Goal: Communication & Community: Answer question/provide support

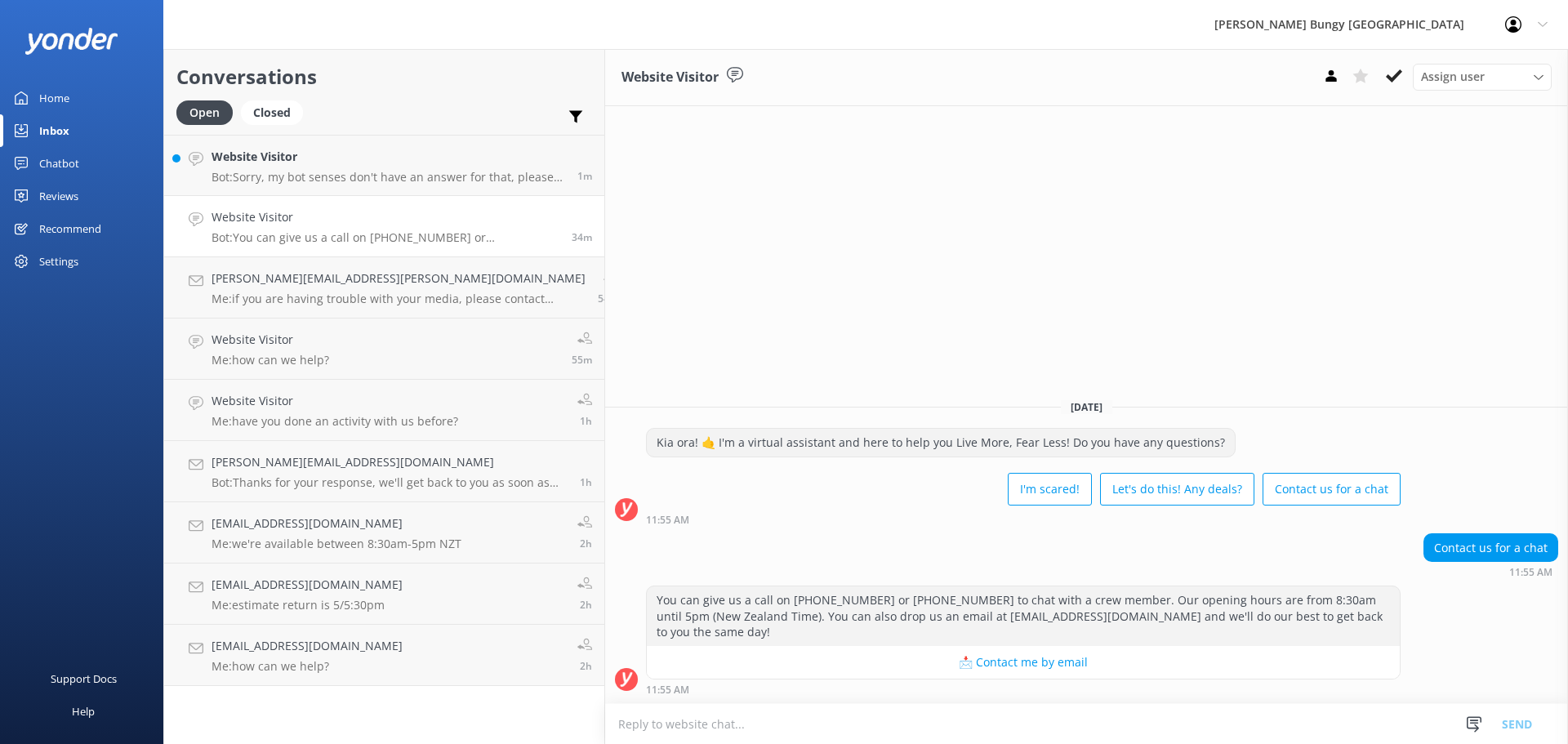
click at [953, 737] on textarea at bounding box center [1087, 724] width 963 height 40
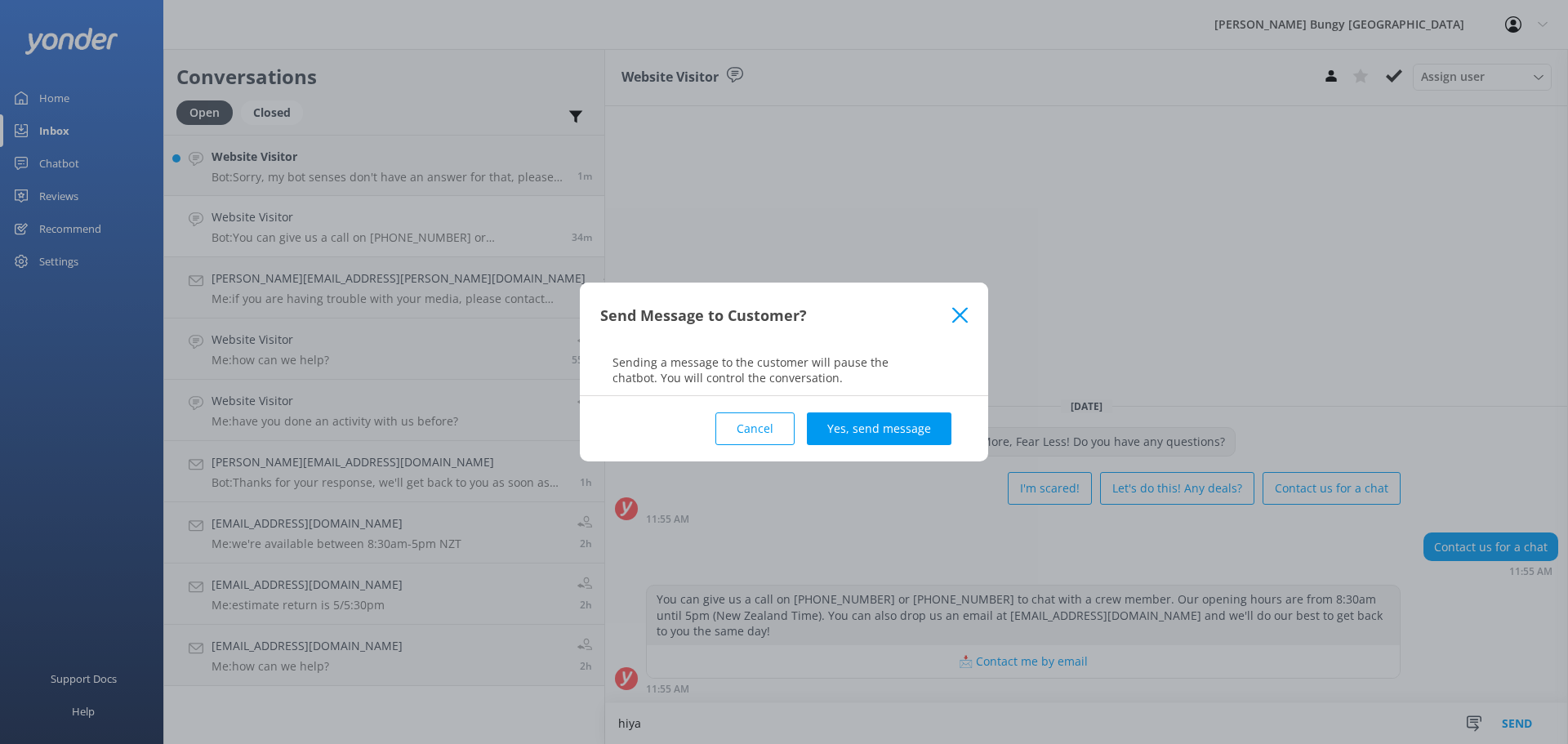
type textarea "hiya"
click at [852, 448] on div "Cancel Yes, send message" at bounding box center [784, 428] width 368 height 65
click at [863, 432] on button "Yes, send message" at bounding box center [879, 428] width 144 height 33
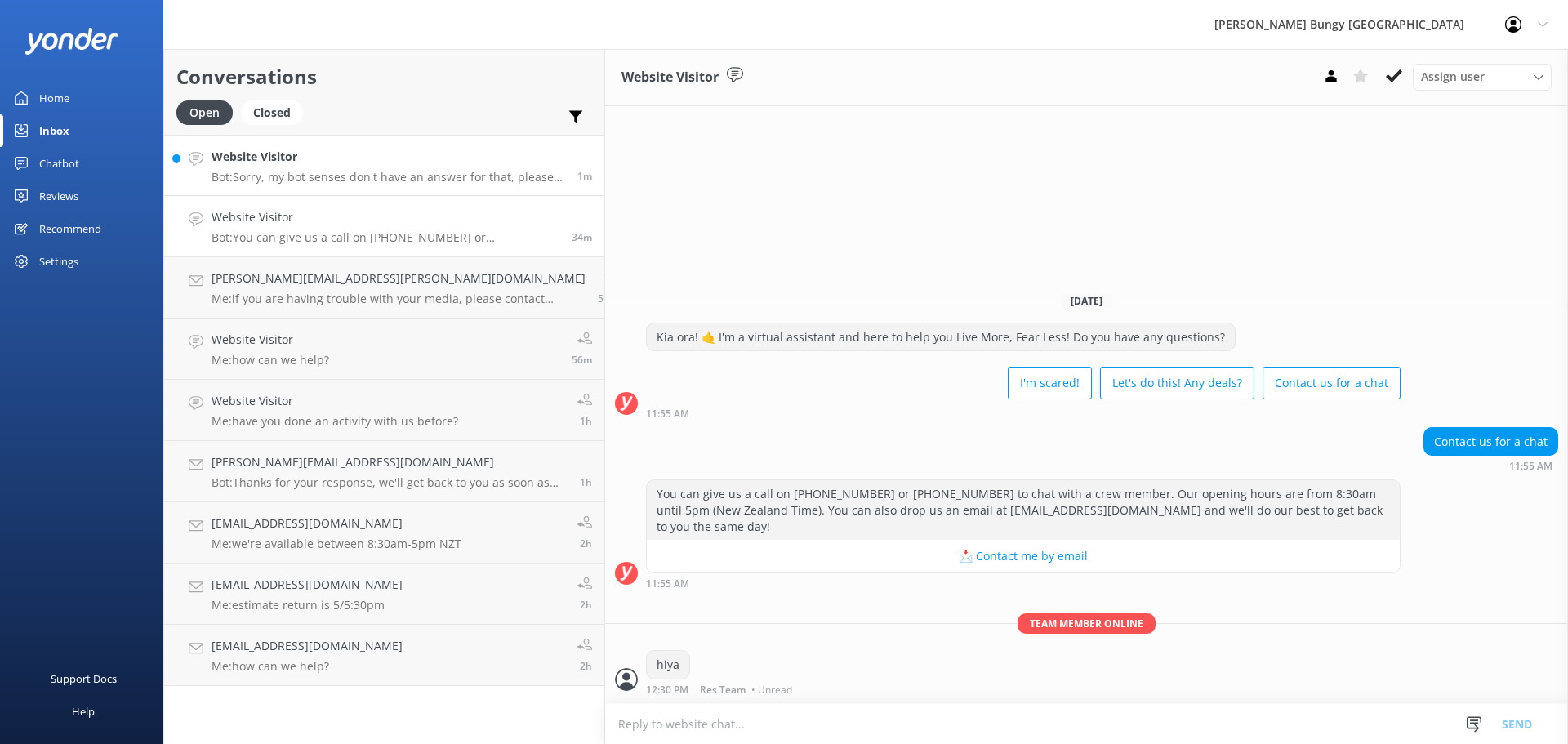
click at [364, 169] on p "Bot: Sorry, my bot senses don't have an answer for that, please try and rephras…" at bounding box center [388, 177] width 354 height 15
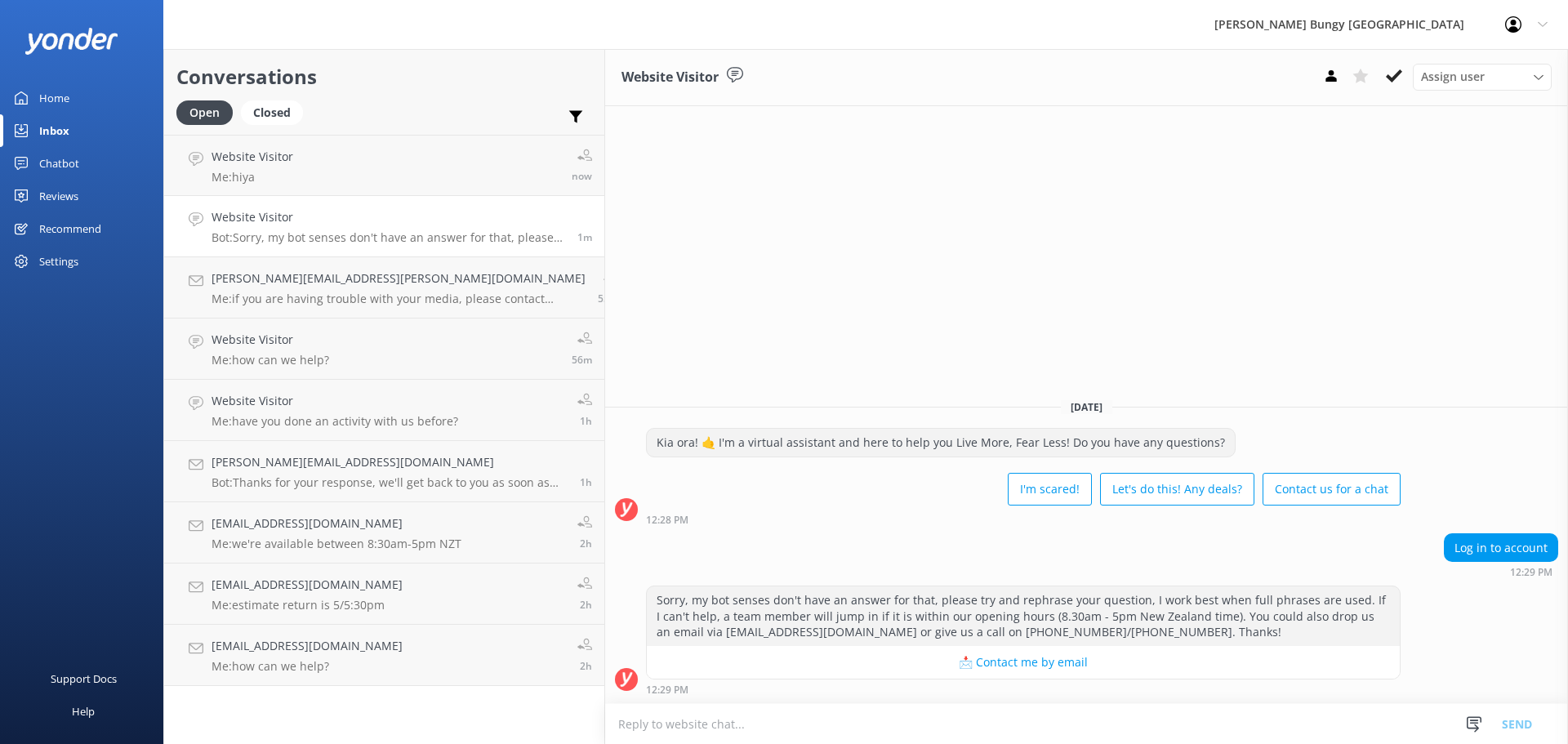
drag, startPoint x: 1388, startPoint y: 79, endPoint x: 1197, endPoint y: 149, distance: 203.4
click at [1389, 79] on use at bounding box center [1395, 76] width 17 height 13
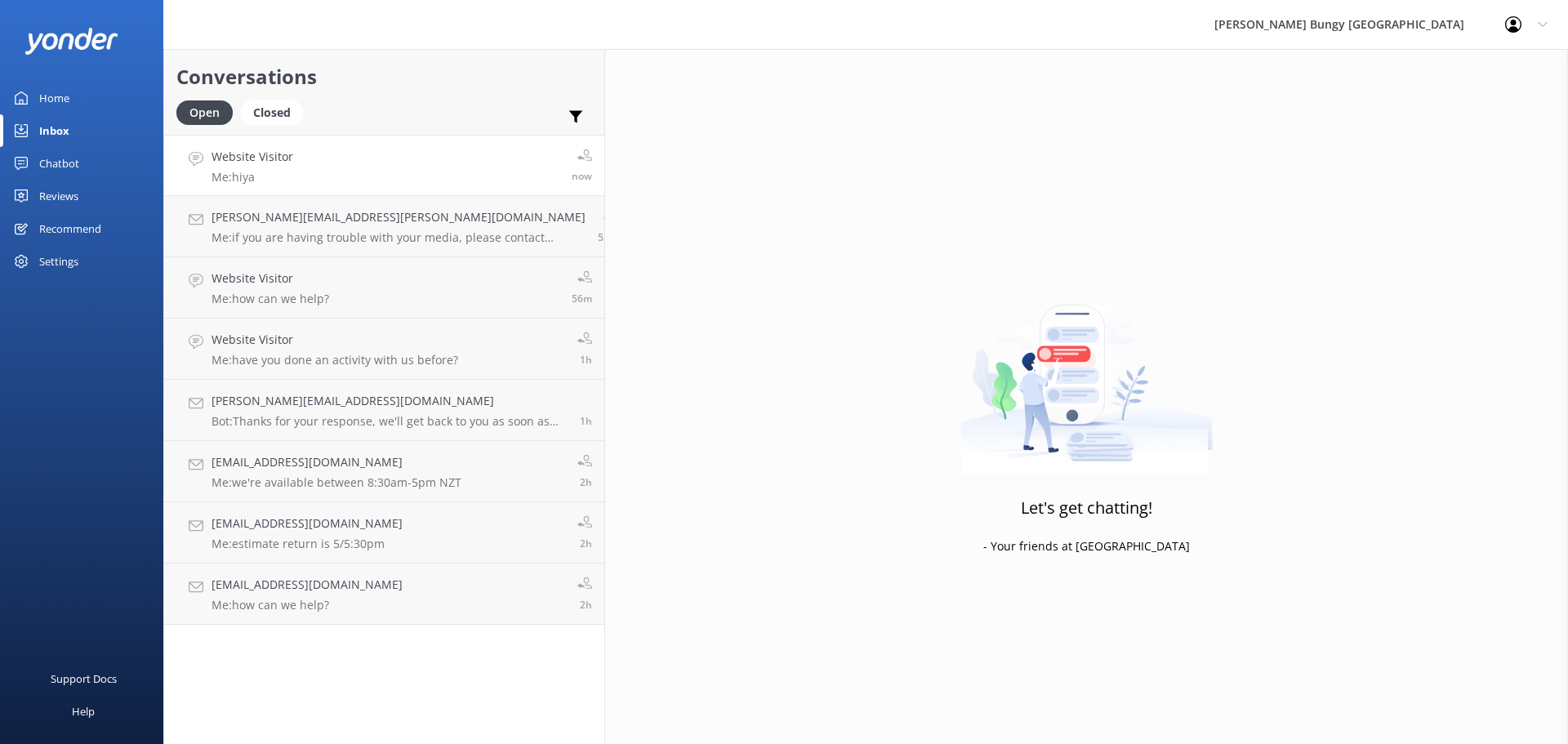
click at [412, 171] on link "Website Visitor Me: hiya now" at bounding box center [384, 166] width 440 height 61
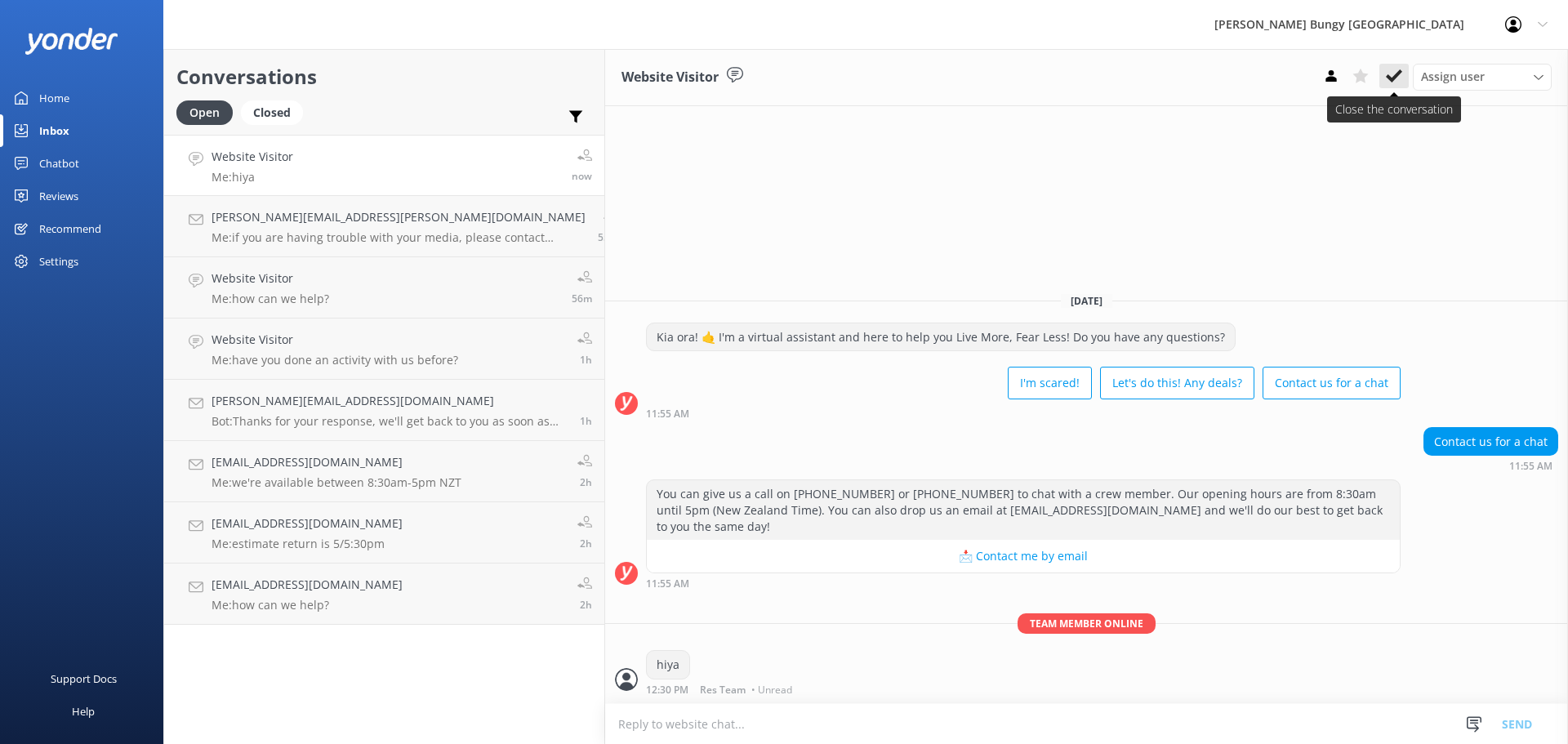
click at [1401, 82] on icon at bounding box center [1395, 76] width 17 height 17
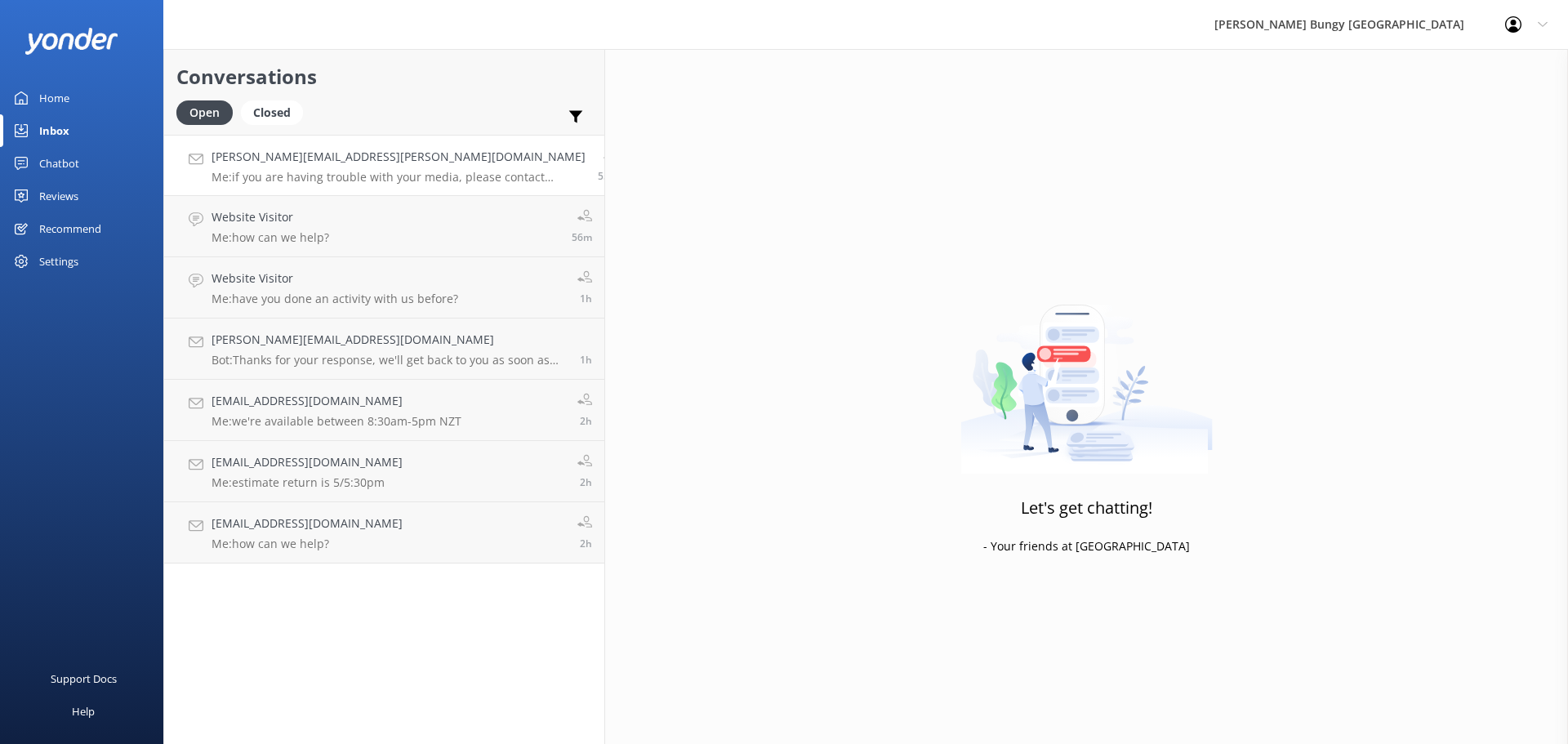
click at [333, 189] on link "Brian.R.Ahrens@gmail.com Me: if you are having trouble with your media, please …" at bounding box center [384, 166] width 440 height 61
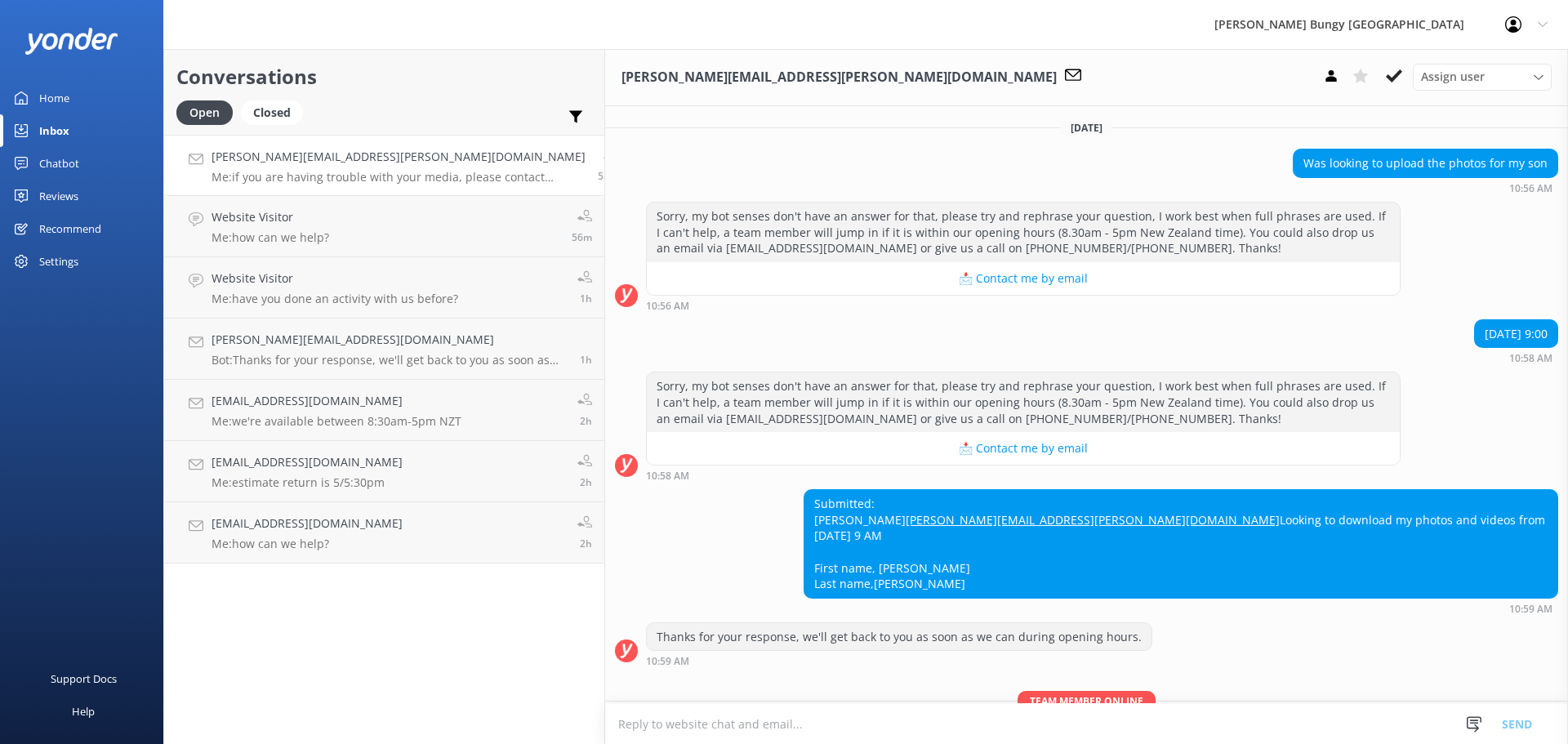
scroll to position [183, 0]
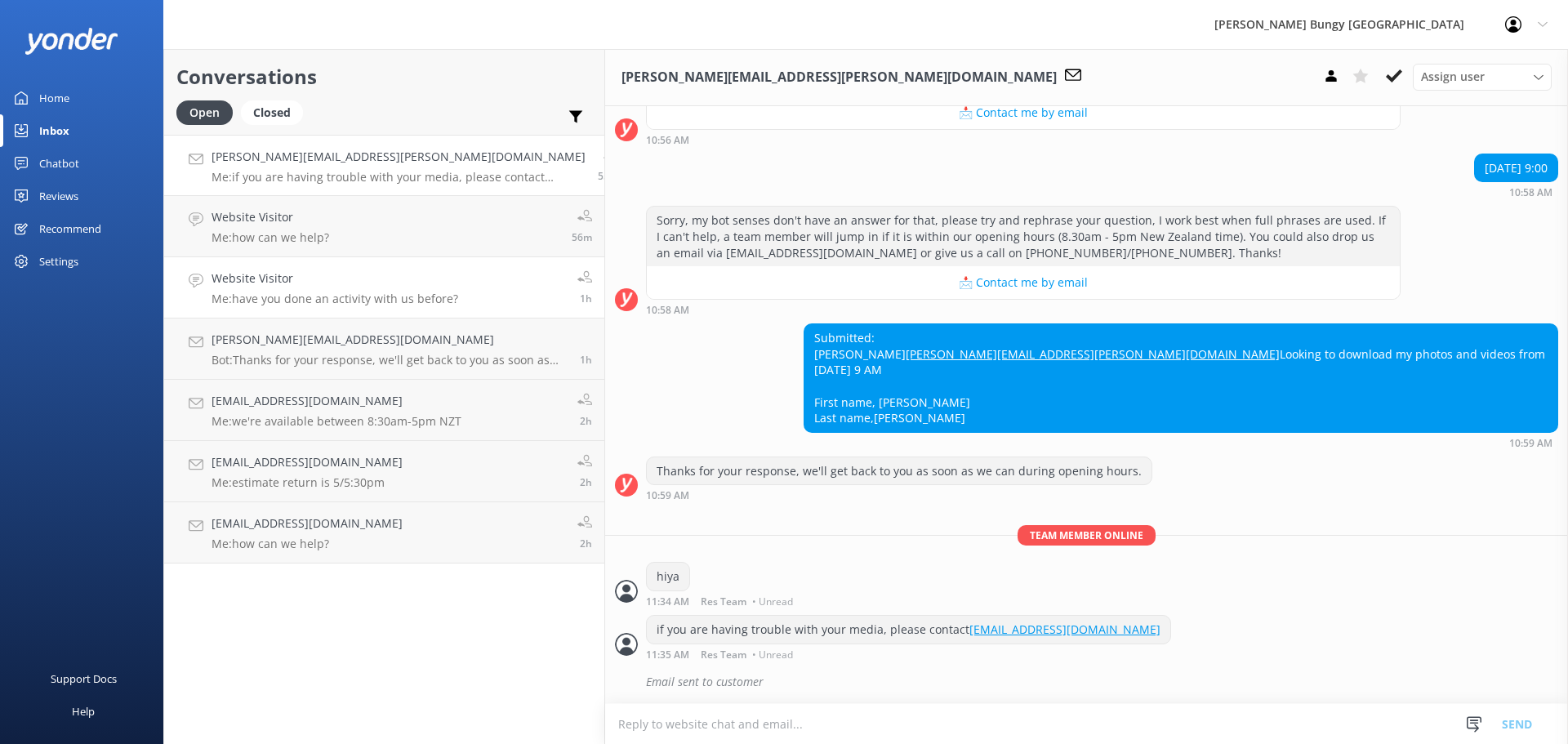
click at [331, 318] on link "Website Visitor Me: have you done an activity with us before? 1h" at bounding box center [384, 288] width 440 height 61
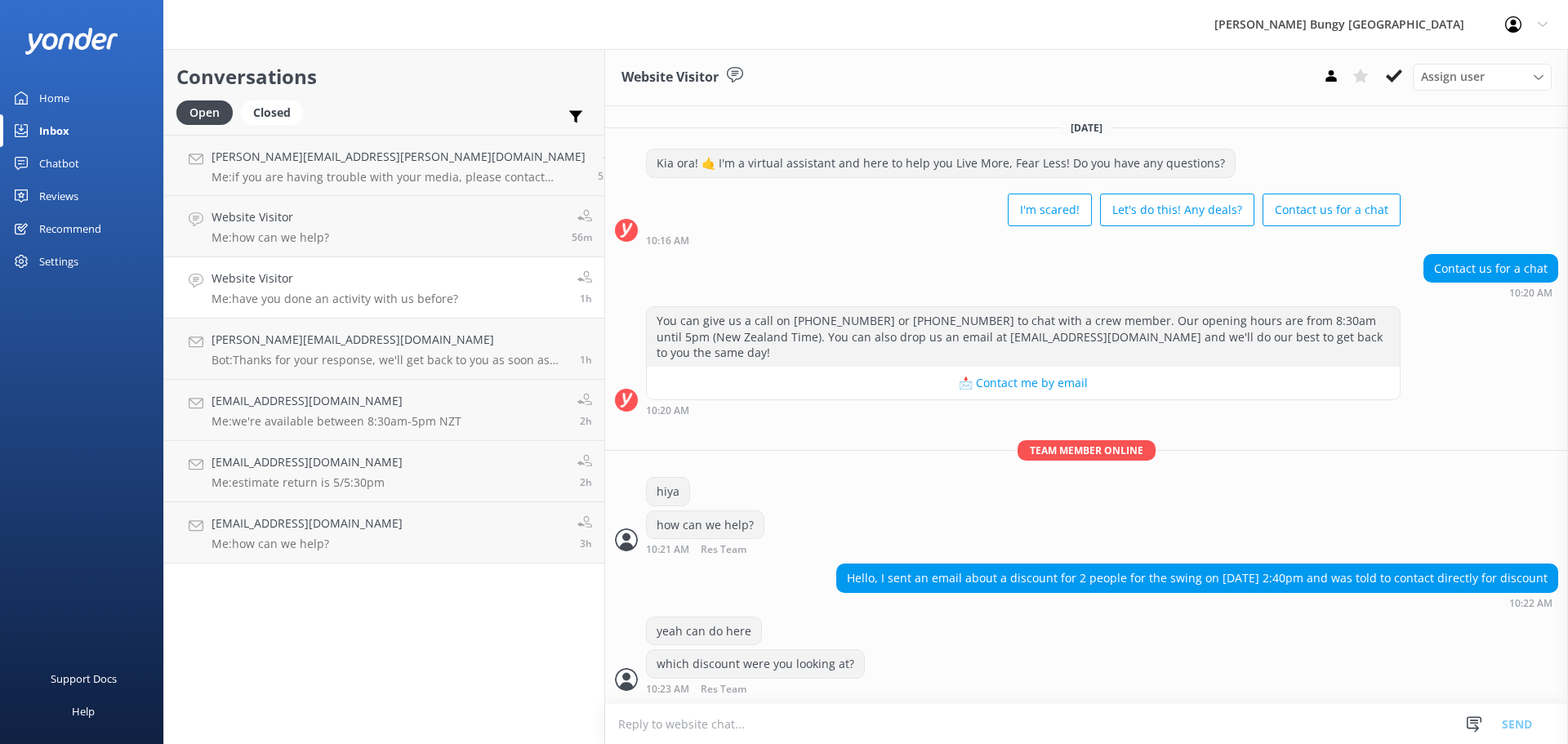
scroll to position [196, 0]
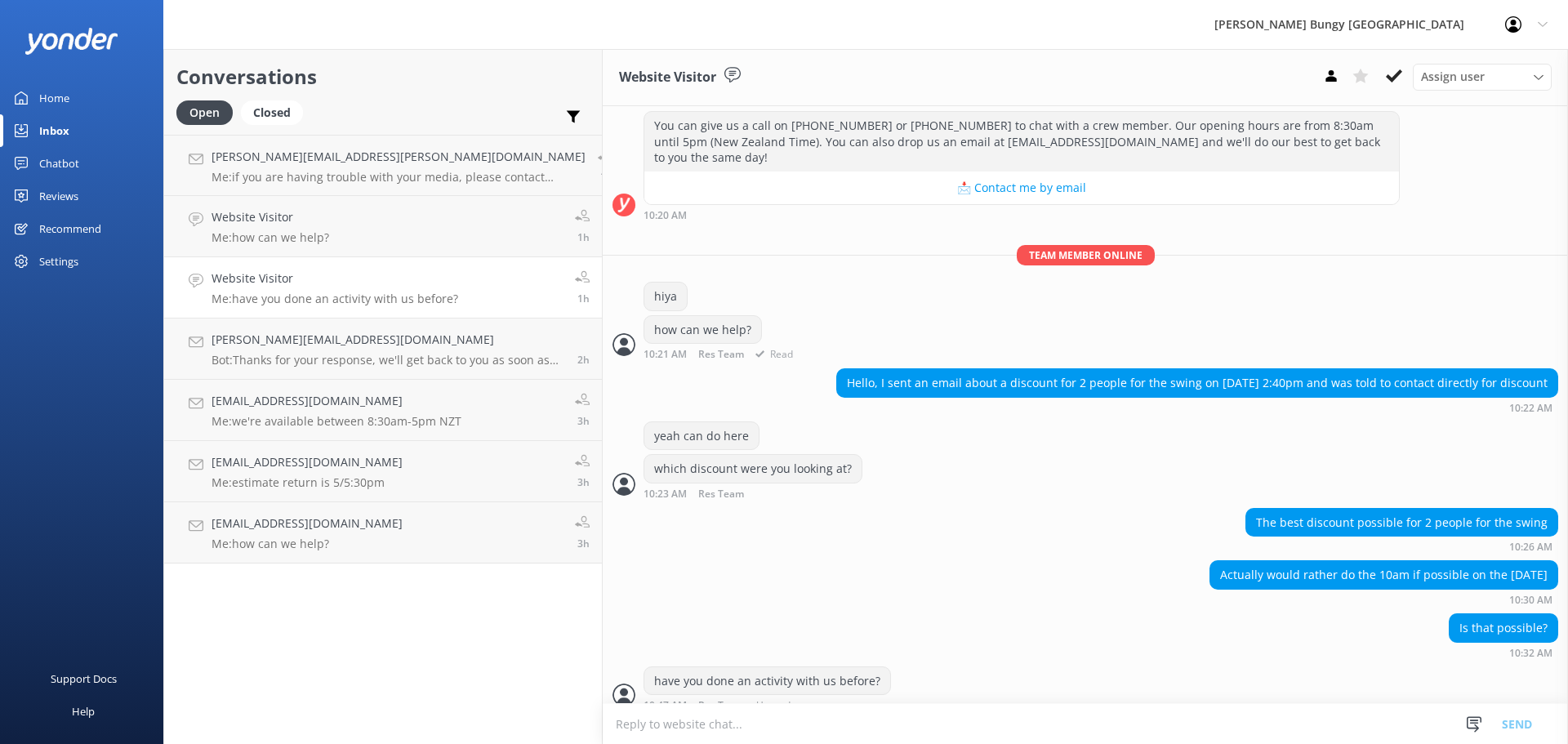
click at [855, 316] on div "how can we help? 10:21 AM Res Team Read" at bounding box center [1085, 338] width 966 height 45
click at [321, 315] on link "Website Visitor Me: have you done an activity with us before? 1h" at bounding box center [383, 288] width 438 height 61
click at [352, 224] on link "Website Visitor Me: how can we help? 1h" at bounding box center [383, 227] width 438 height 61
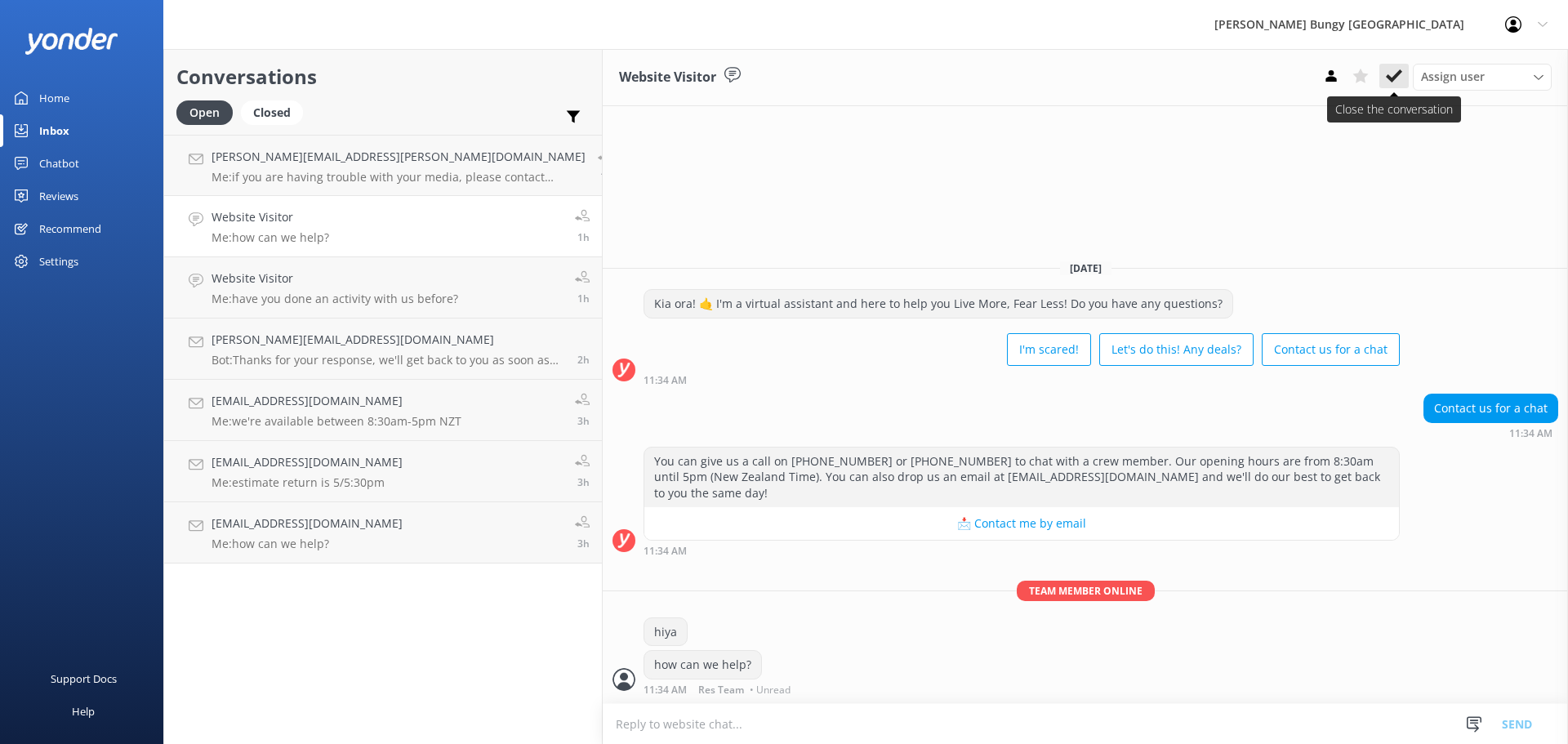
click at [1399, 72] on use at bounding box center [1395, 76] width 17 height 13
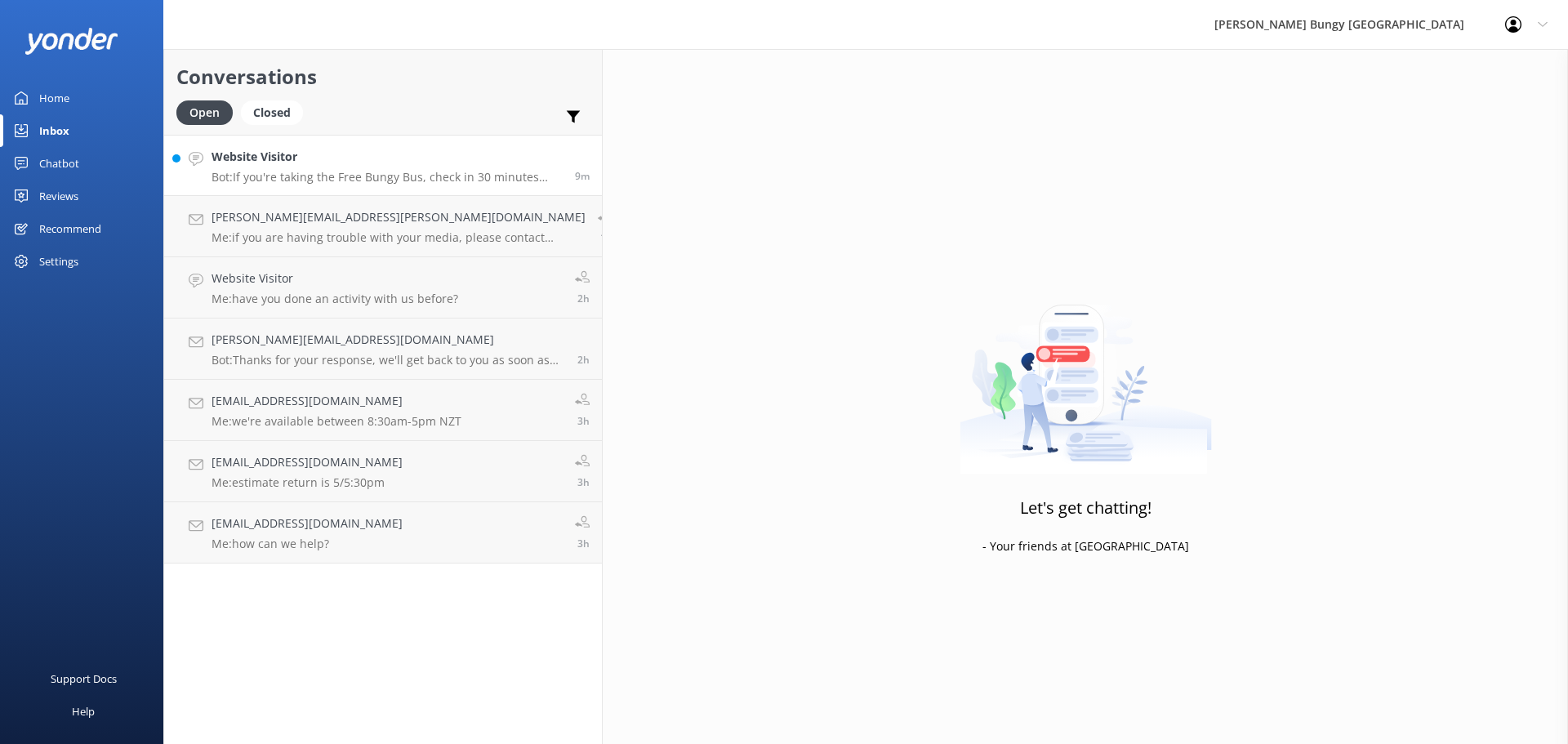
click at [372, 158] on h4 "Website Visitor" at bounding box center [386, 156] width 351 height 18
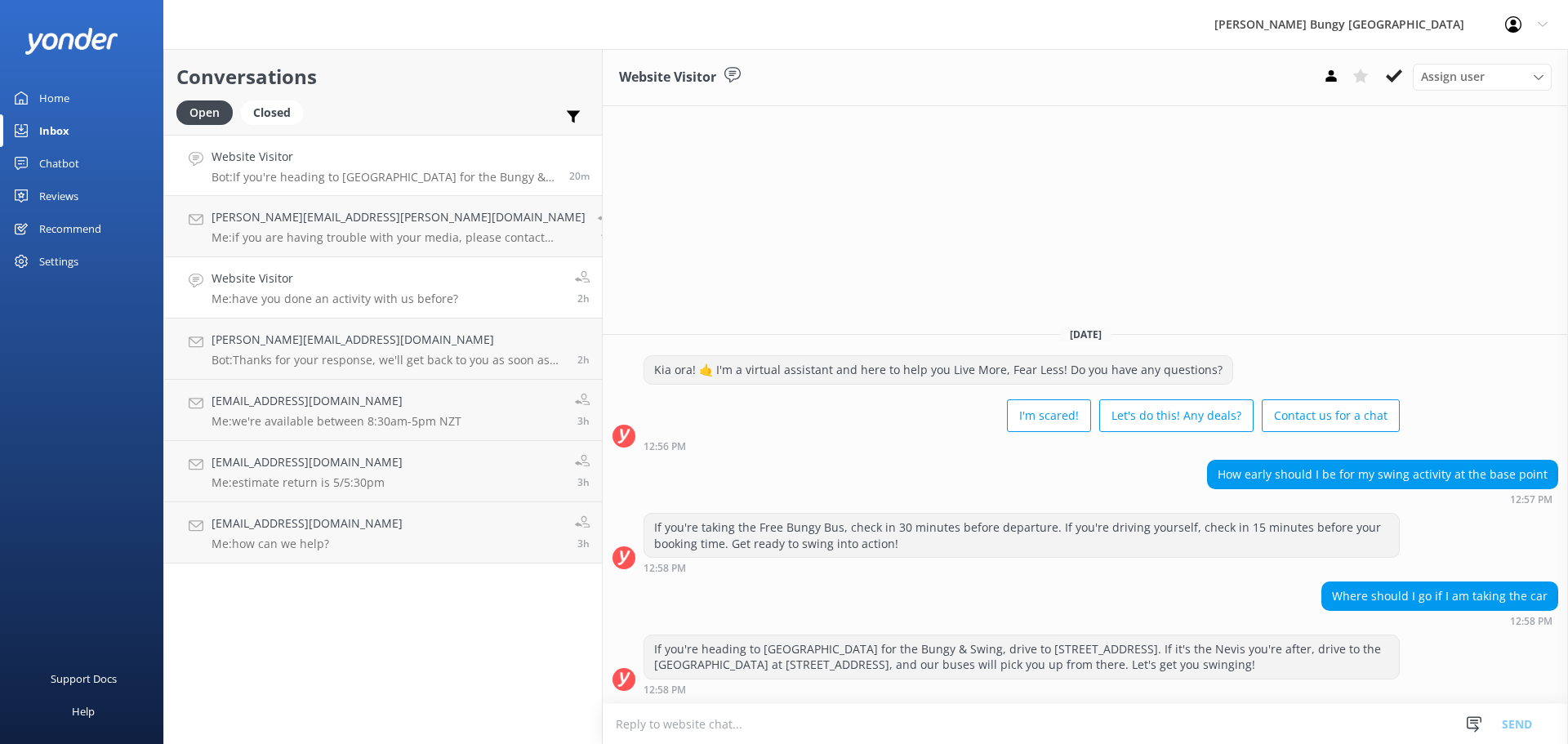
click at [248, 268] on link "Website Visitor Me: have you done an activity with us before? 2h" at bounding box center [383, 288] width 438 height 61
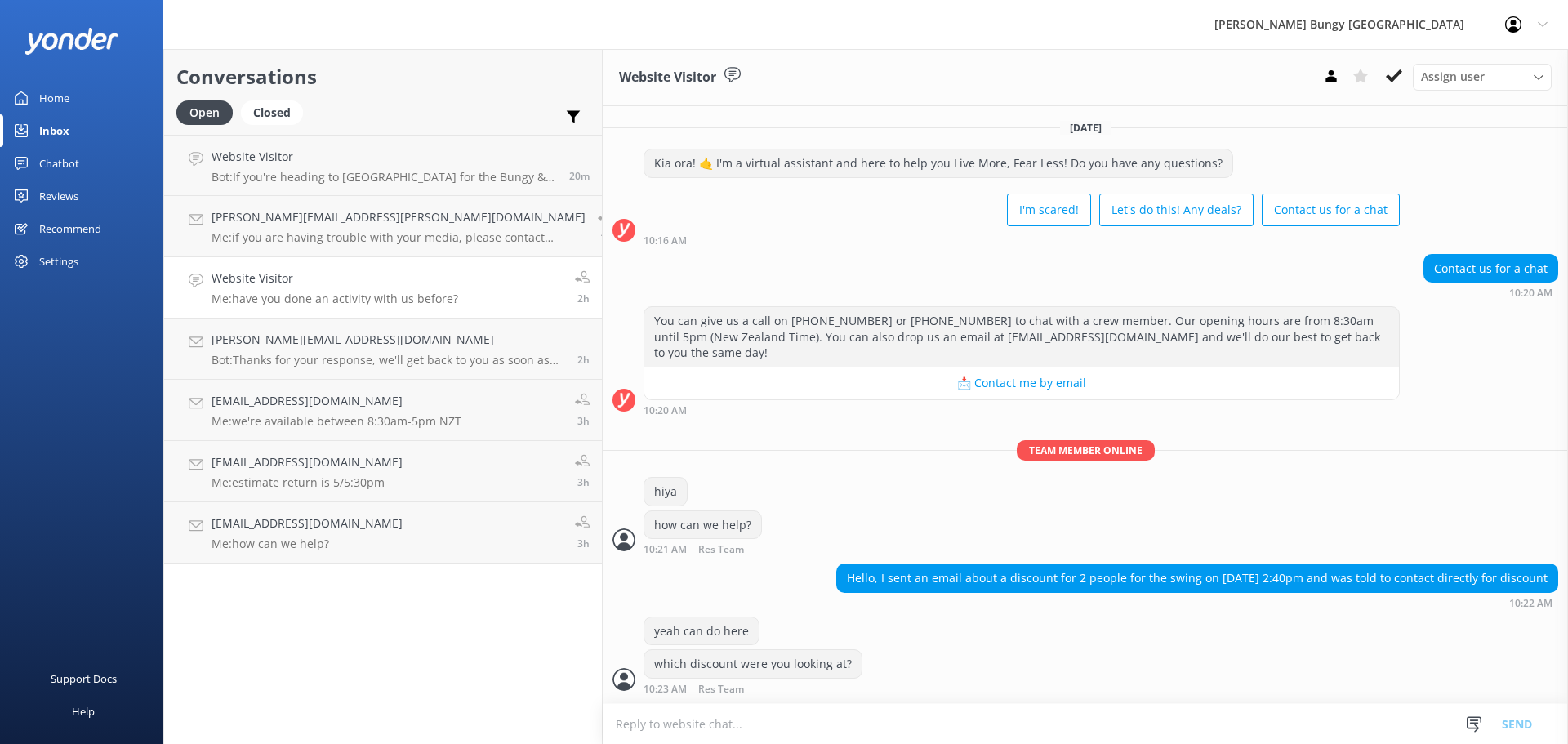
scroll to position [196, 0]
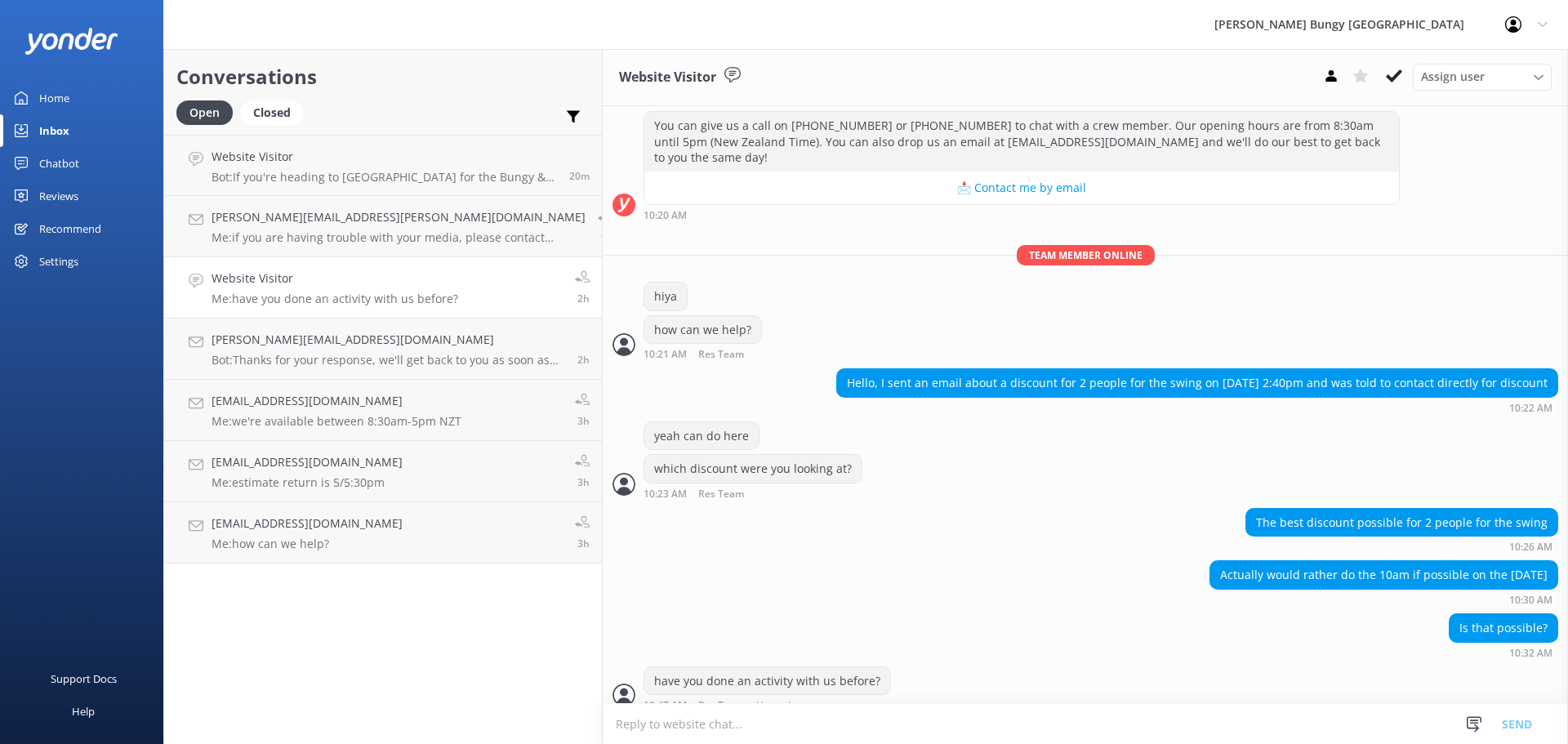
click at [1048, 565] on div "Actually would rather do the 10am if possible on the 21st of October 10:30 AM" at bounding box center [1085, 583] width 966 height 45
click at [331, 190] on link "Website Visitor Bot: If you're heading to Taupo for the Bungy & Swing, drive to…" at bounding box center [383, 166] width 438 height 61
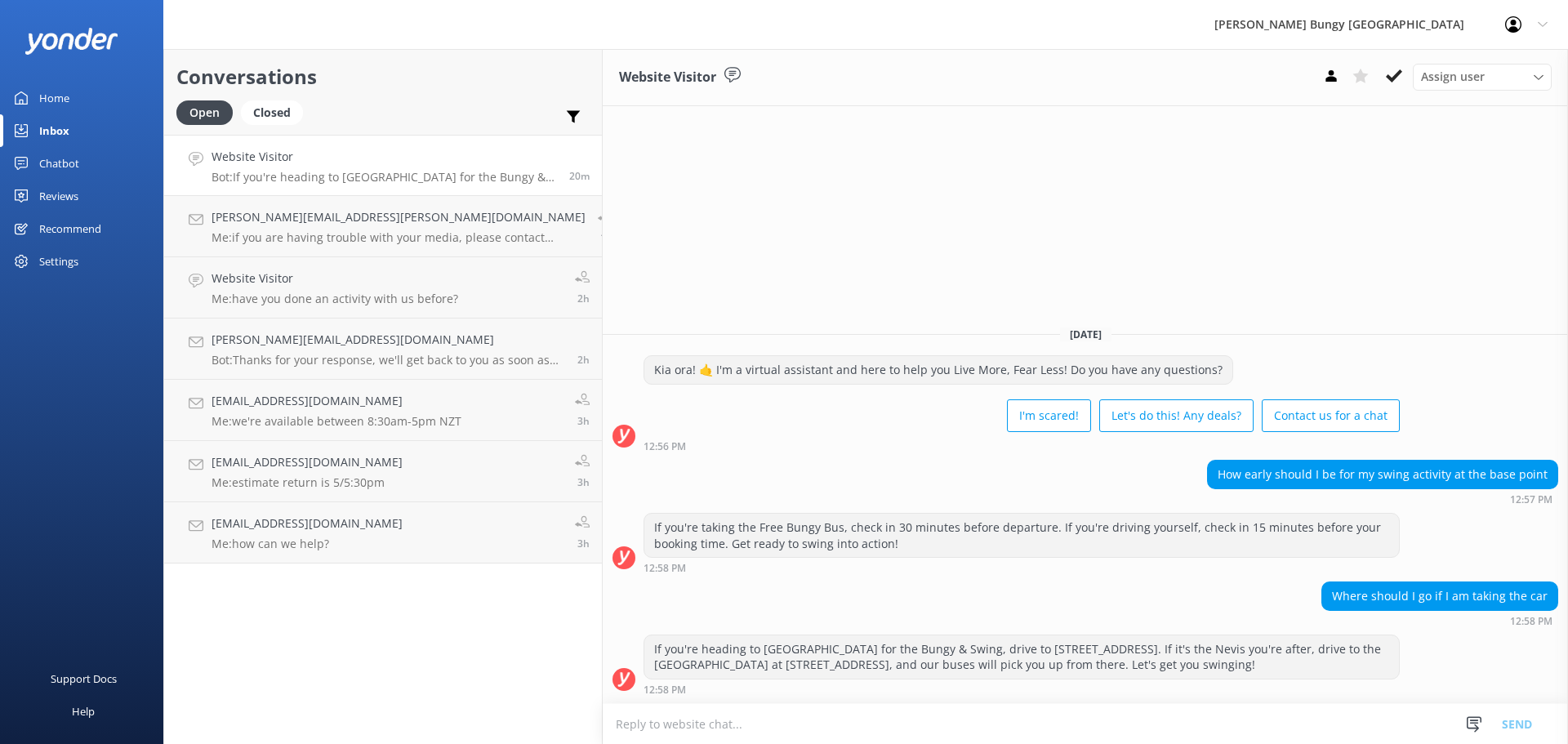
click at [998, 712] on textarea at bounding box center [1085, 724] width 966 height 40
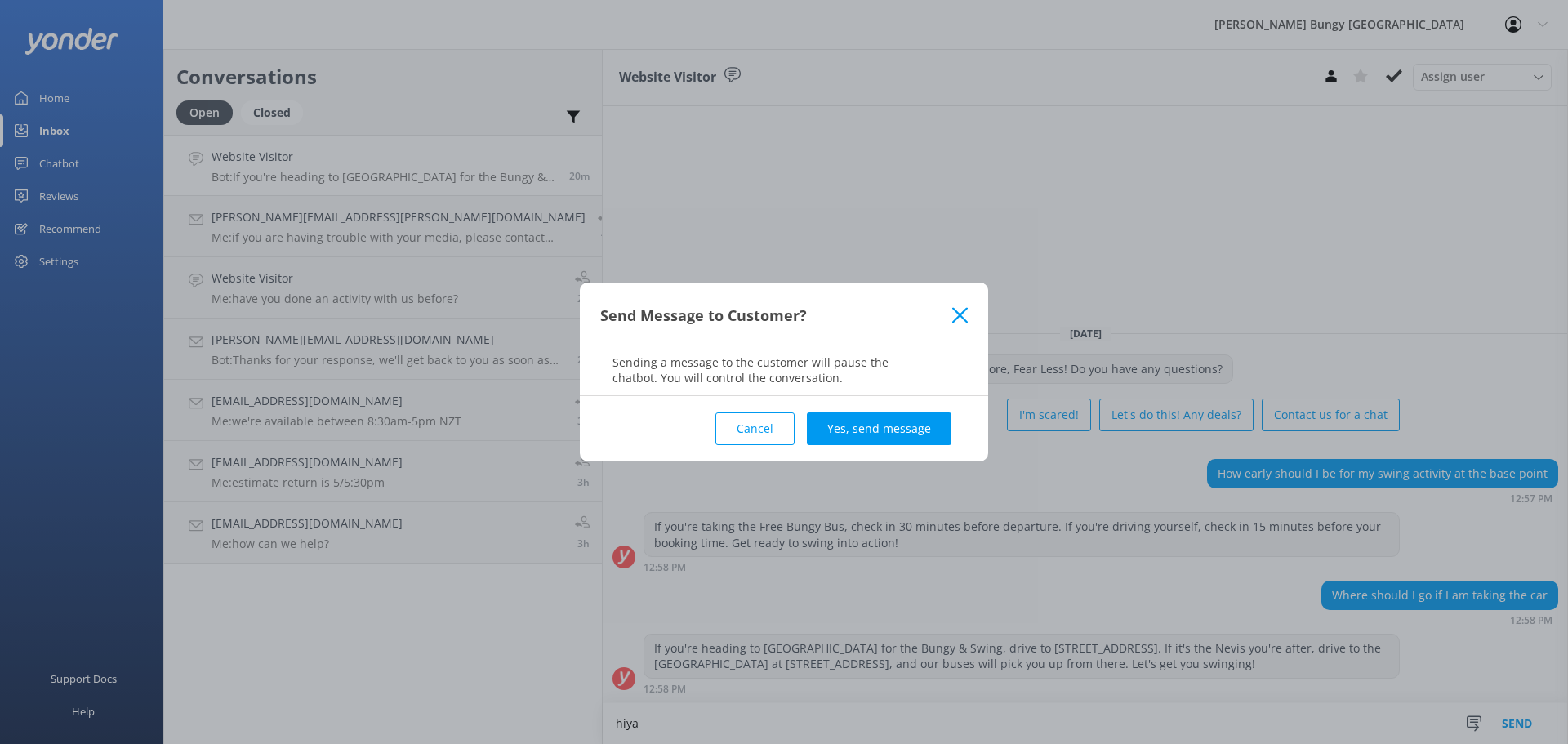
type textarea "hiya"
click at [853, 448] on div "Cancel Yes, send message" at bounding box center [784, 428] width 368 height 65
click at [862, 431] on button "Yes, send message" at bounding box center [879, 428] width 144 height 33
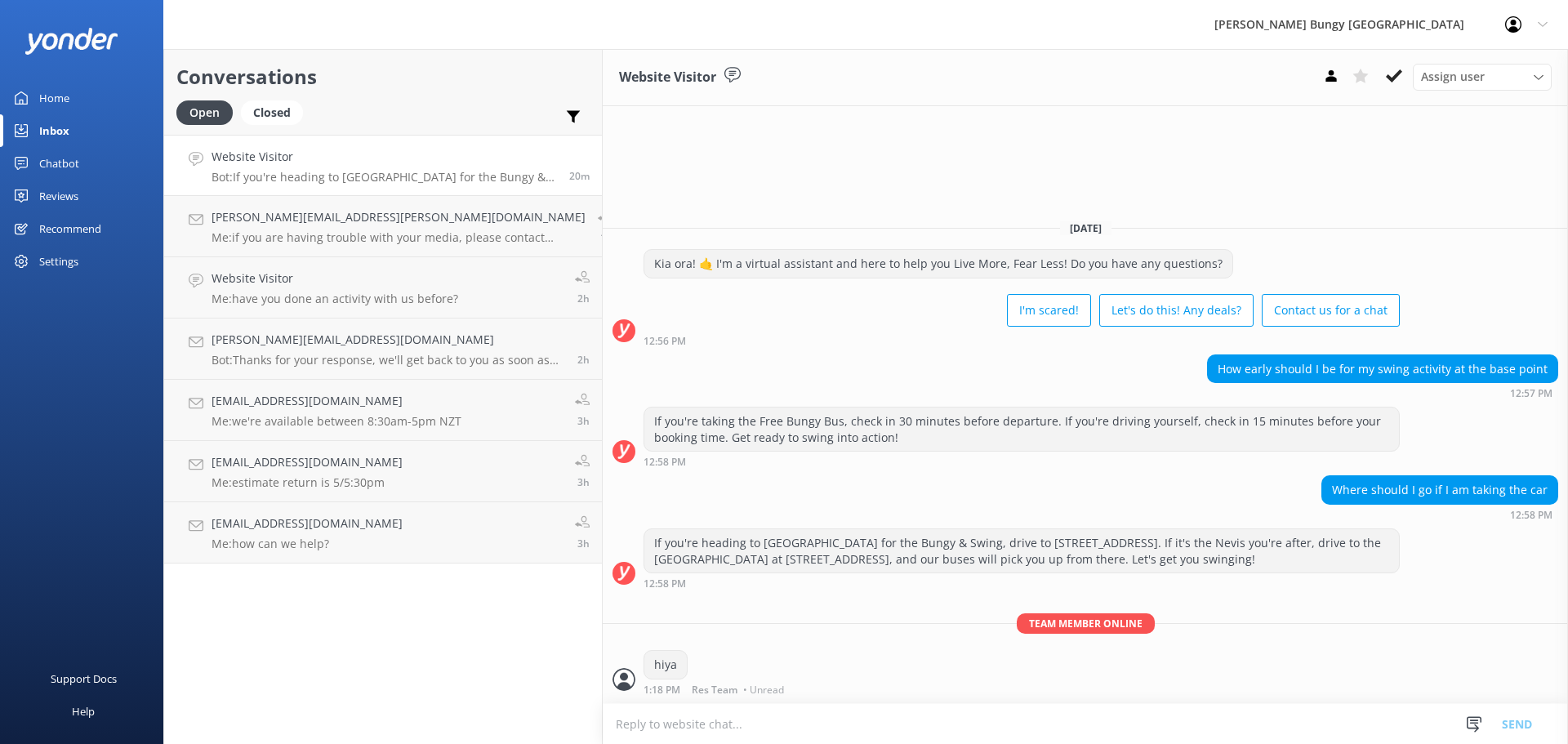
click at [767, 728] on textarea at bounding box center [1085, 724] width 966 height 40
click at [683, 725] on textarea at bounding box center [1085, 724] width 966 height 40
click at [1401, 78] on icon at bounding box center [1395, 76] width 17 height 17
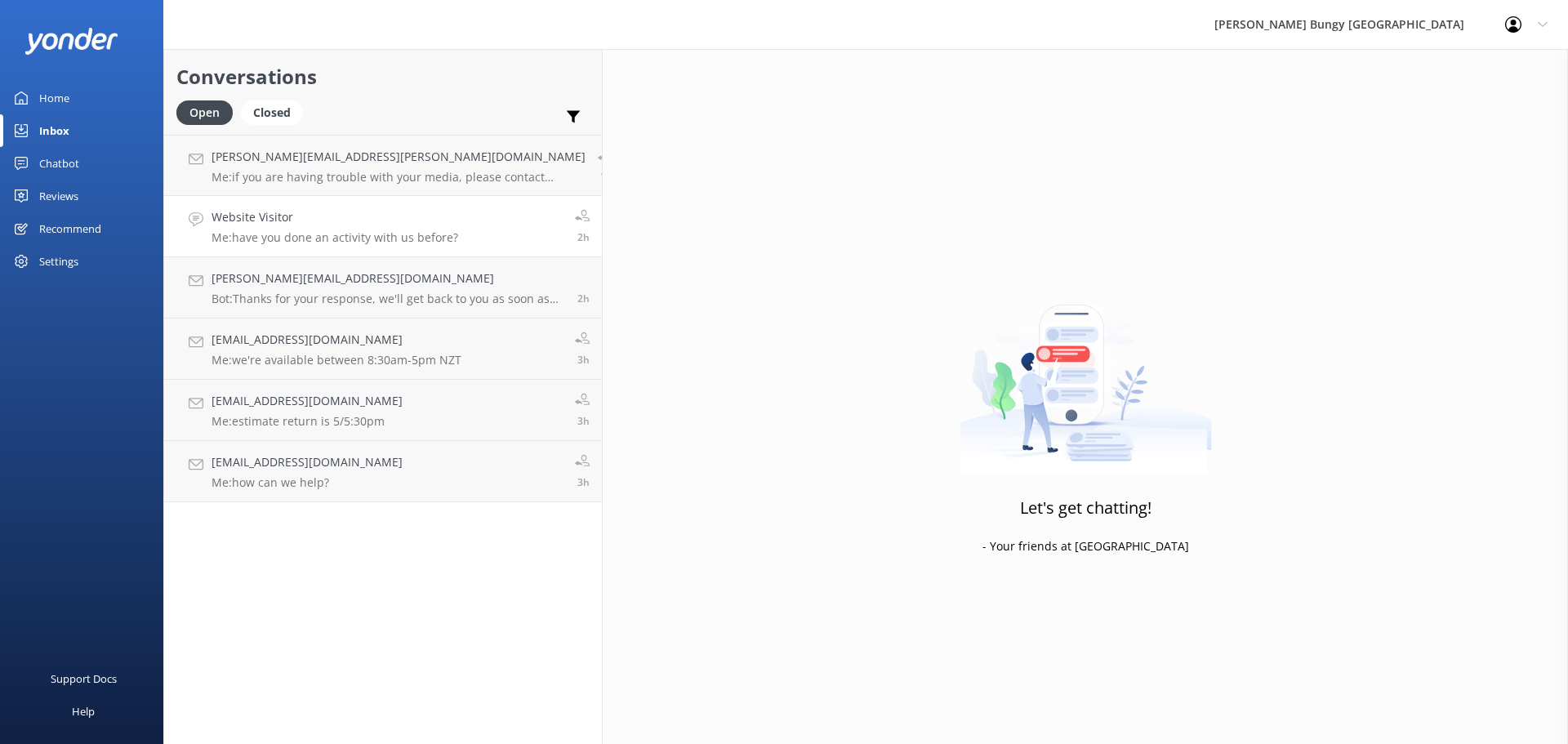
click at [265, 210] on h4 "Website Visitor" at bounding box center [334, 217] width 247 height 18
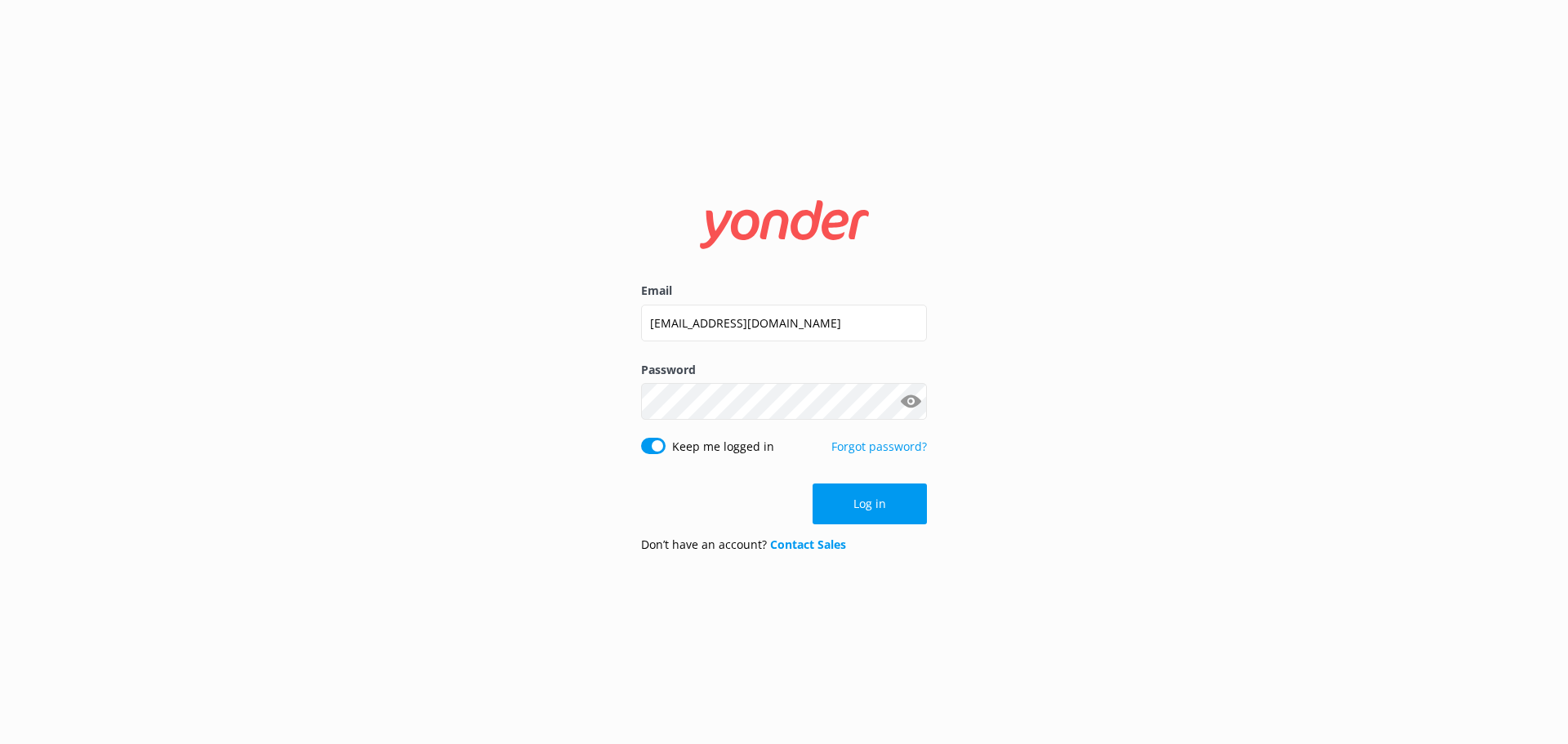
click at [840, 503] on button "Log in" at bounding box center [870, 504] width 115 height 41
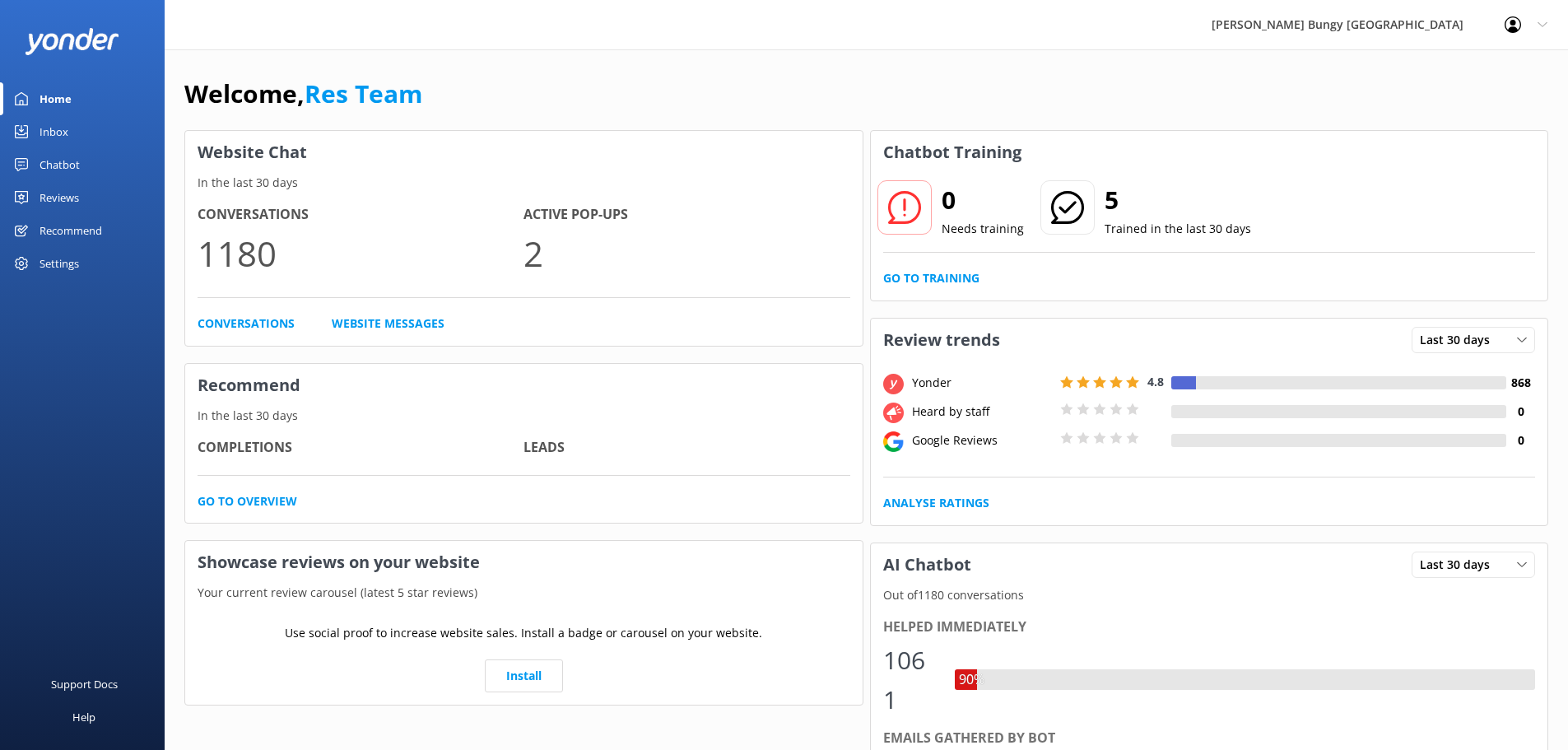
click at [32, 126] on link "Inbox" at bounding box center [82, 131] width 164 height 33
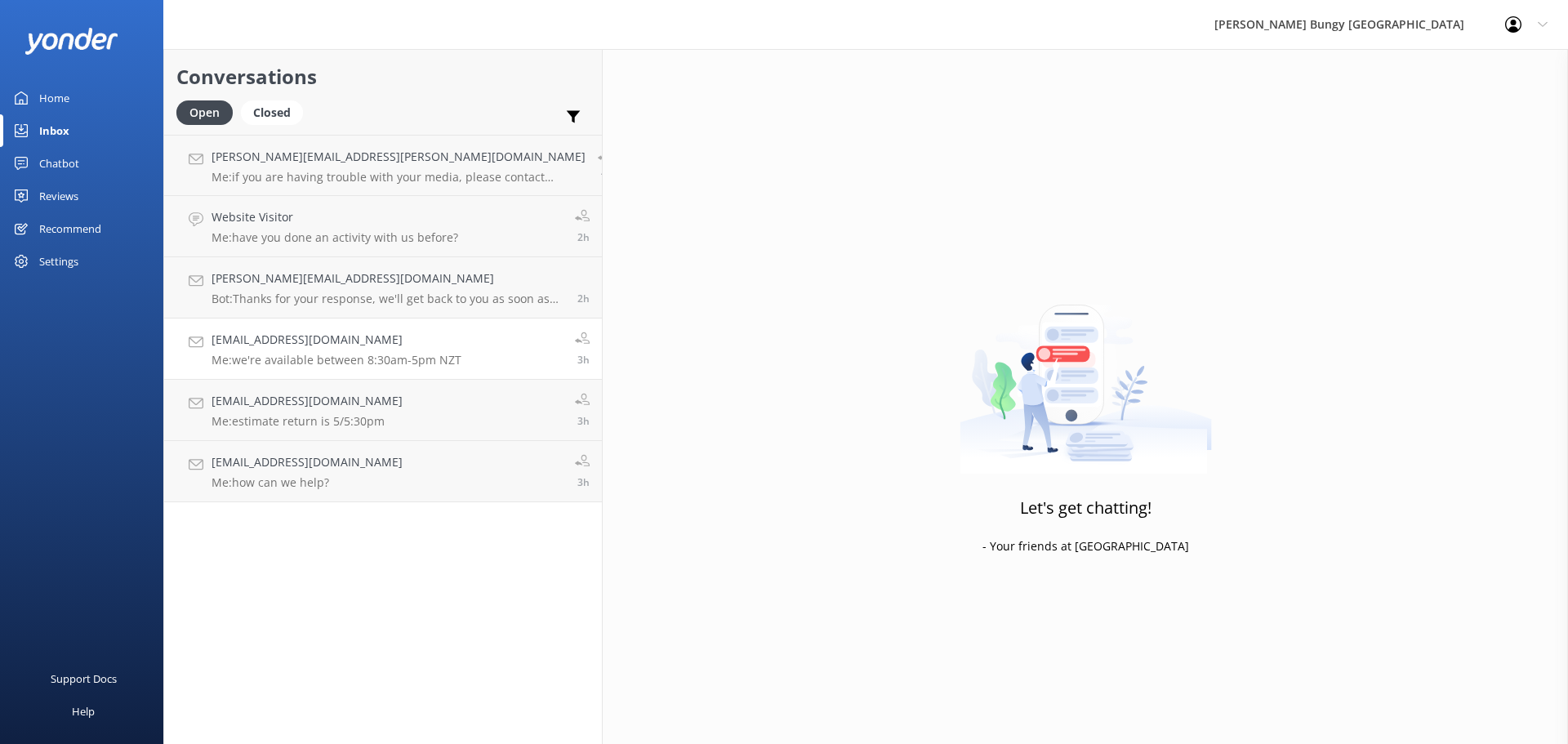
click at [352, 355] on p "Me: we're available between 8:30am-5pm NZT" at bounding box center [336, 360] width 250 height 15
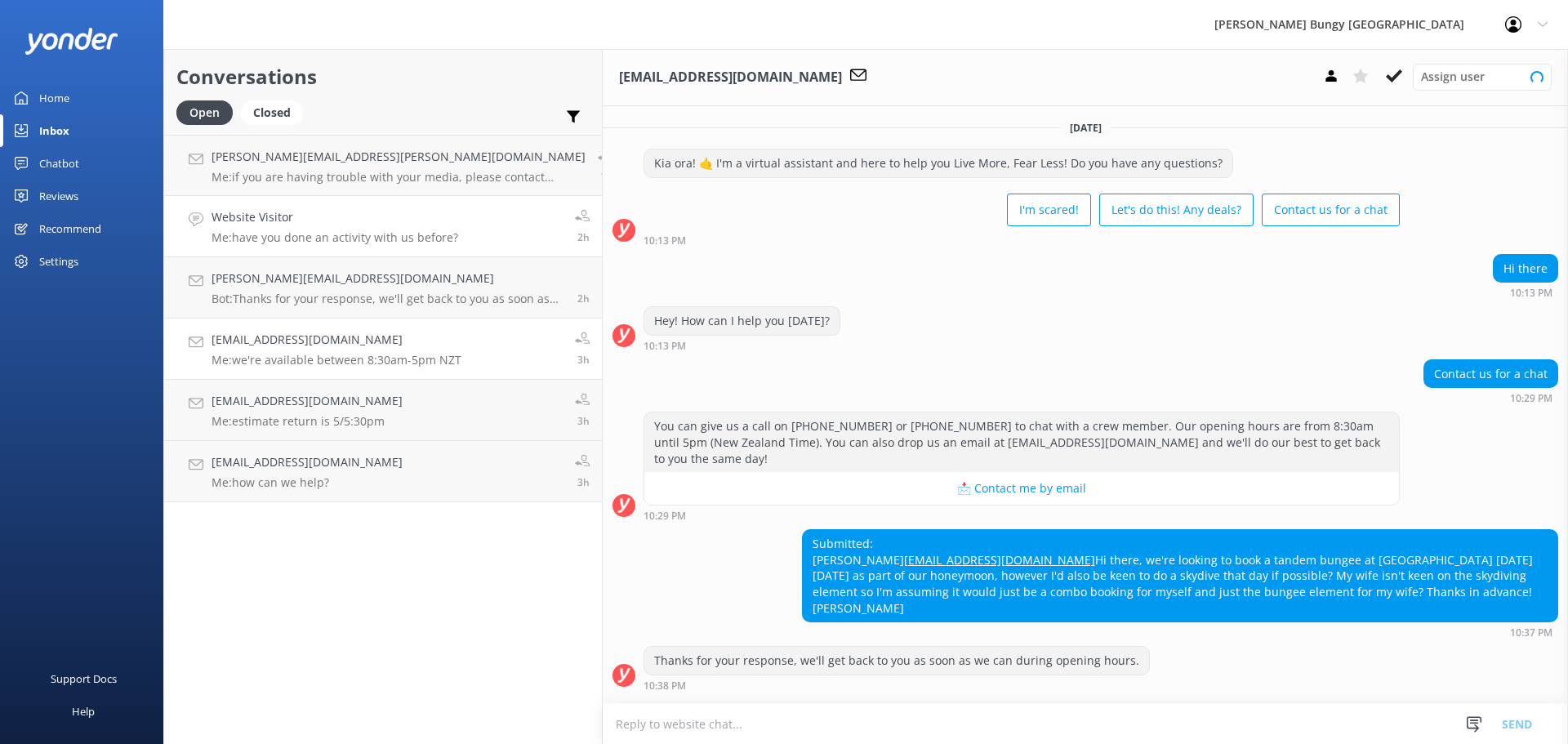
click at [328, 210] on h4 "Website Visitor" at bounding box center [334, 217] width 247 height 18
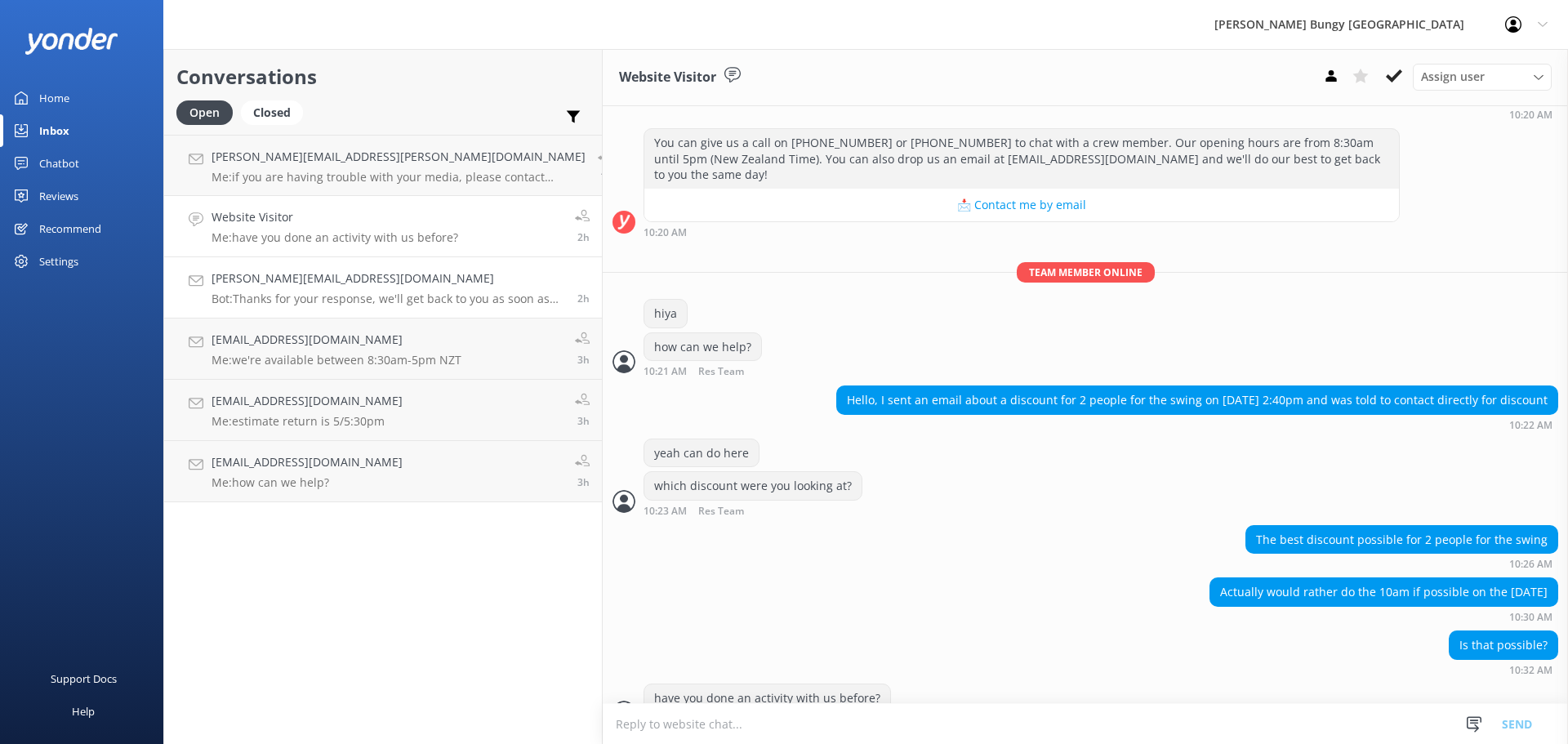
scroll to position [196, 0]
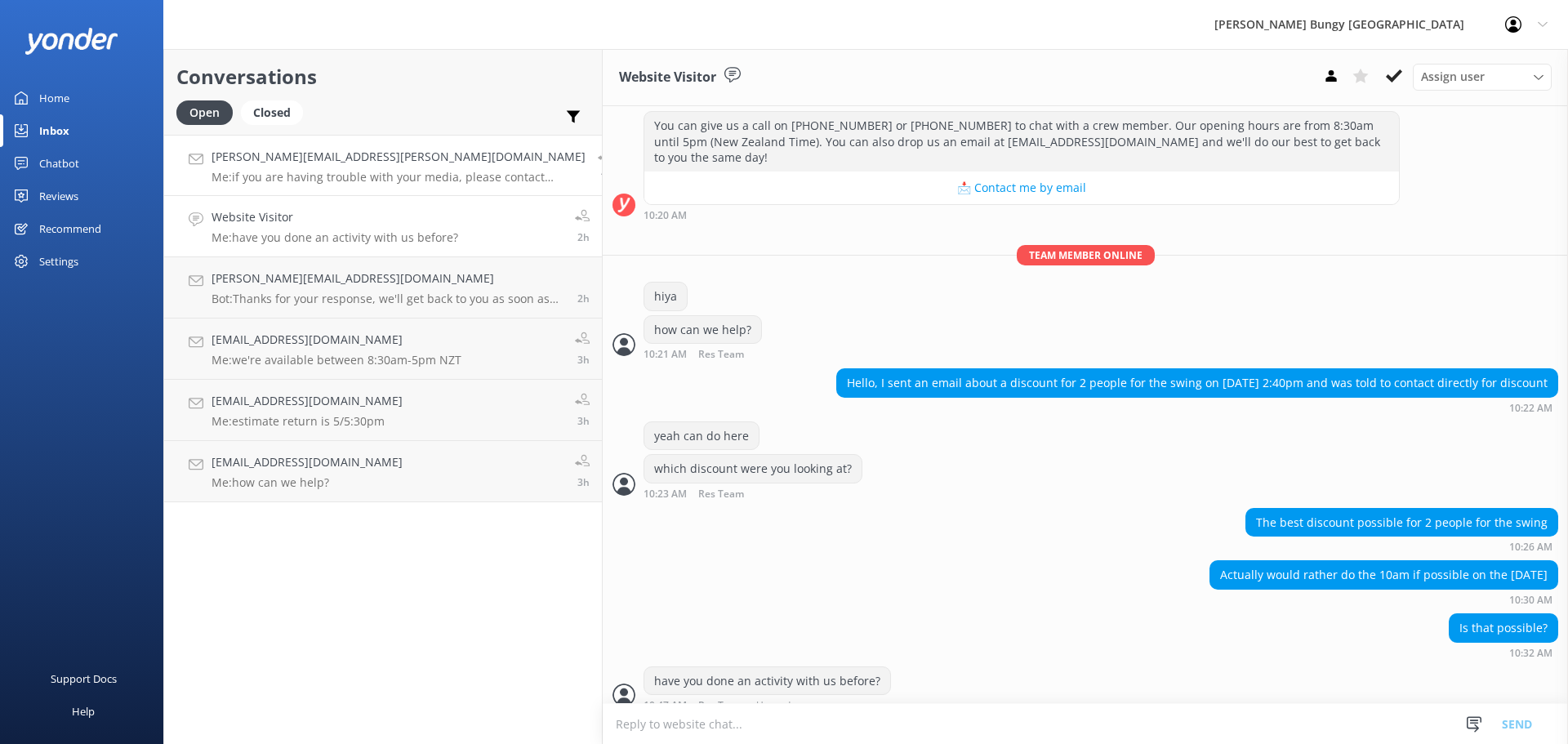
click at [246, 156] on h4 "[PERSON_NAME][EMAIL_ADDRESS][PERSON_NAME][DOMAIN_NAME]" at bounding box center [399, 156] width 374 height 18
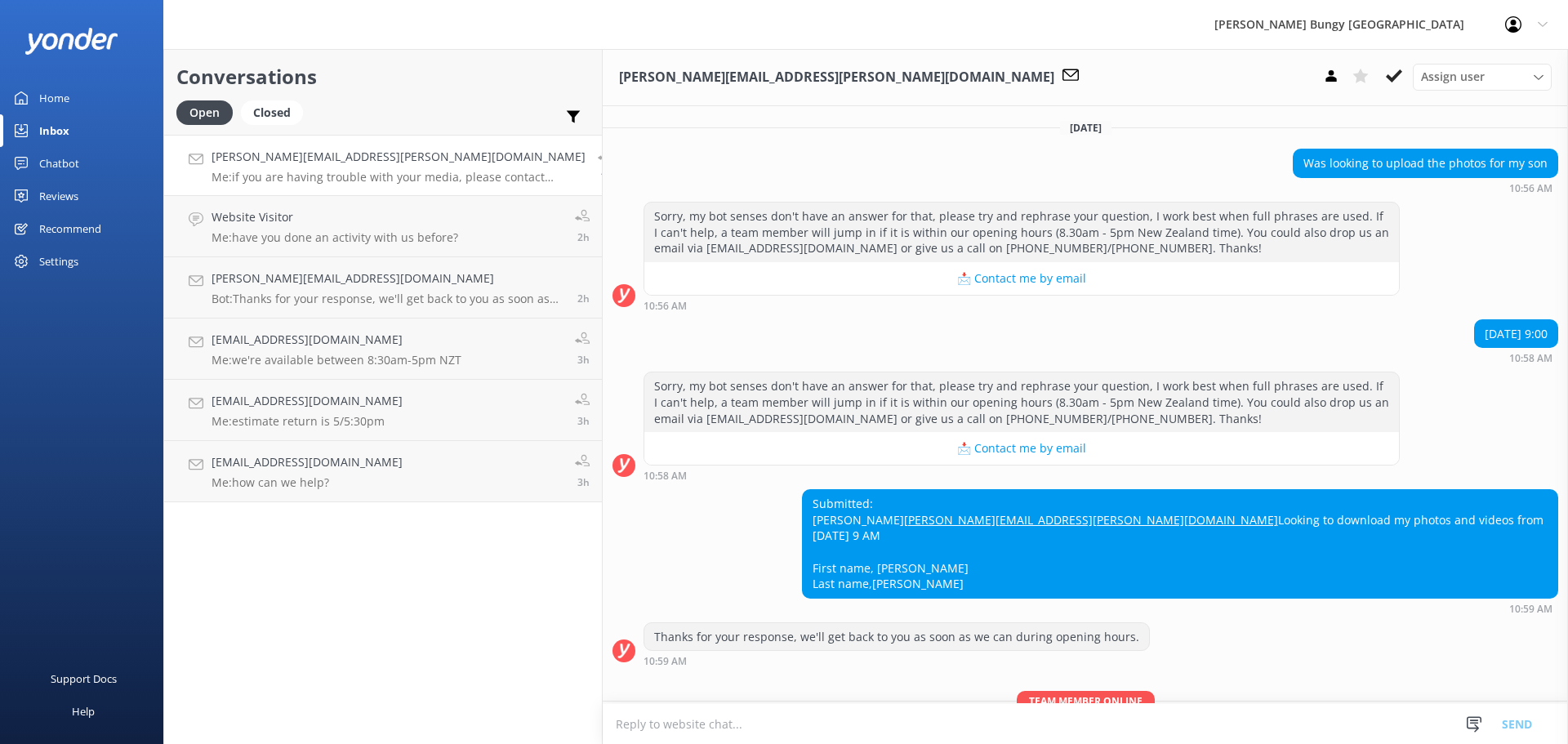
scroll to position [183, 0]
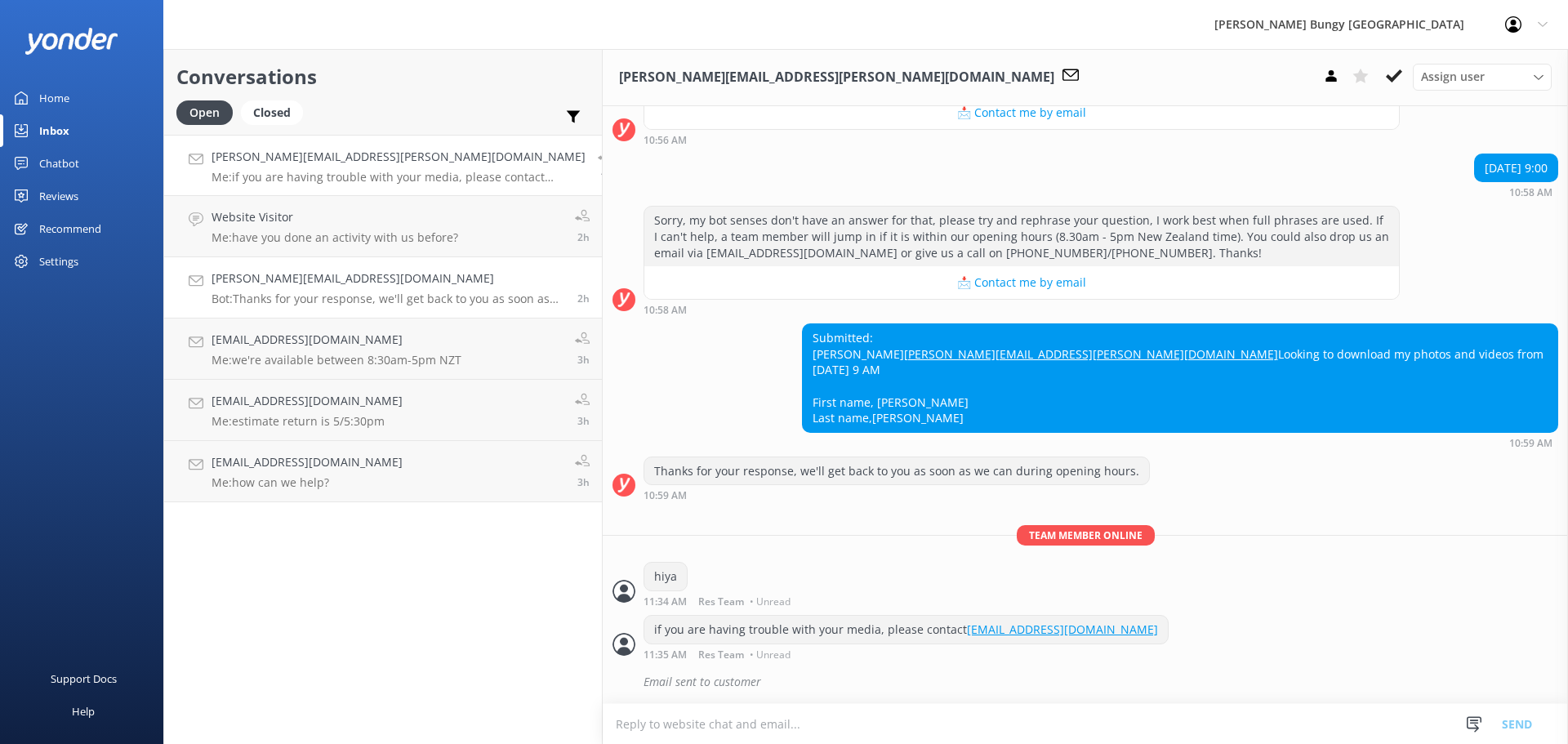
click at [302, 303] on p "Bot: Thanks for your response, we'll get back to you as soon as we can during o…" at bounding box center [388, 299] width 354 height 15
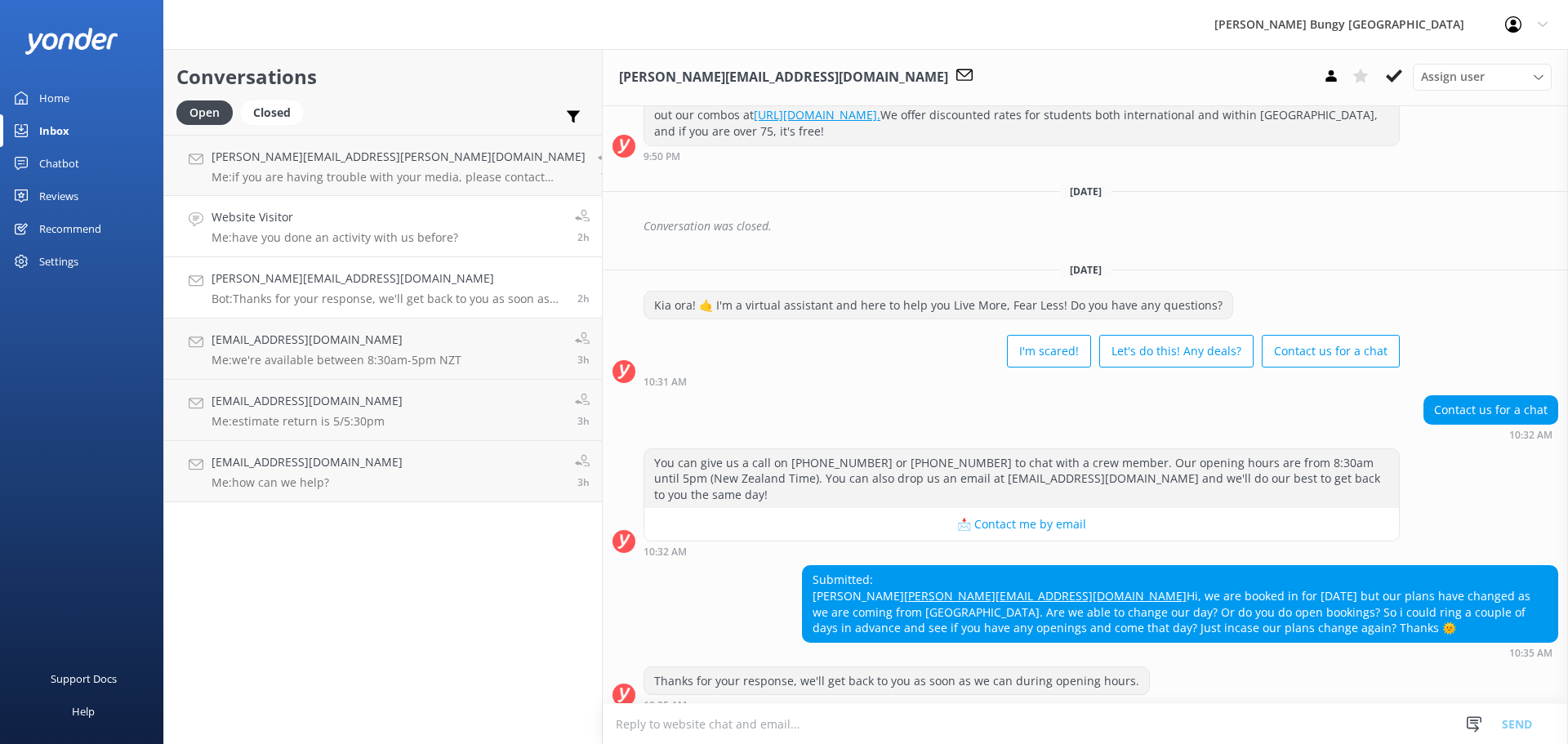
click at [296, 238] on p "Me: have you done an activity with us before?" at bounding box center [334, 237] width 247 height 15
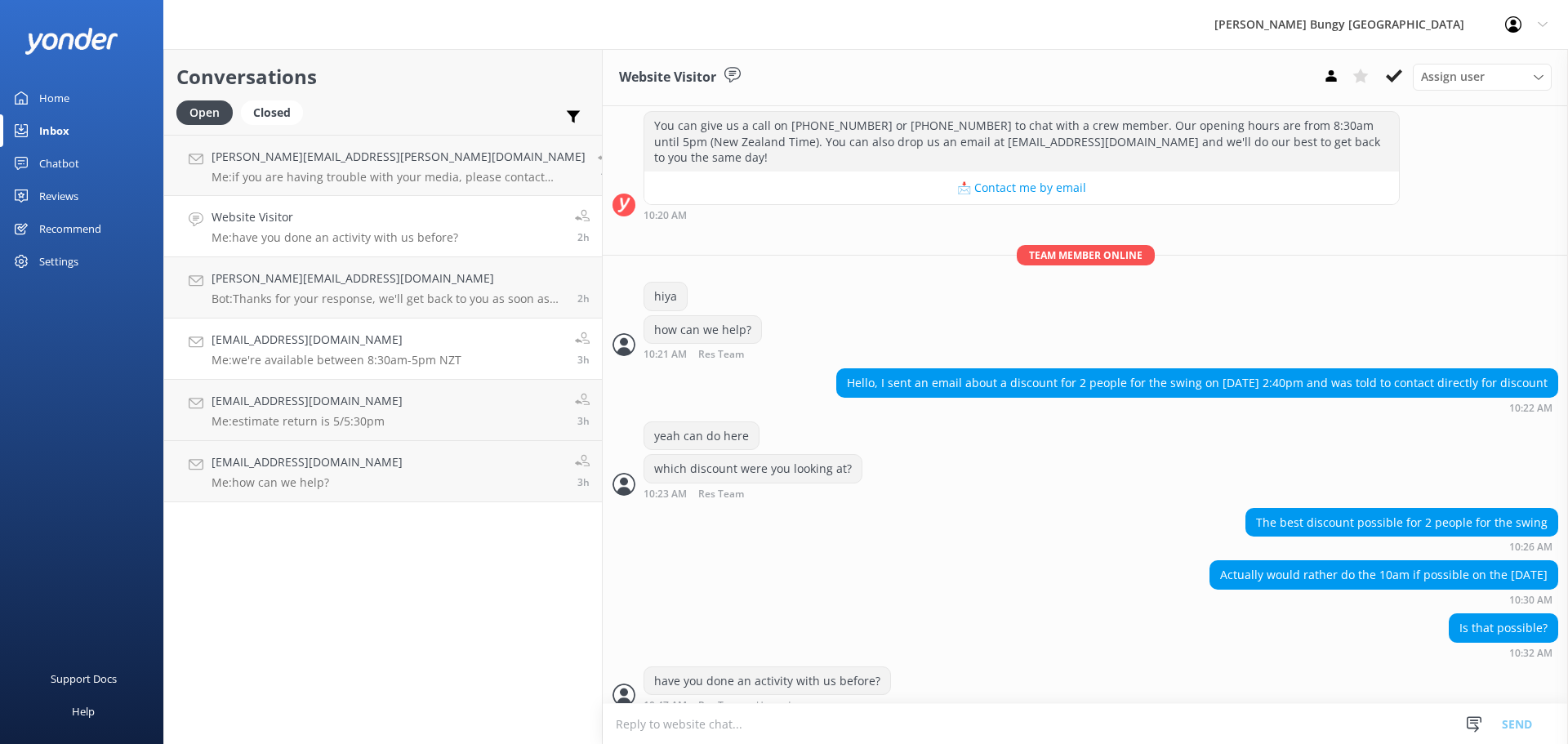
click at [356, 377] on link "alexmathieson@hotmail.co.uk Me: we're available between 8:30am-5pm NZT 3h" at bounding box center [383, 349] width 438 height 61
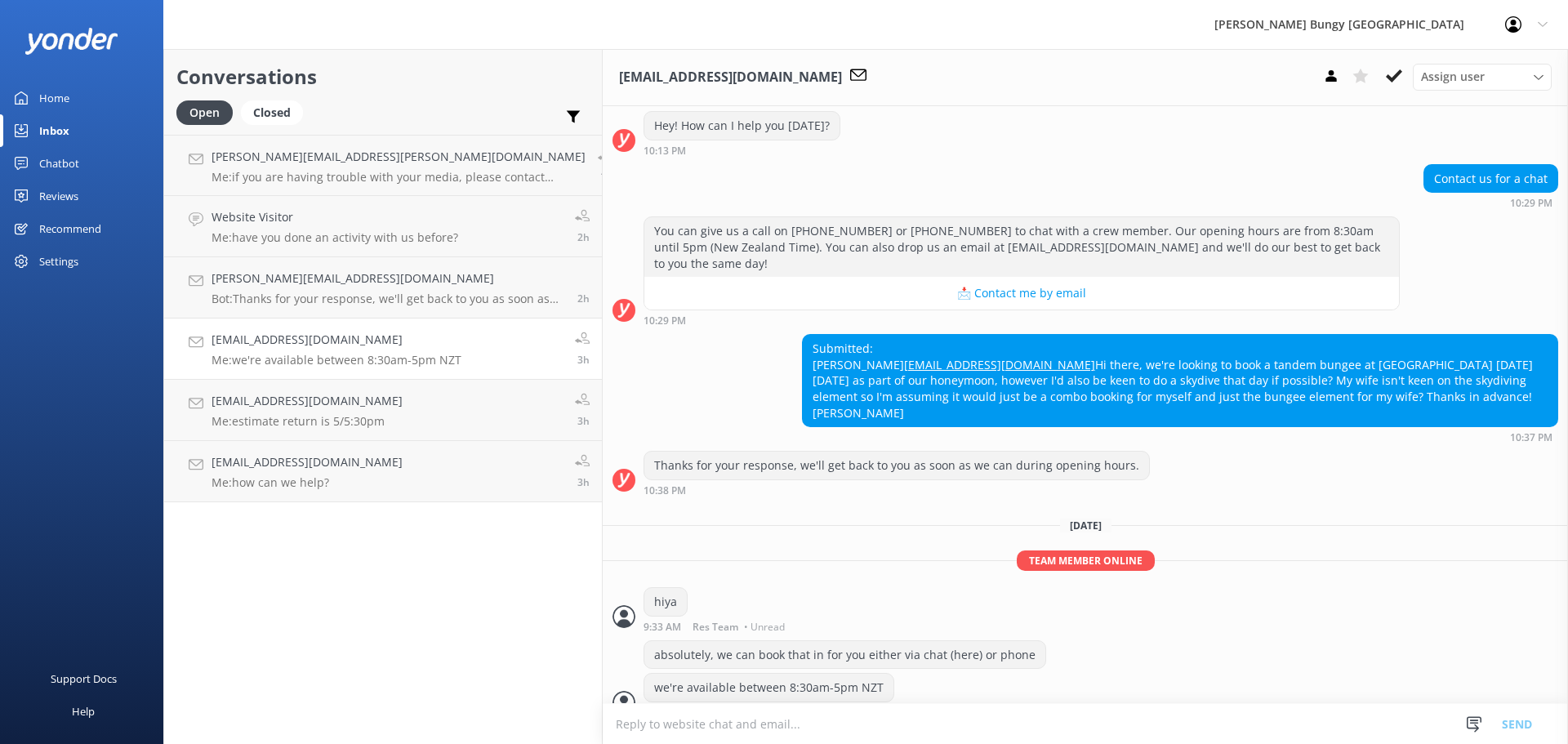
scroll to position [254, 0]
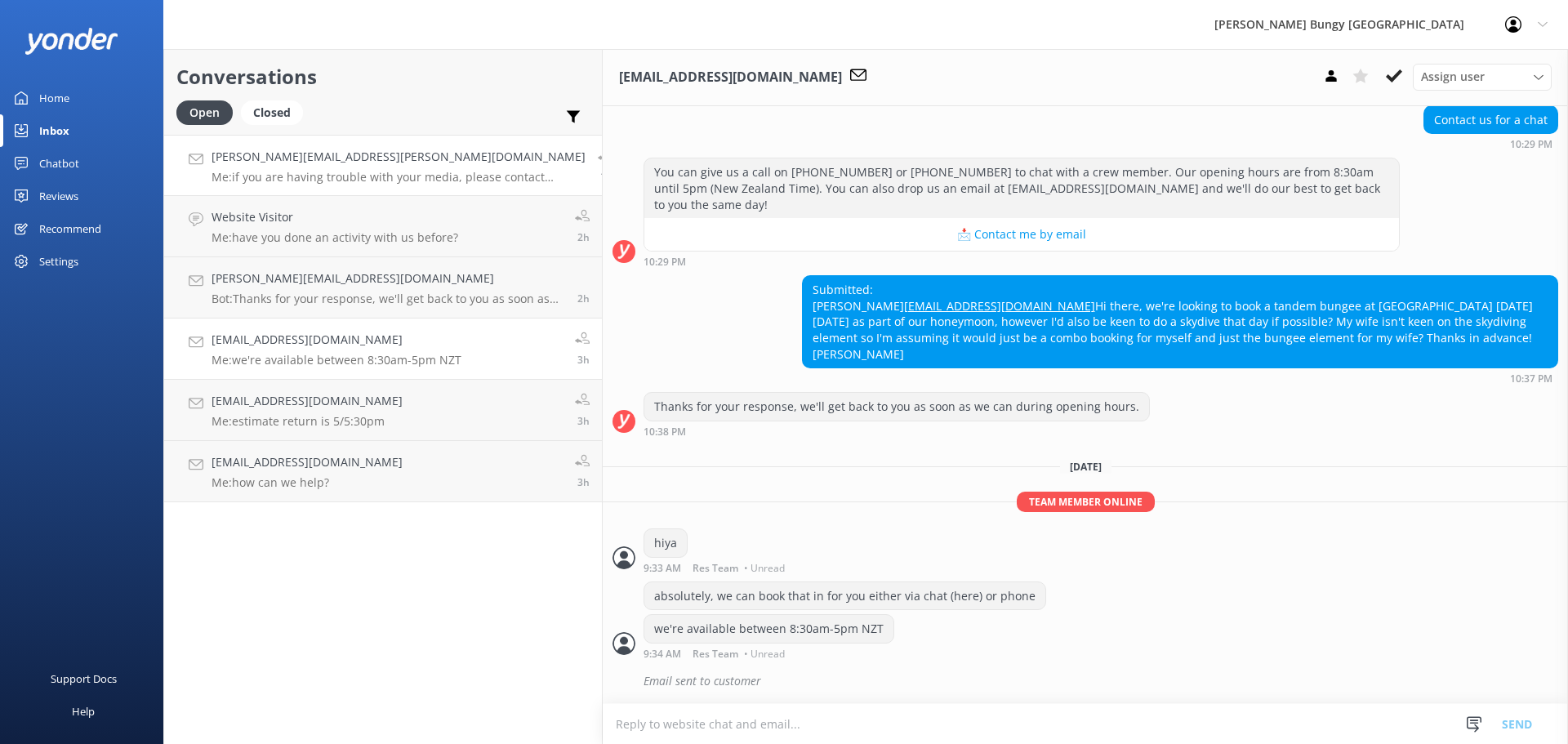
click at [290, 158] on h4 "[PERSON_NAME][EMAIL_ADDRESS][PERSON_NAME][DOMAIN_NAME]" at bounding box center [399, 156] width 374 height 18
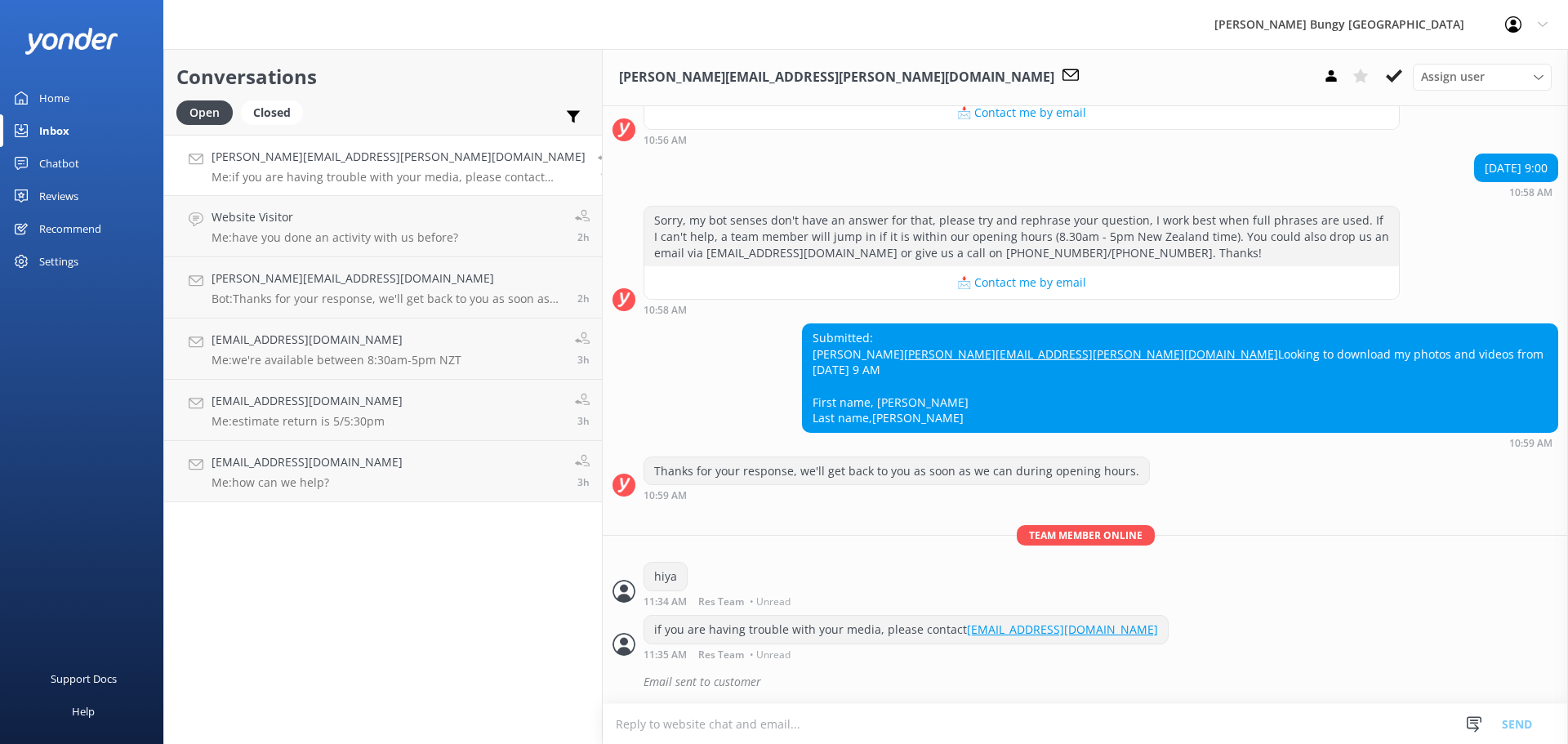
scroll to position [183, 0]
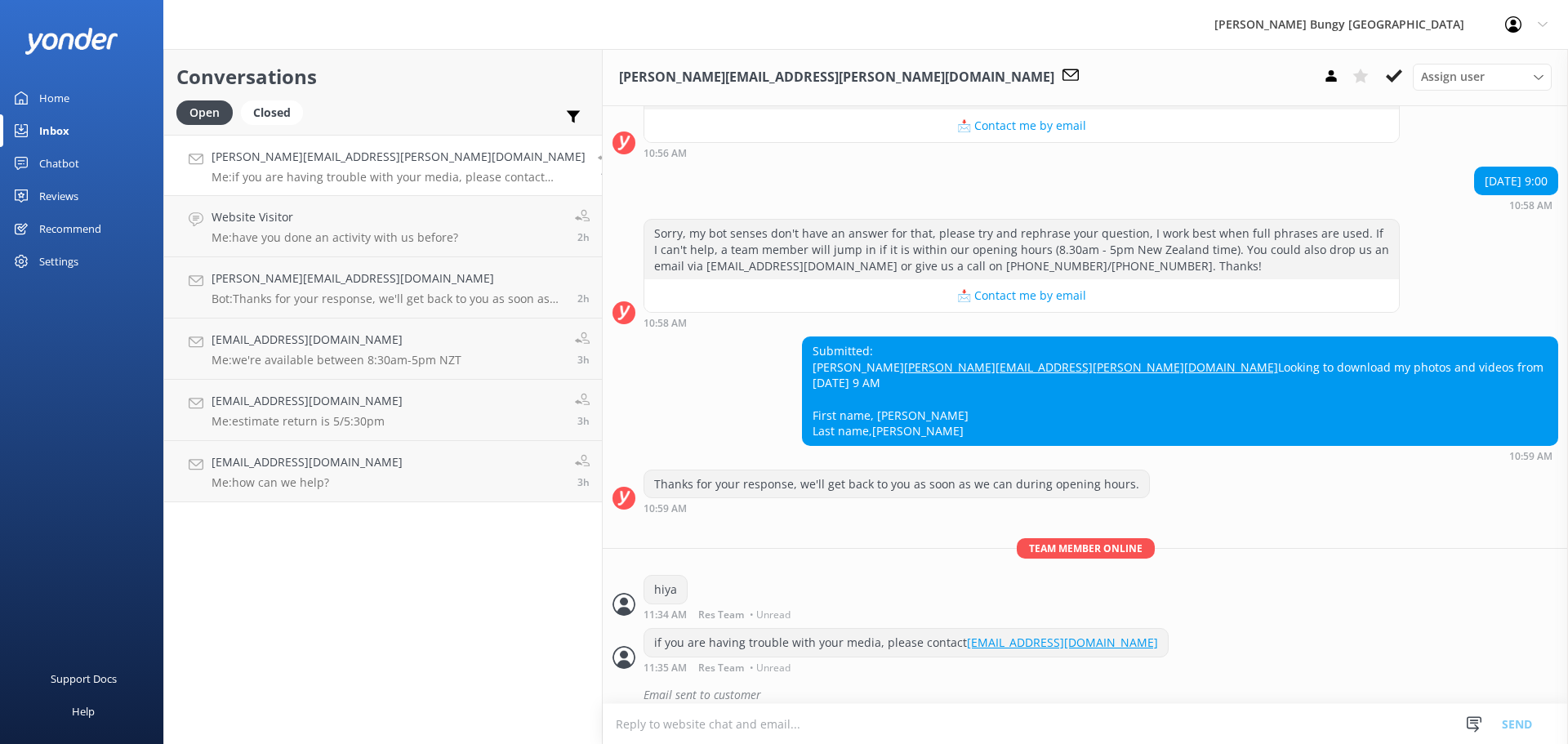
scroll to position [183, 0]
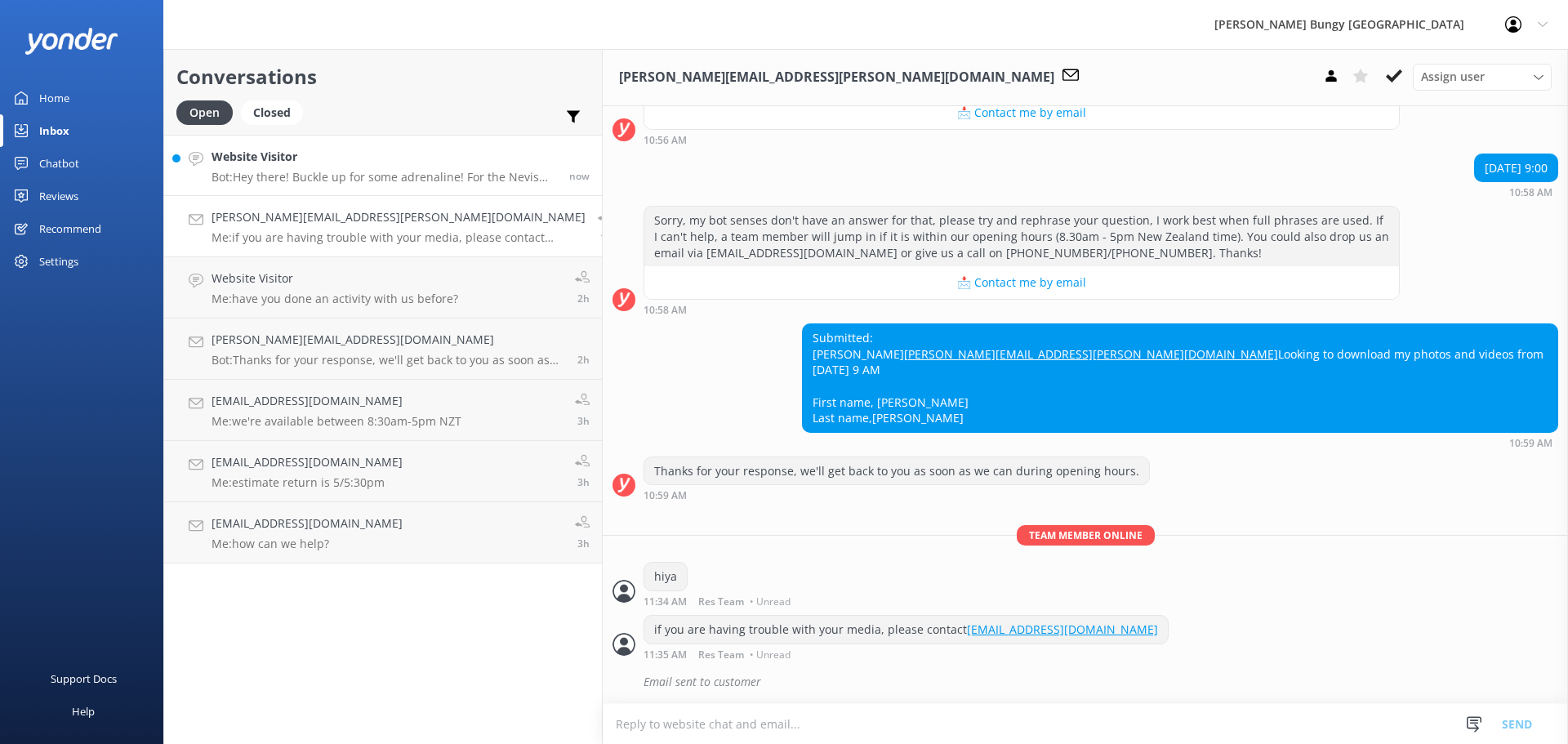
click at [380, 176] on p "Bot: Hey there! Buckle up for some adrenaline! For the Nevis Swing, allow about…" at bounding box center [384, 177] width 345 height 15
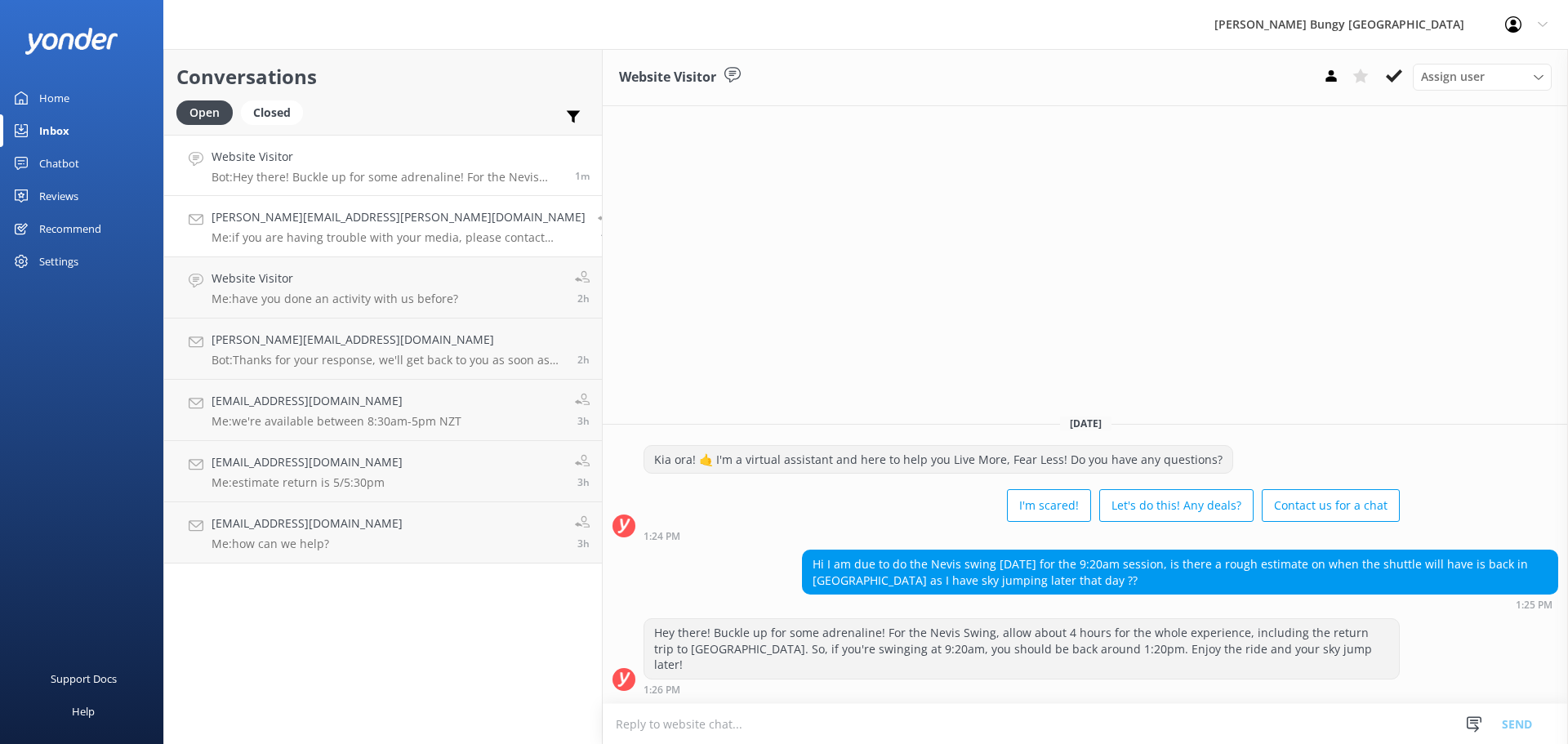
click at [296, 218] on h4 "[PERSON_NAME][EMAIL_ADDRESS][PERSON_NAME][DOMAIN_NAME]" at bounding box center [399, 217] width 374 height 18
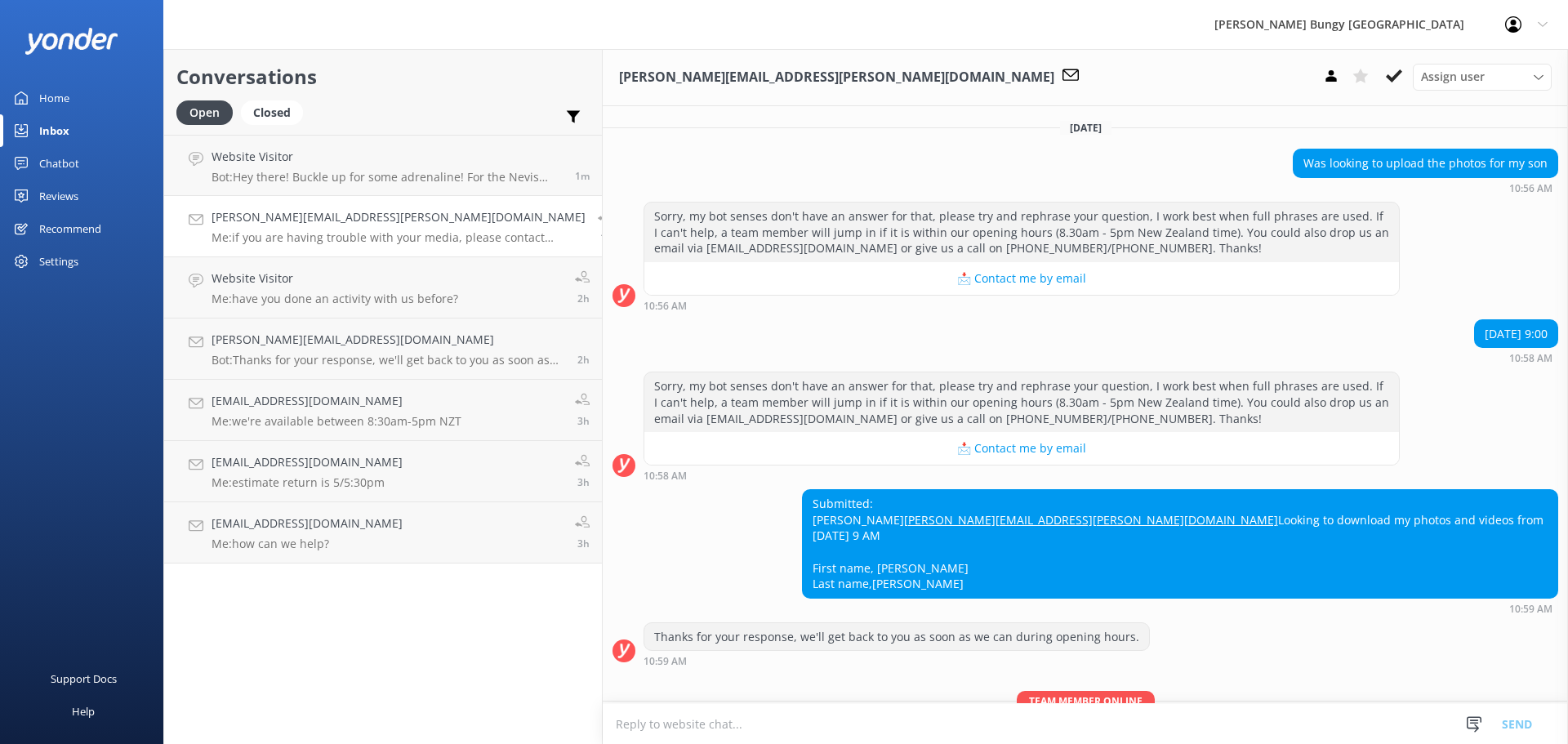
scroll to position [183, 0]
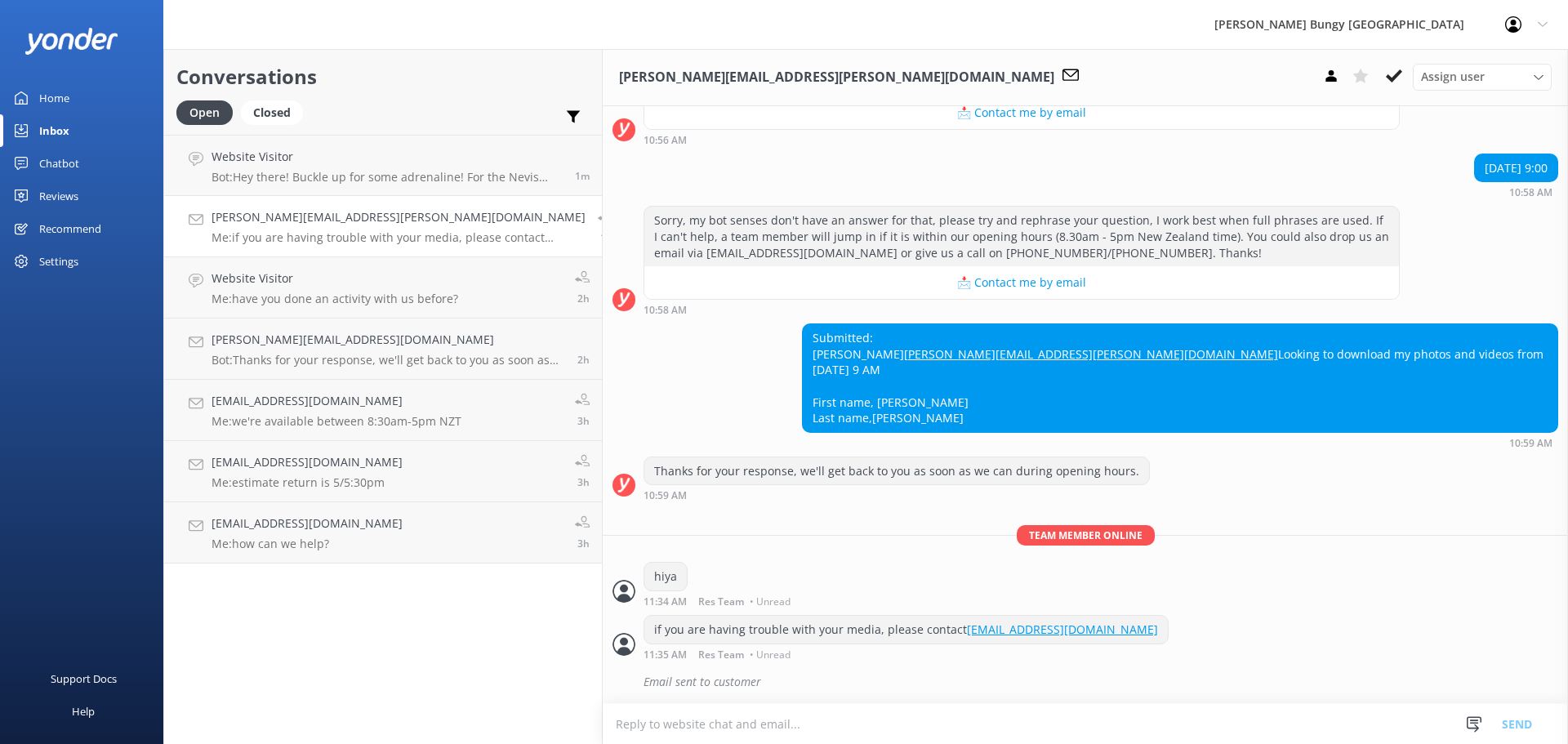
click at [288, 129] on div "Open Closed" at bounding box center [243, 120] width 135 height 39
click at [292, 178] on p "Bot: Hey there! Buckle up for some adrenaline! For the Nevis Swing, allow about…" at bounding box center [386, 177] width 351 height 15
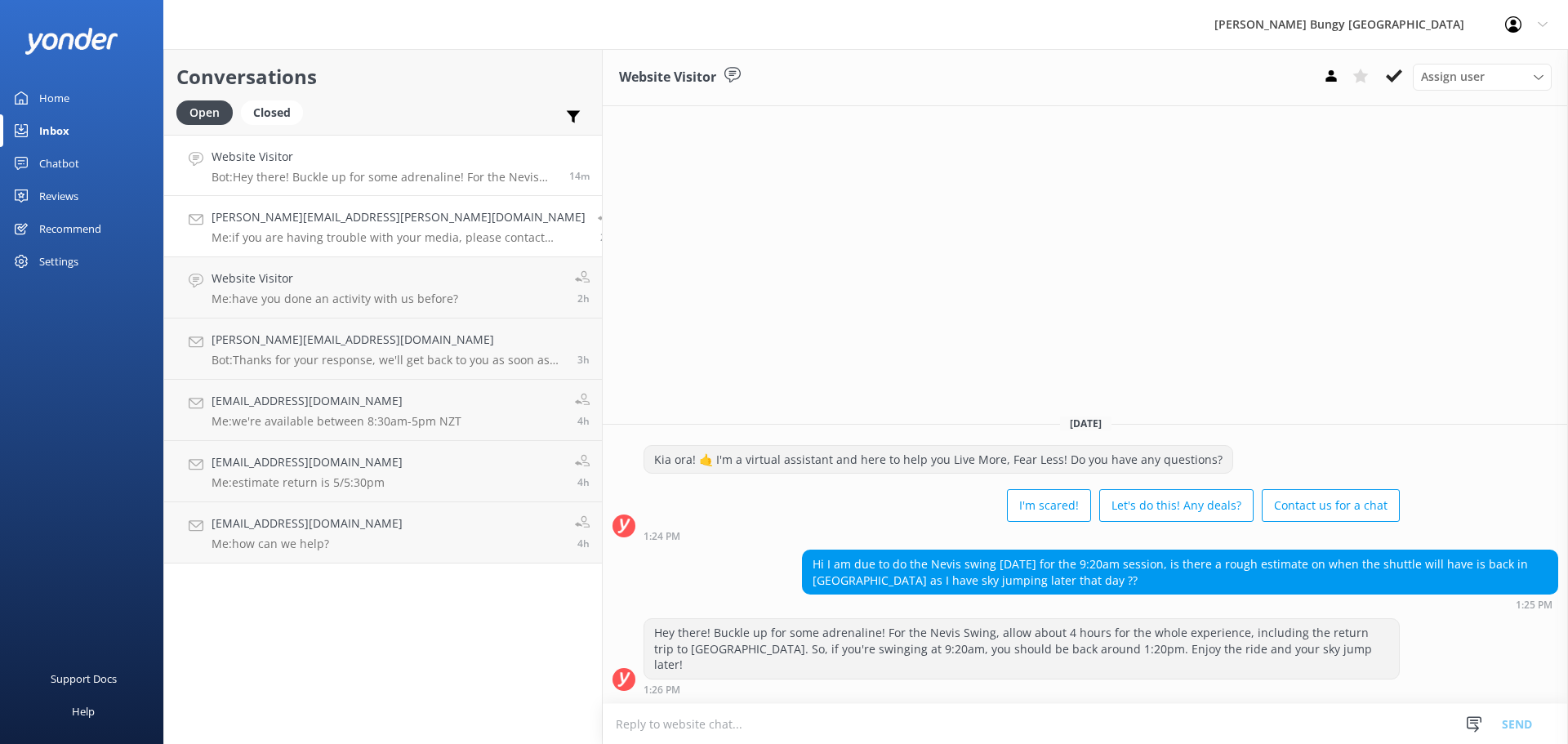
click at [381, 244] on p "Me: if you are having trouble with your media, please contact photovideo@bungy.…" at bounding box center [399, 237] width 374 height 15
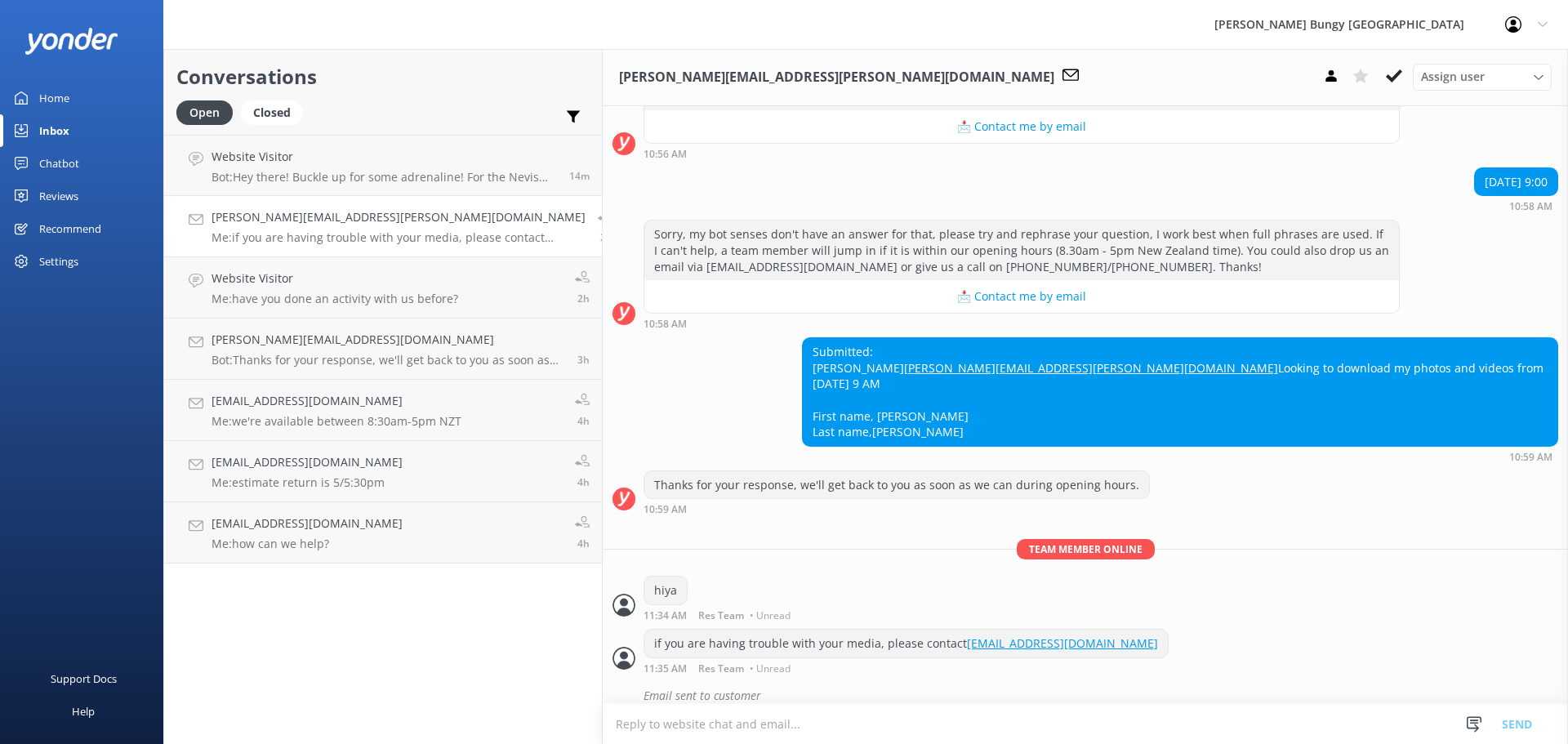
scroll to position [183, 0]
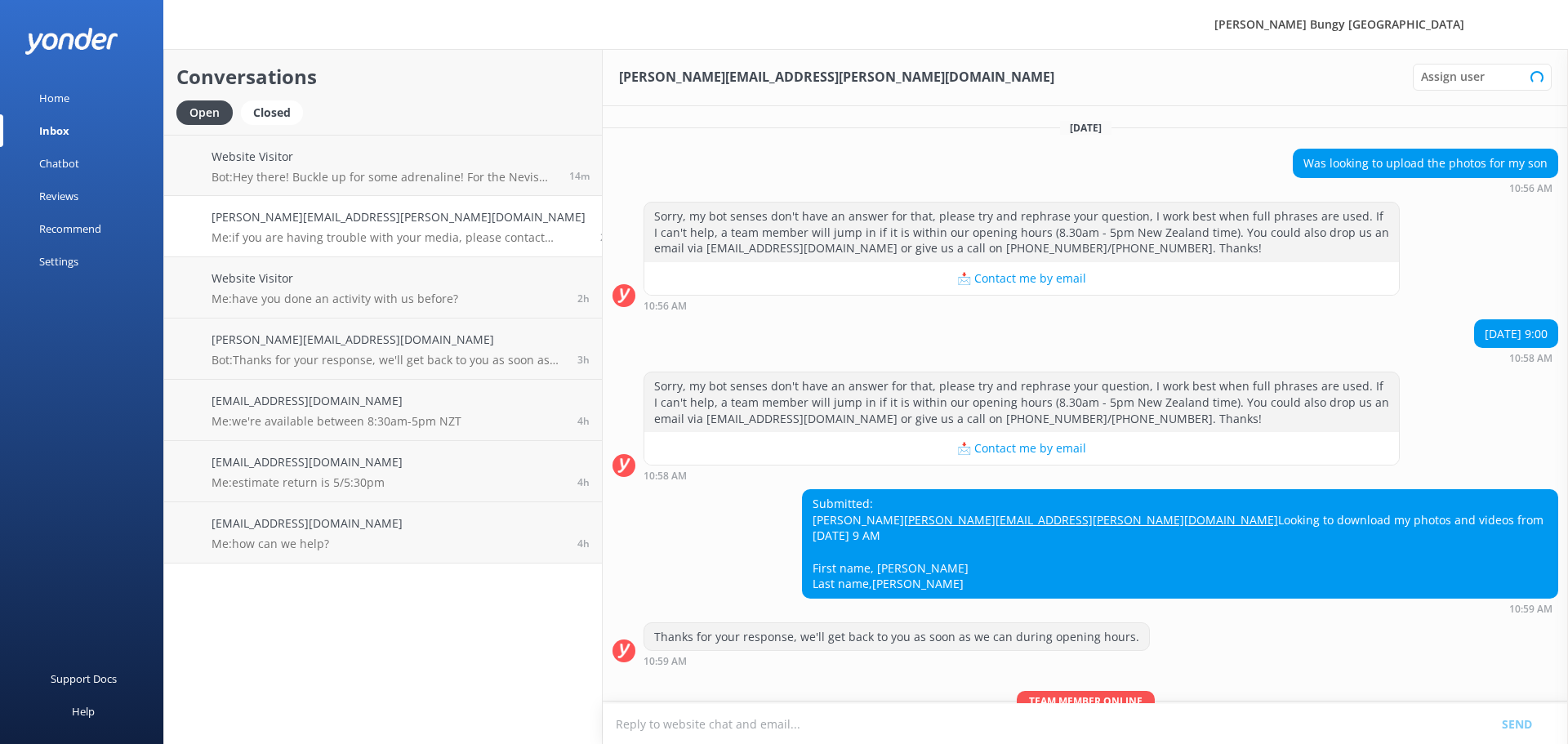
scroll to position [183, 0]
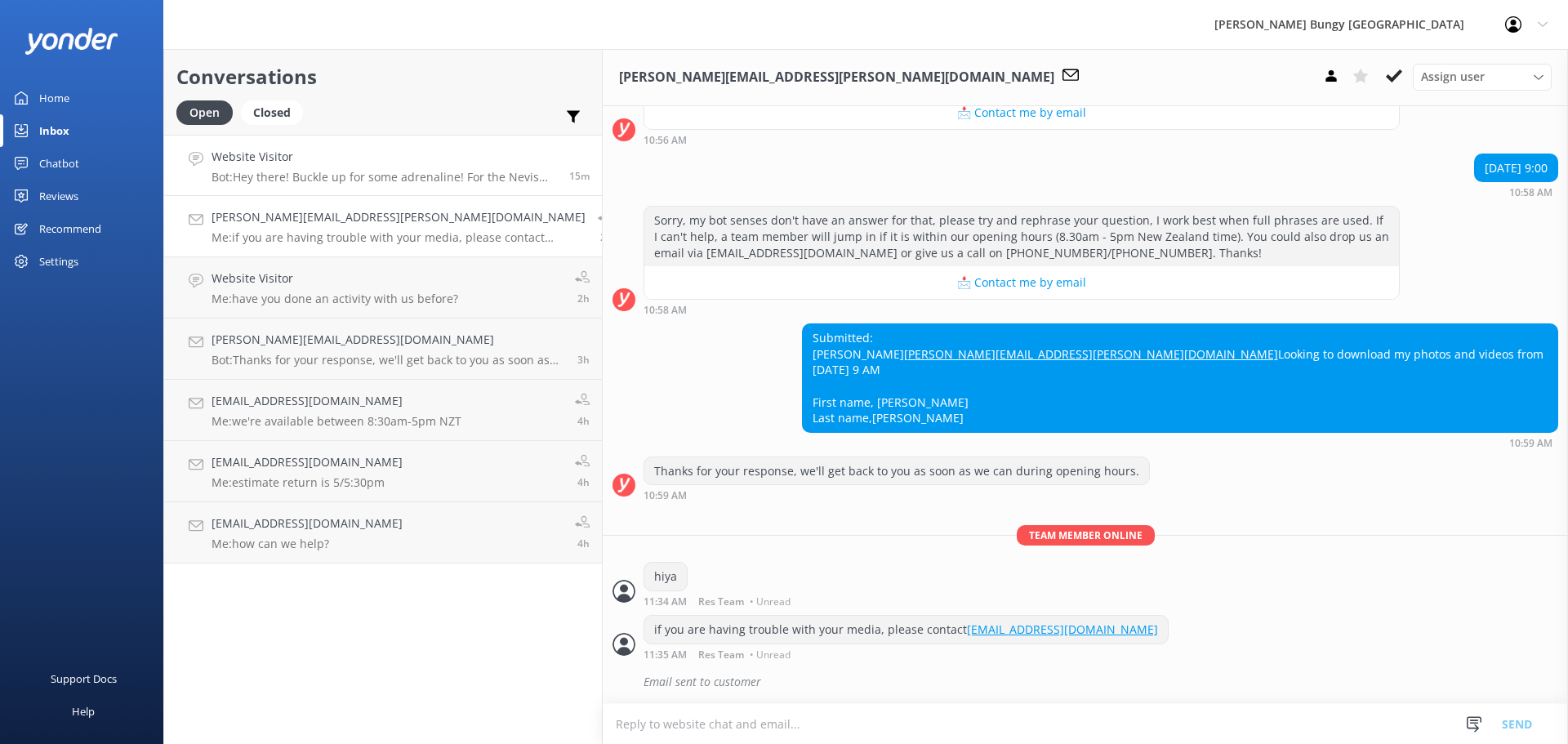
click at [237, 152] on h4 "Website Visitor" at bounding box center [384, 156] width 345 height 18
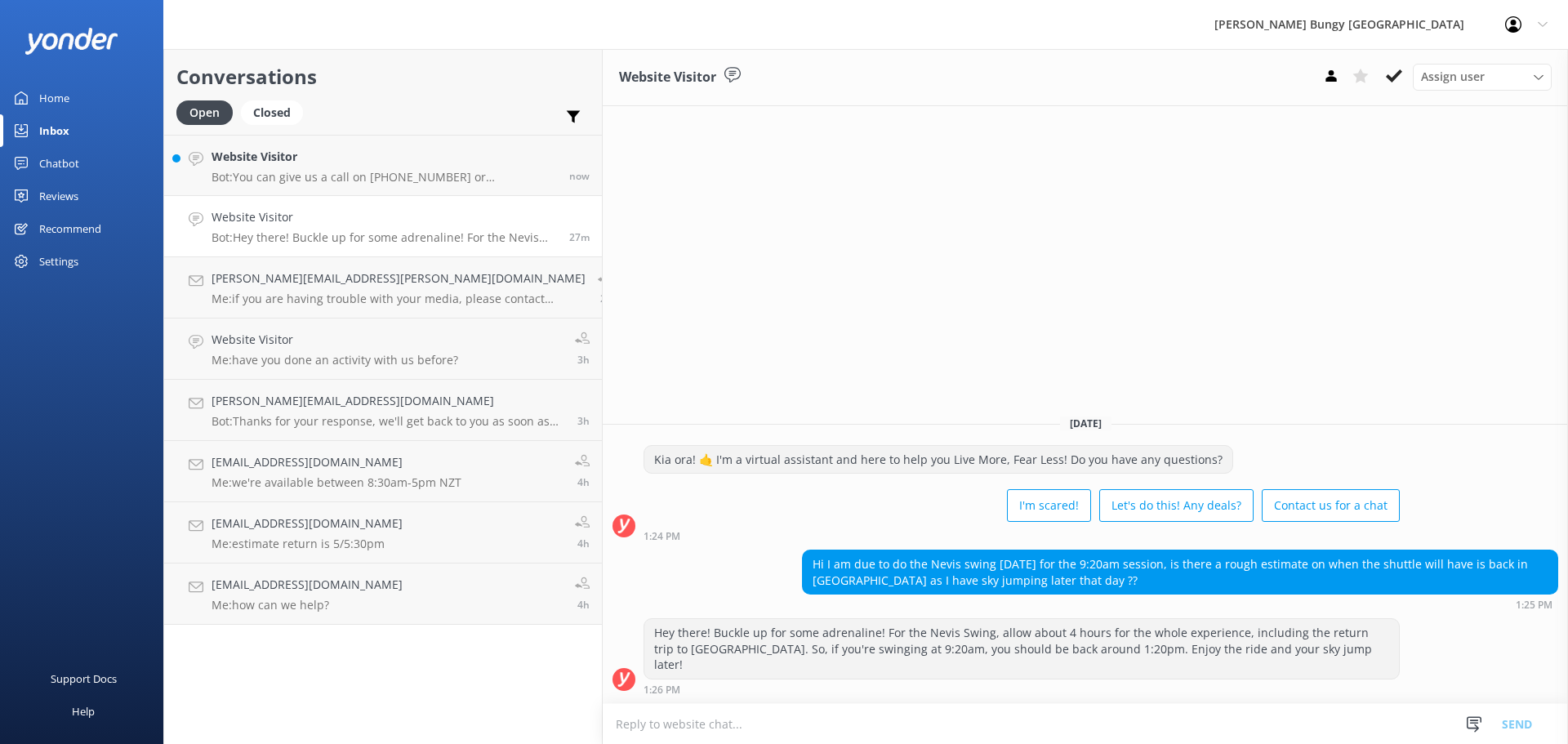
click at [331, 197] on link "Website Visitor Bot: Hey there! Buckle up for some adrenaline! For the Nevis Sw…" at bounding box center [383, 227] width 438 height 61
click at [416, 198] on link "Website Visitor Bot: Hey there! Buckle up for some adrenaline! For the Nevis Sw…" at bounding box center [383, 227] width 438 height 61
click at [439, 176] on p "Bot: You can give us a call on 0800 286 4958 or +64 3 450 1300 to chat with a c…" at bounding box center [384, 177] width 345 height 15
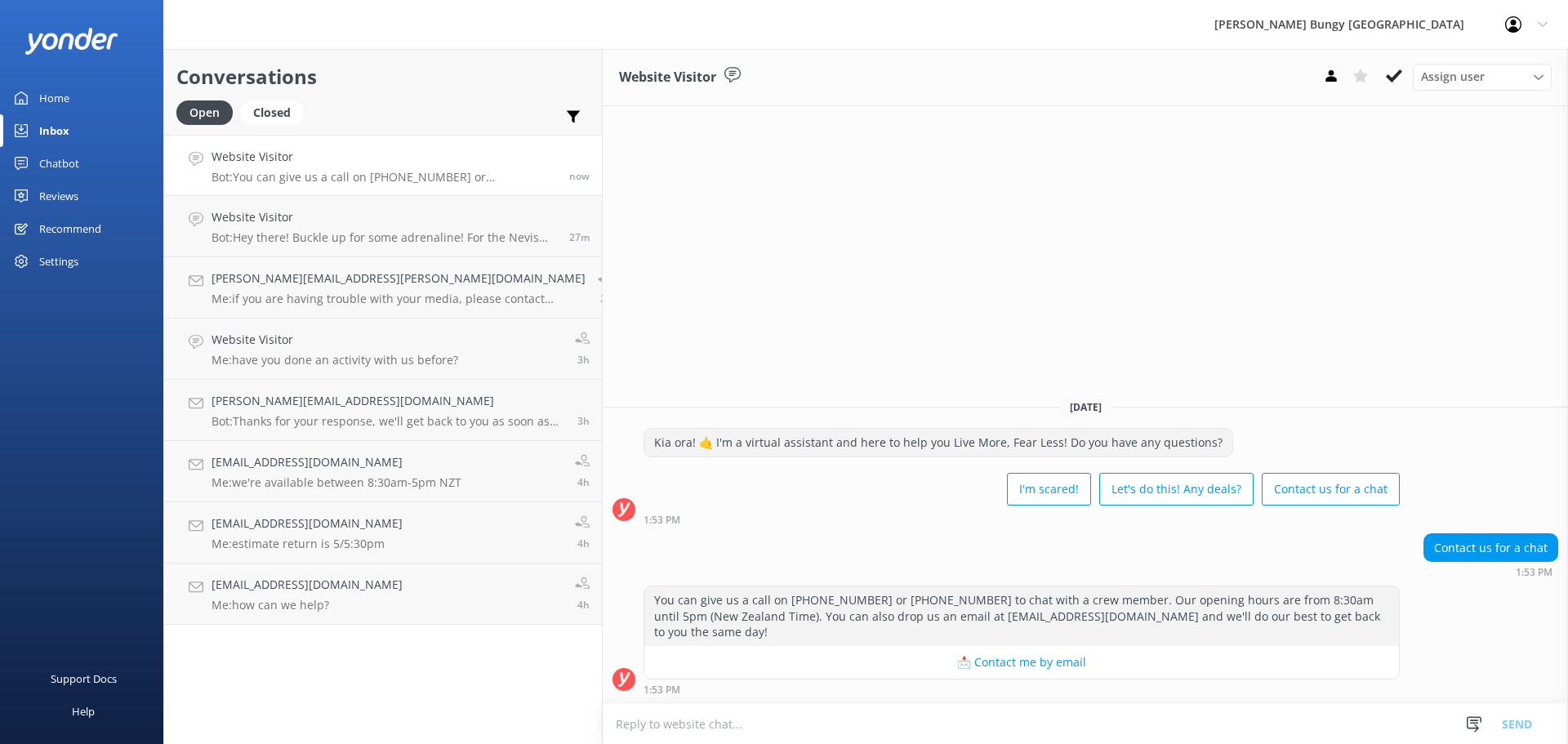
click at [779, 729] on textarea at bounding box center [1085, 724] width 966 height 40
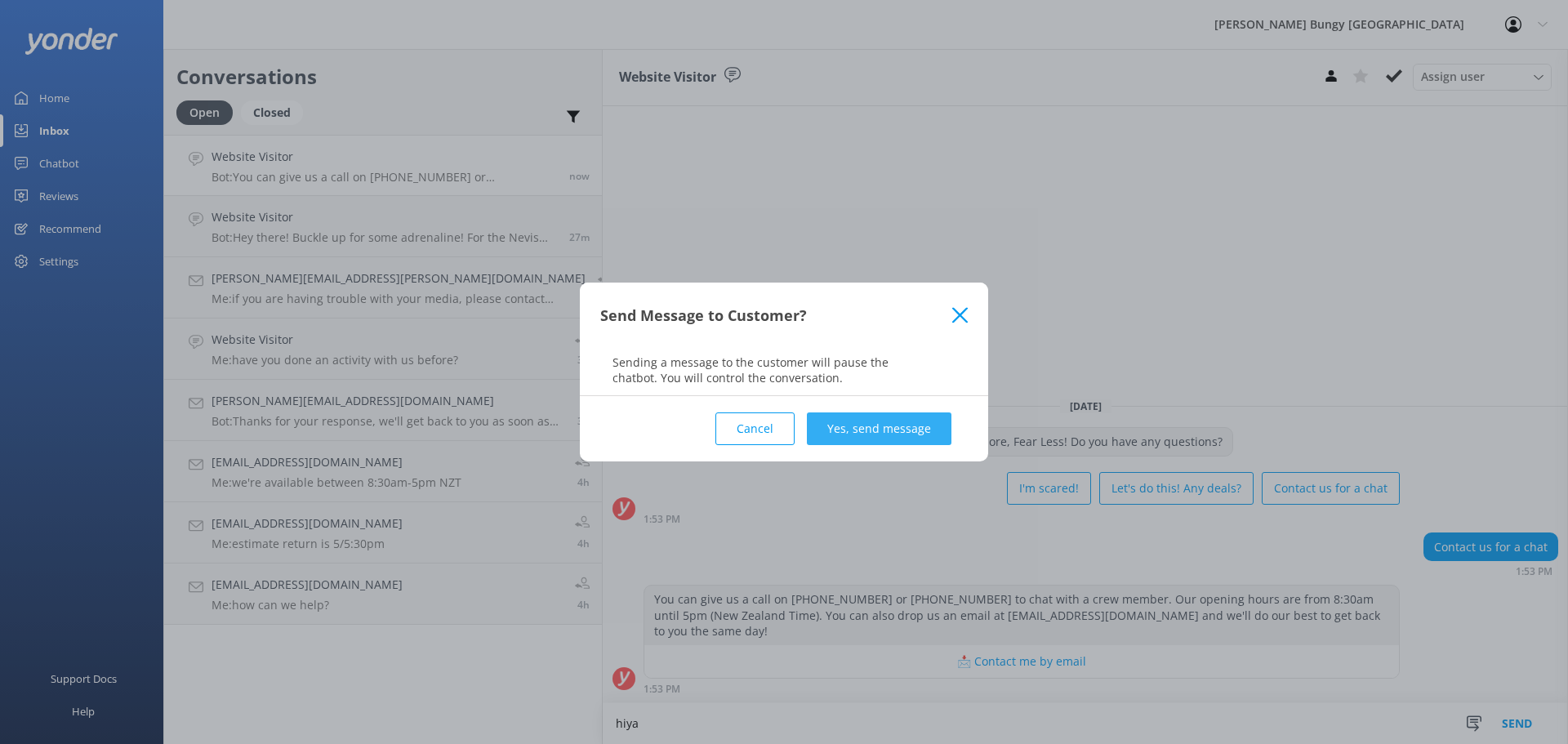
type textarea "hiya"
click at [907, 416] on button "Yes, send message" at bounding box center [879, 428] width 144 height 33
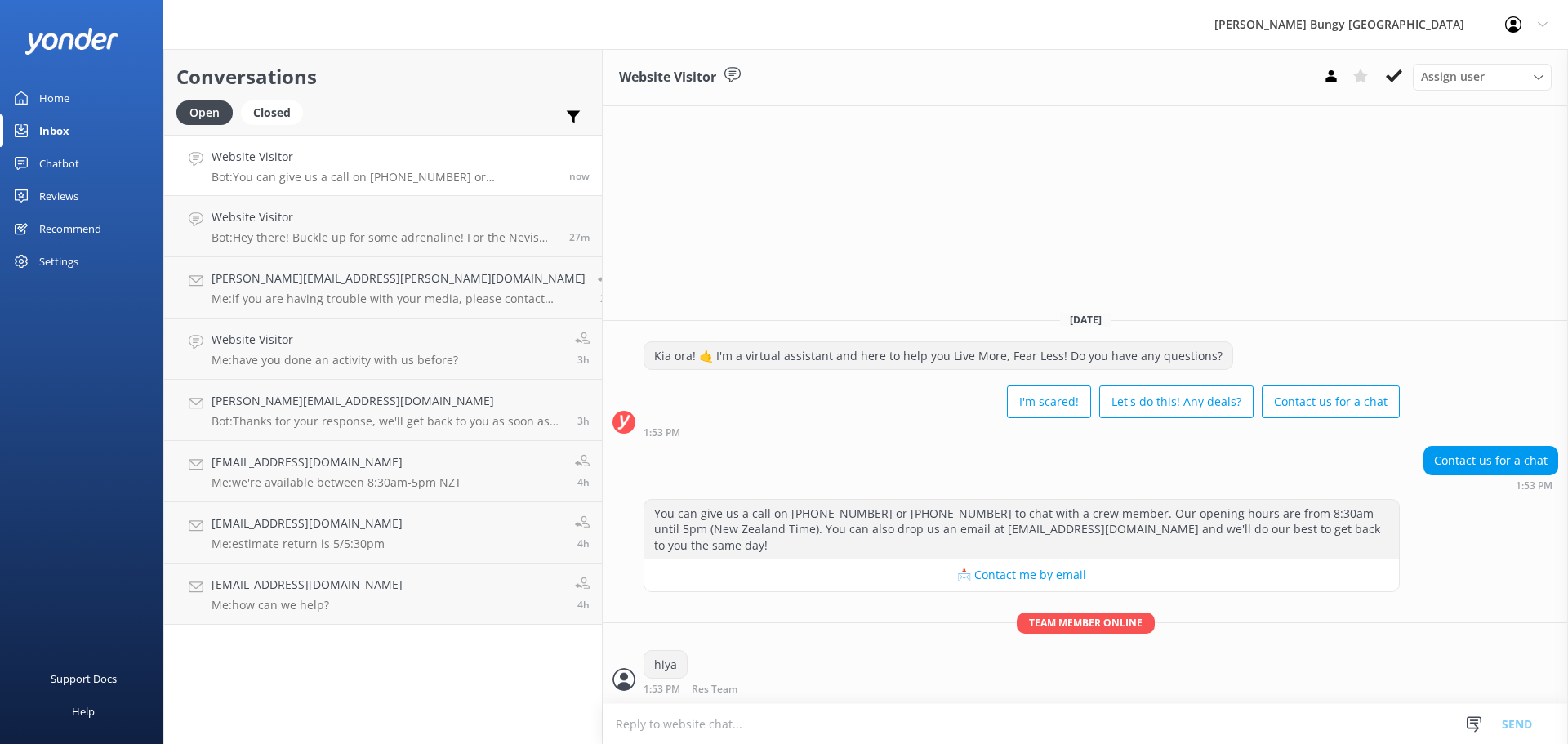
click at [741, 715] on textarea at bounding box center [1085, 724] width 966 height 40
type textarea "how can we help?"
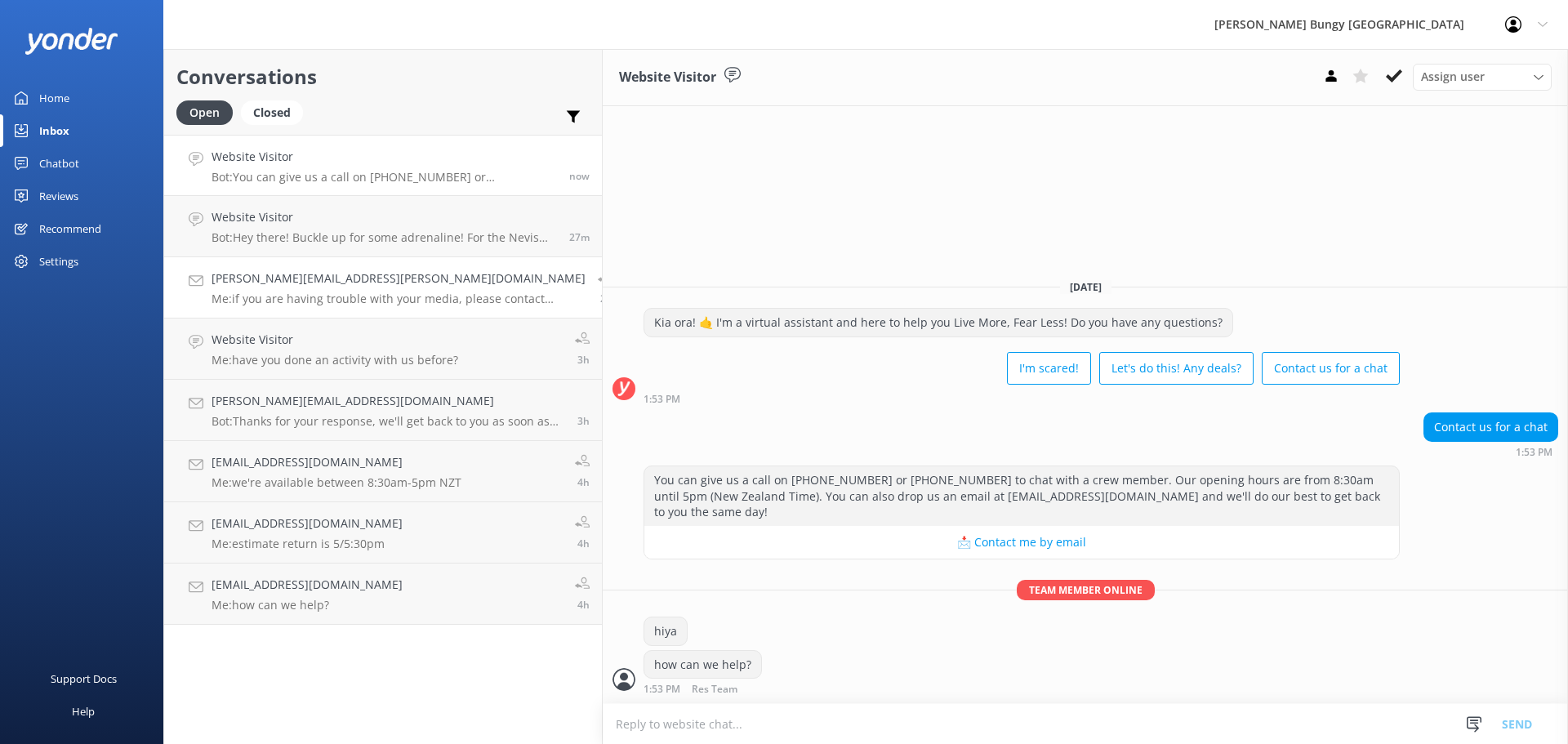
click at [312, 263] on link "[PERSON_NAME][EMAIL_ADDRESS][PERSON_NAME][DOMAIN_NAME] Me: if you are having tr…" at bounding box center [383, 288] width 438 height 61
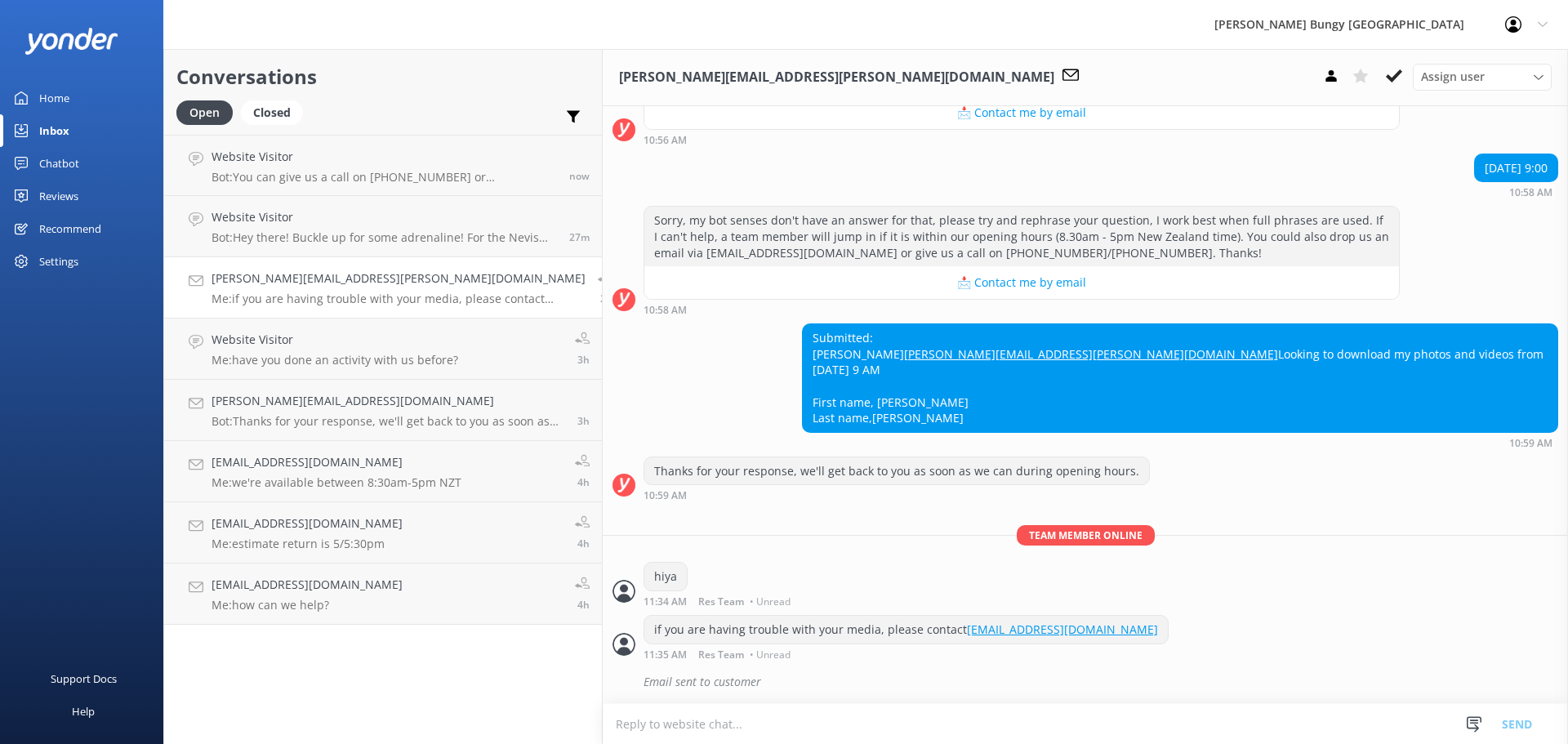
scroll to position [183, 0]
click at [378, 159] on link "Website Visitor Me: how can we help? now" at bounding box center [383, 166] width 438 height 61
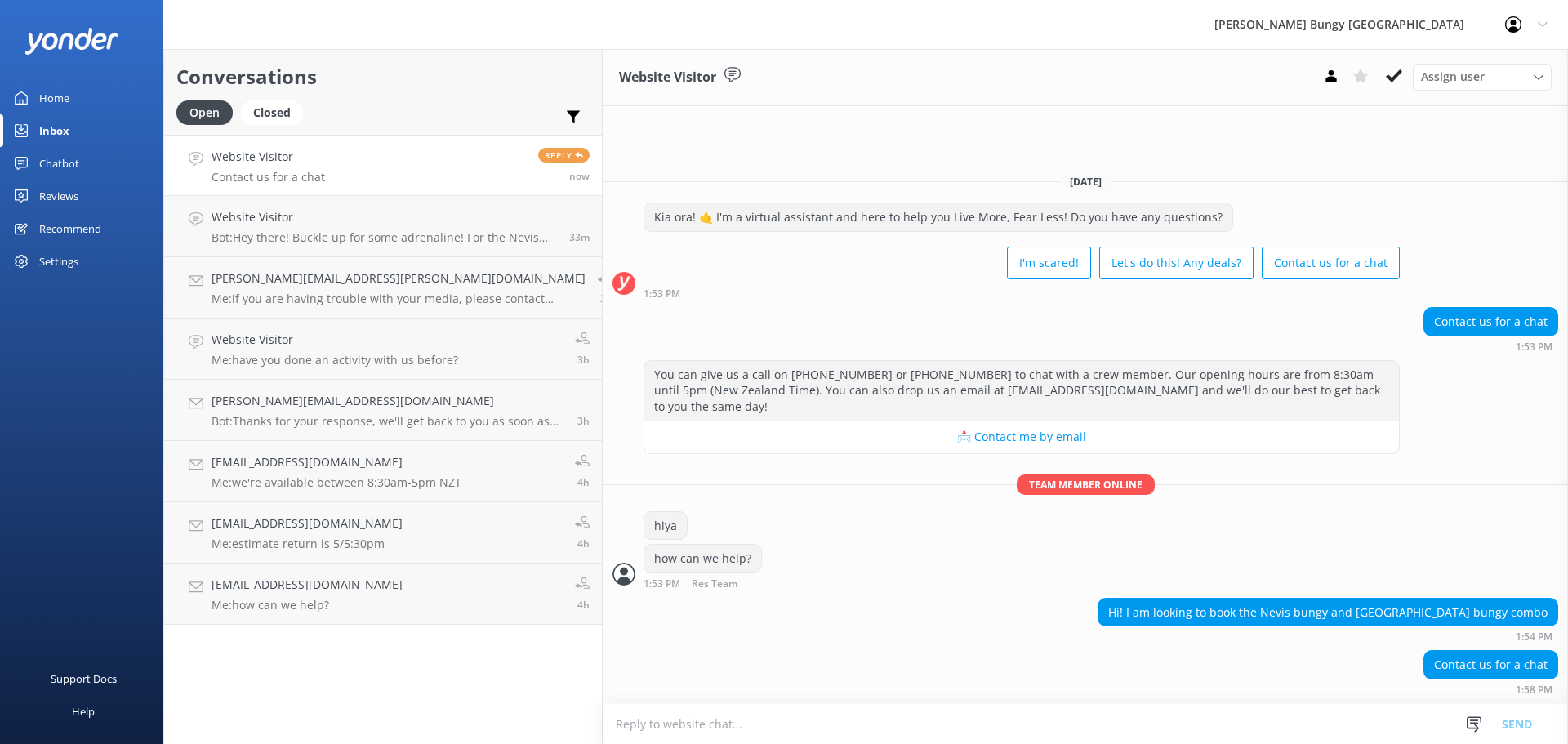
click at [1209, 722] on textarea at bounding box center [1085, 724] width 966 height 40
type textarea "nice"
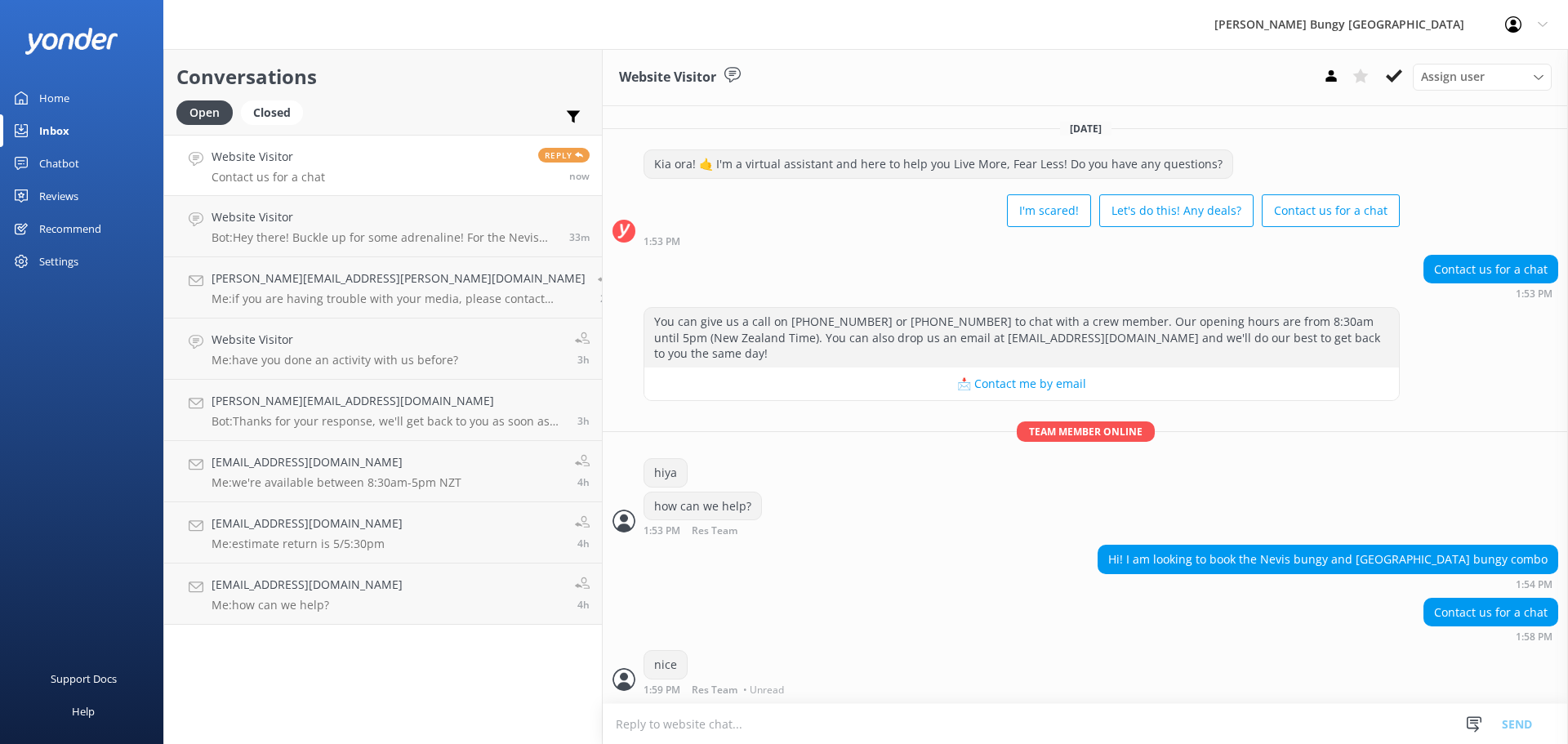
click at [1177, 718] on textarea at bounding box center [1085, 724] width 966 height 40
type textarea "yeah we can do over here"
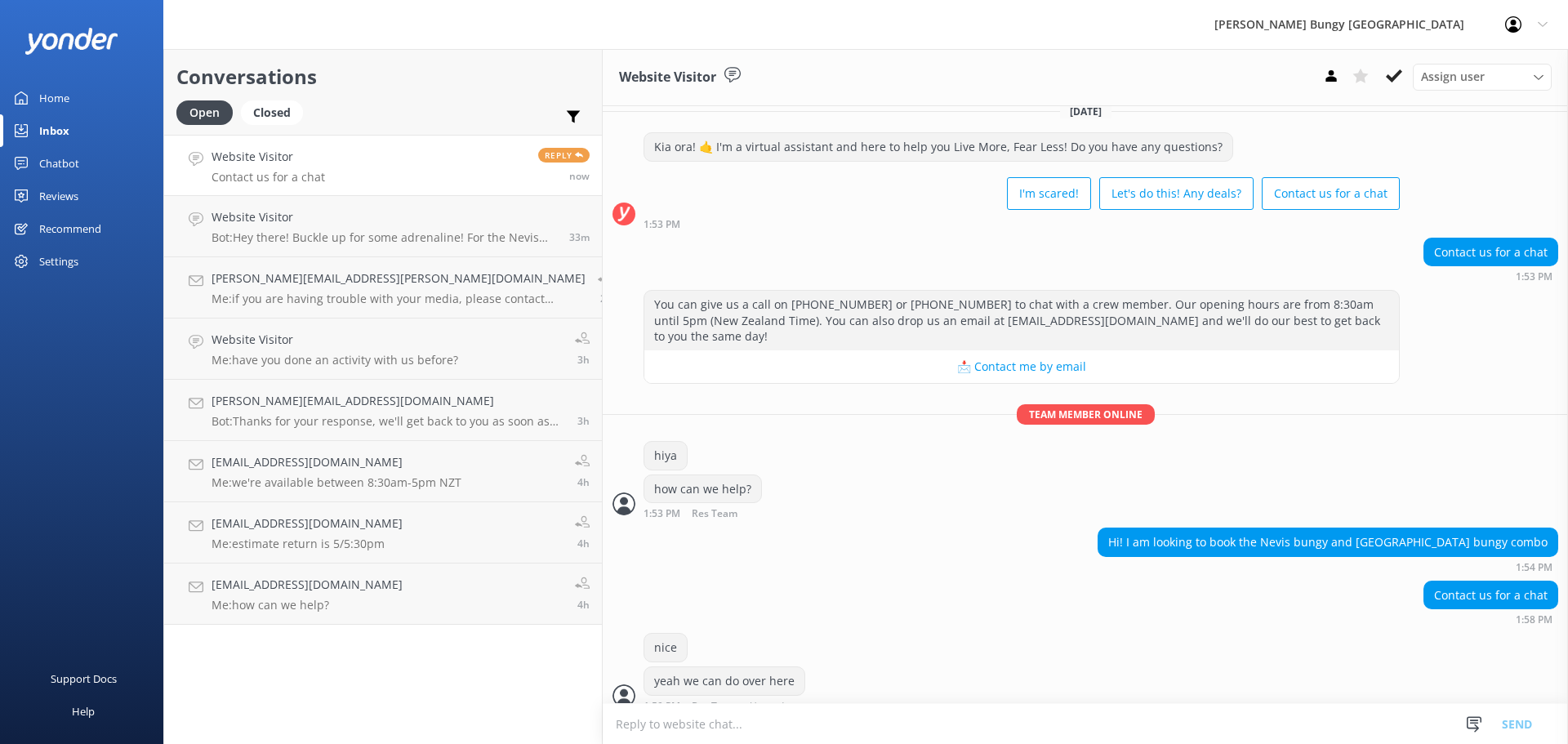
click at [731, 738] on textarea at bounding box center [1085, 724] width 966 height 40
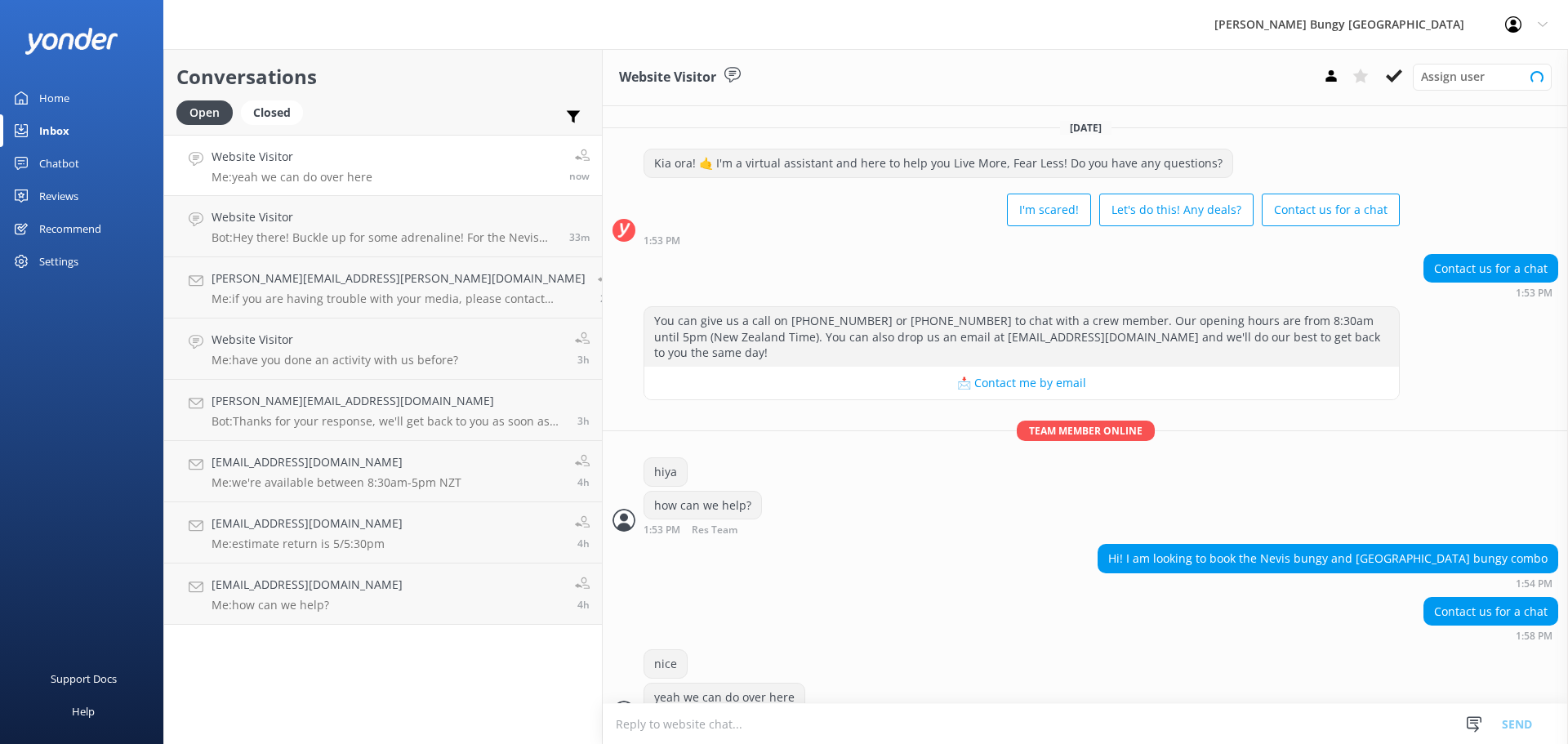
scroll to position [17, 0]
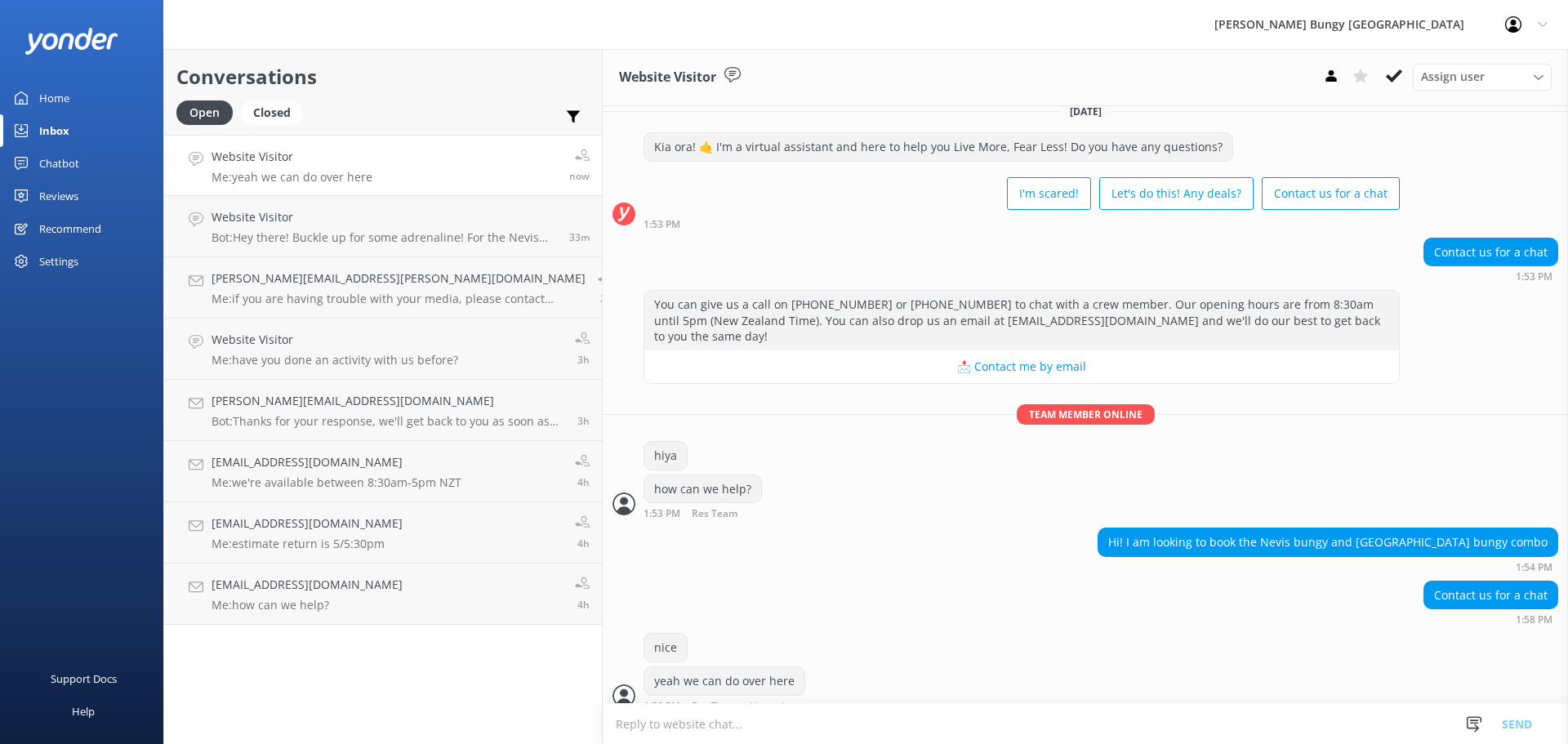
click at [844, 743] on textarea at bounding box center [1085, 724] width 966 height 40
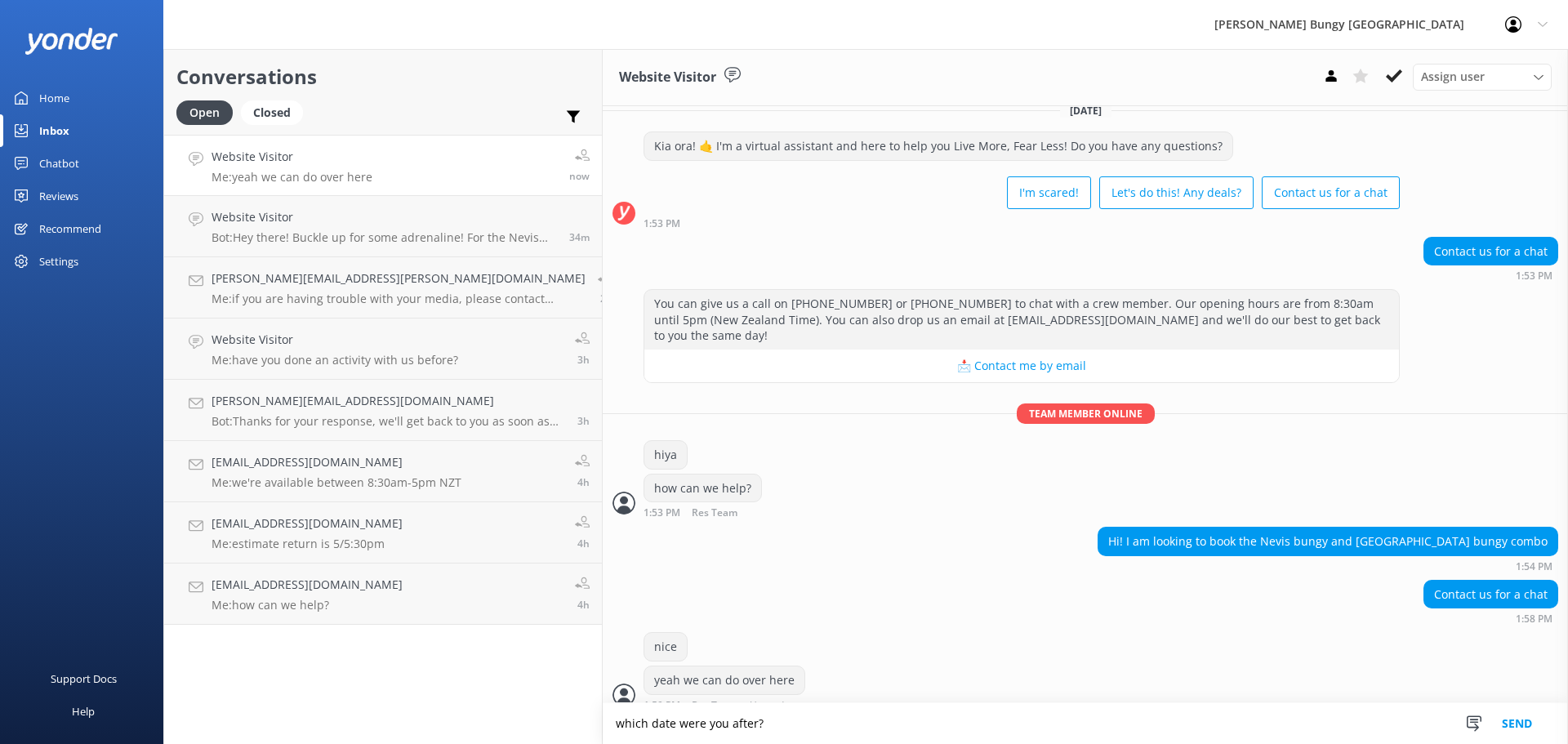
type textarea "which date were you after?"
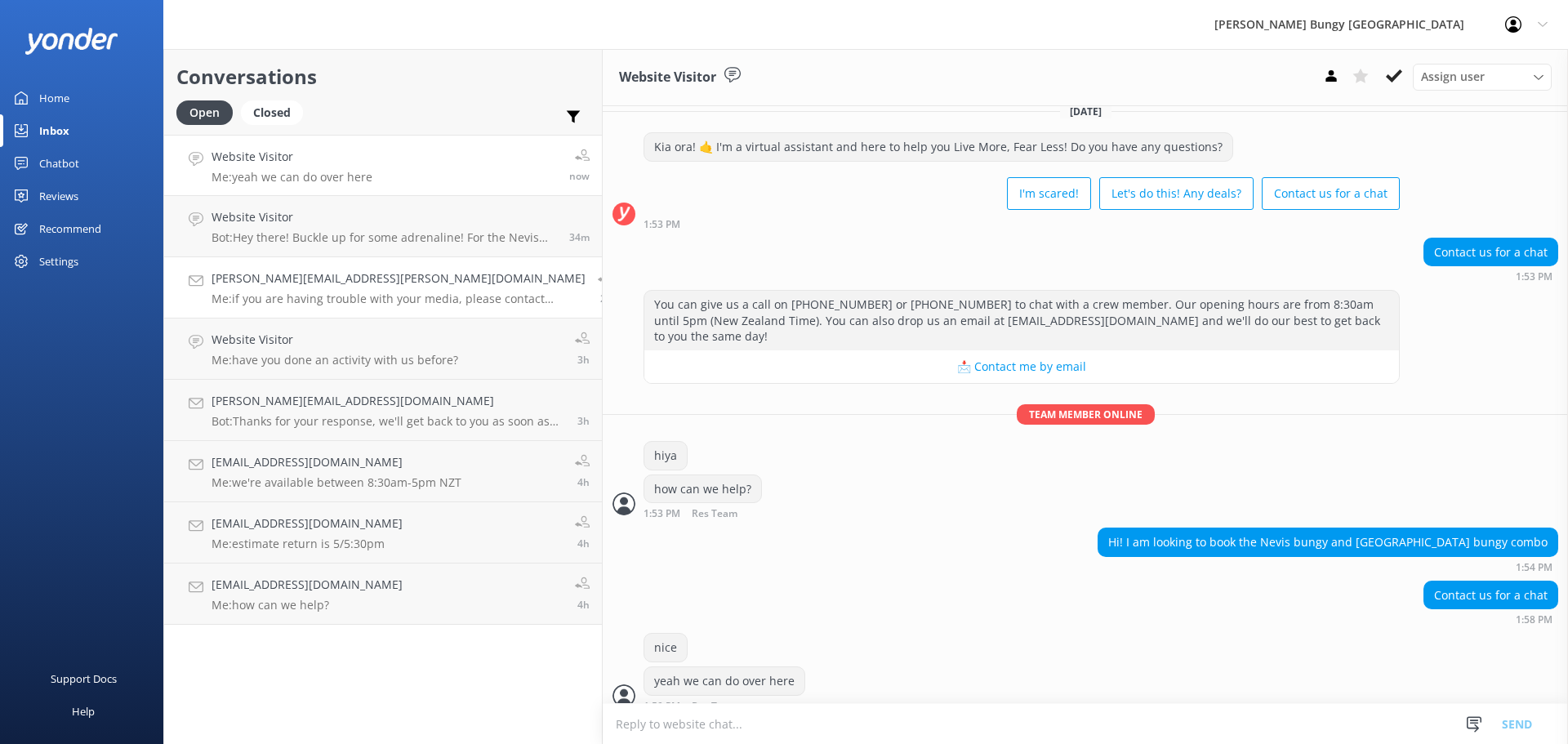
scroll to position [70, 0]
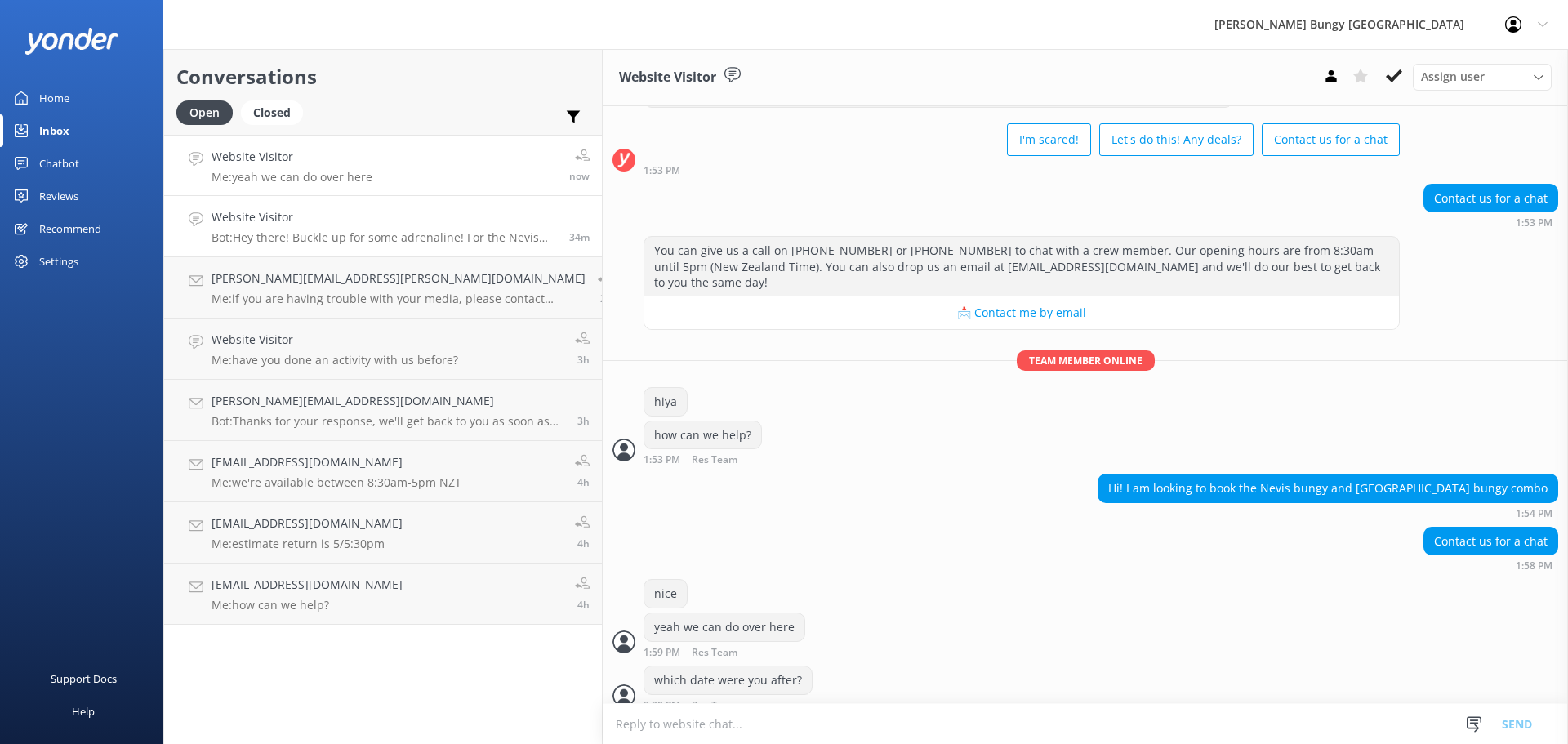
click at [291, 232] on p "Bot: Hey there! Buckle up for some adrenaline! For the Nevis Swing, allow about…" at bounding box center [384, 237] width 345 height 15
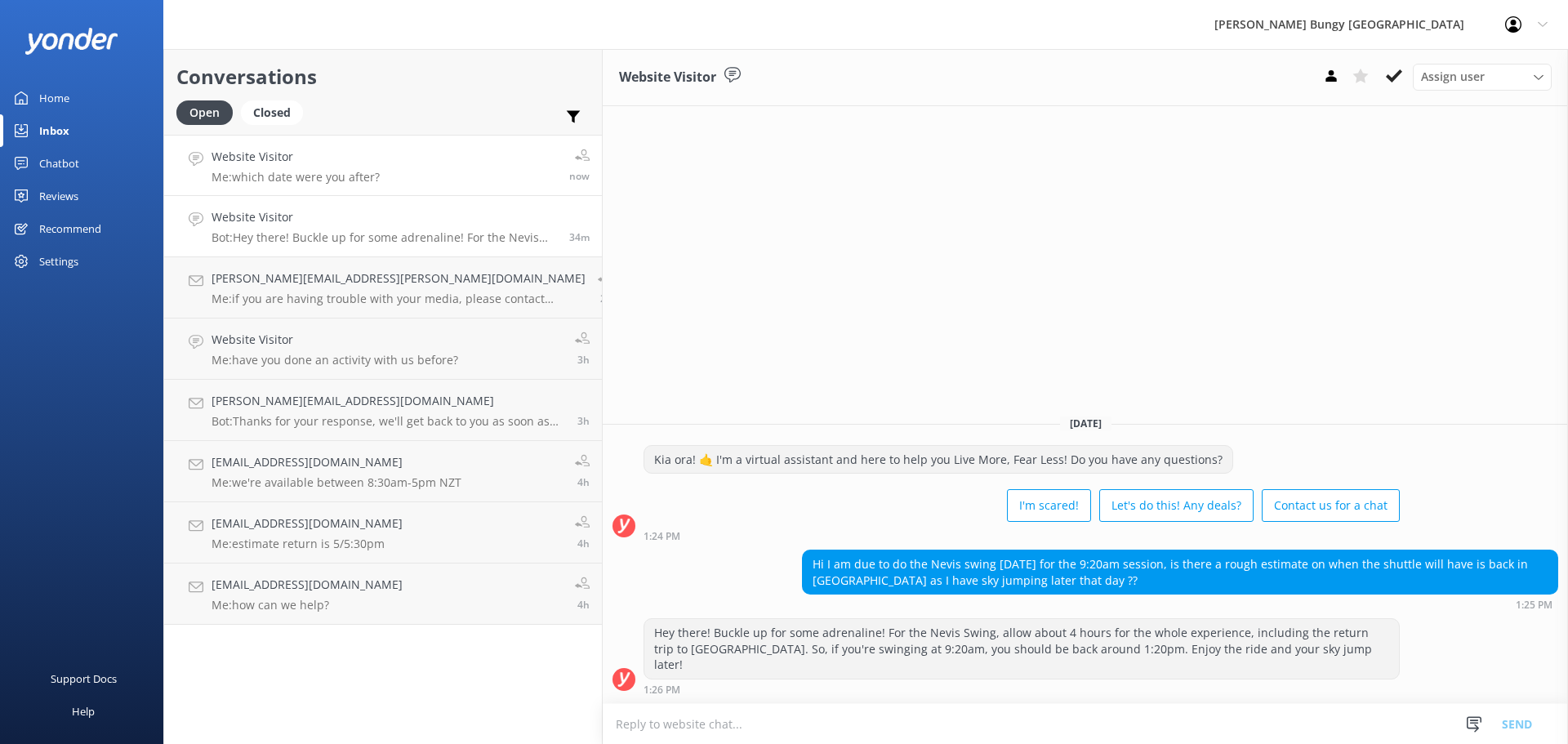
click at [320, 163] on h4 "Website Visitor" at bounding box center [295, 156] width 169 height 18
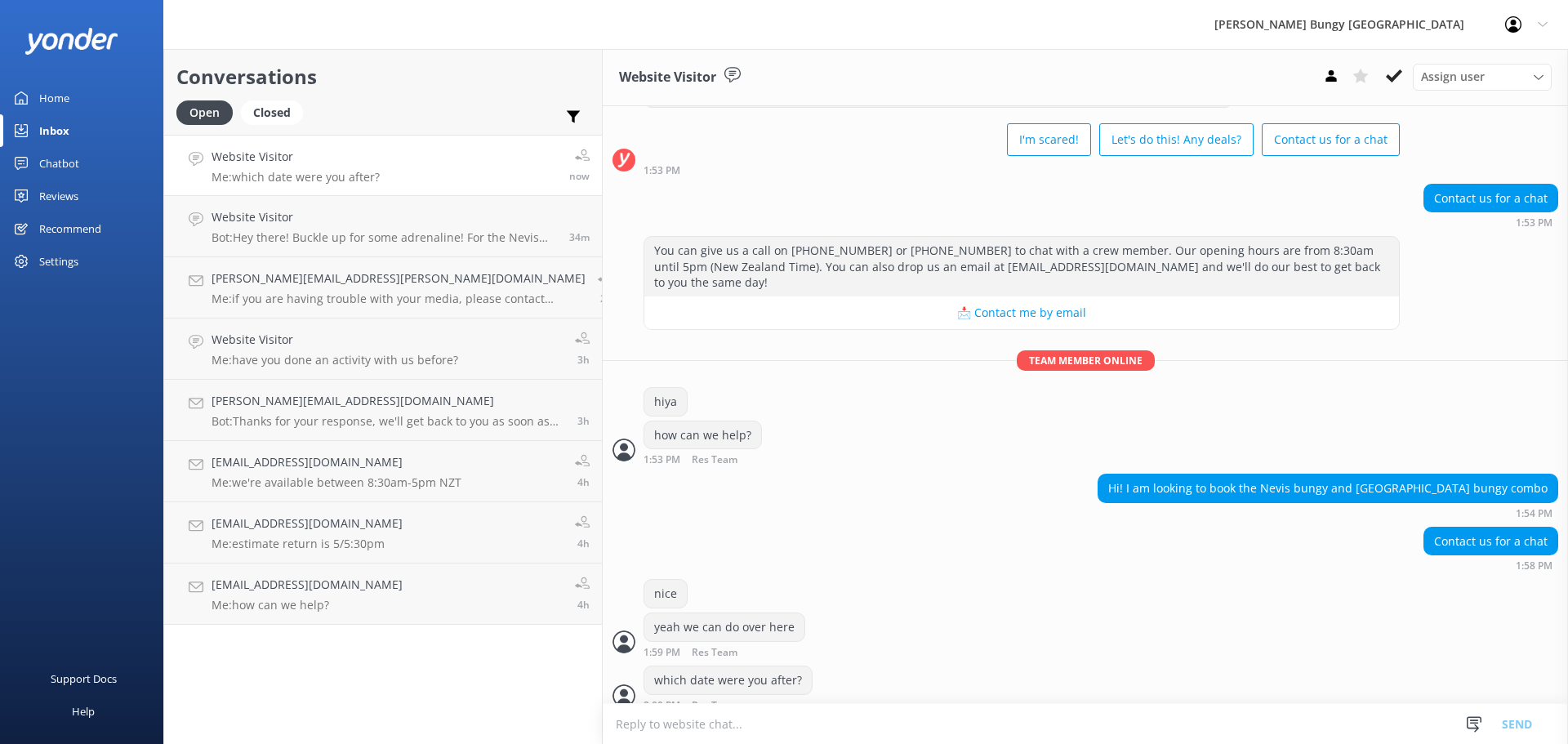
scroll to position [123, 0]
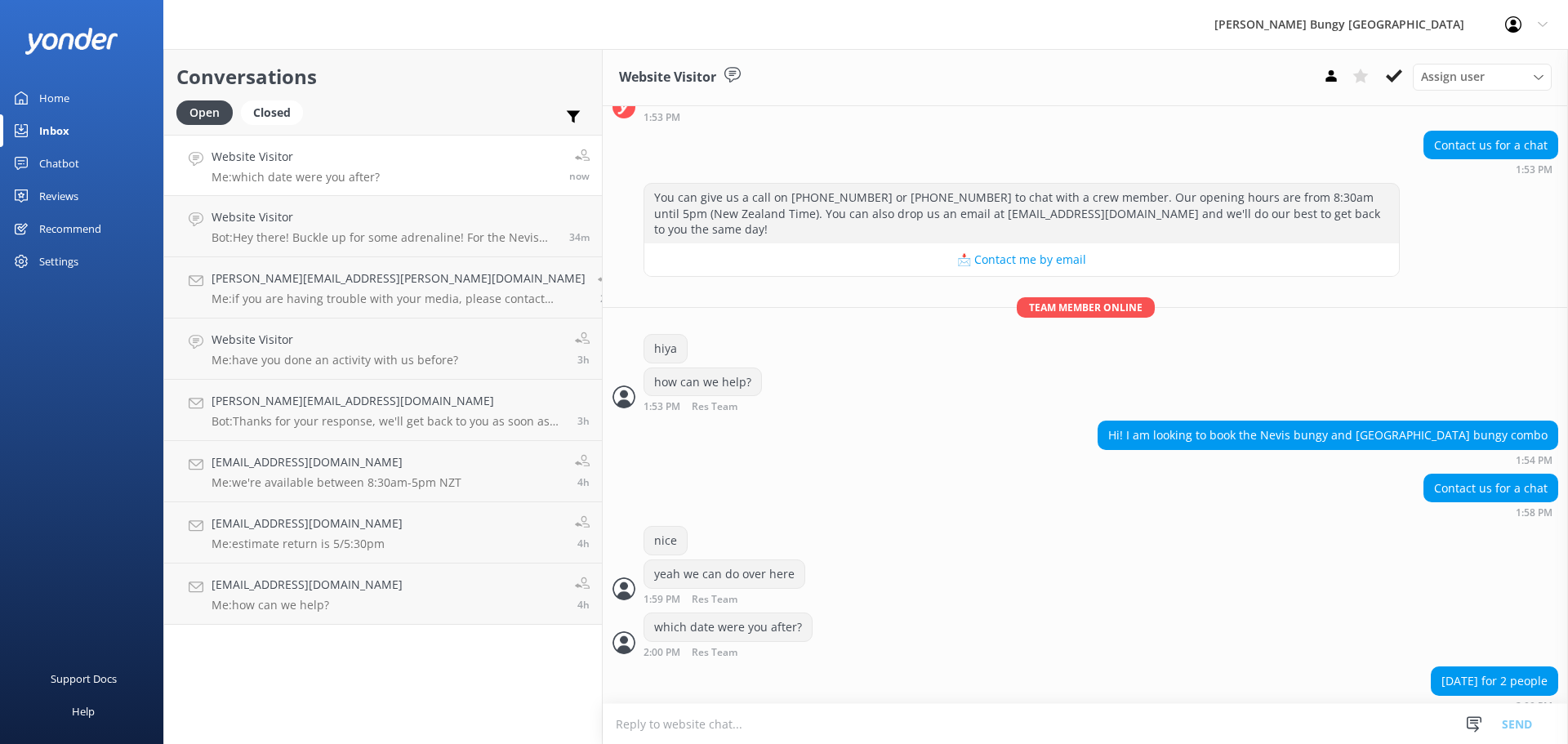
click at [1161, 722] on textarea at bounding box center [1085, 724] width 966 height 40
type textarea "w"
type textarea "would you be self driving or getting the bus to the kawarau?"
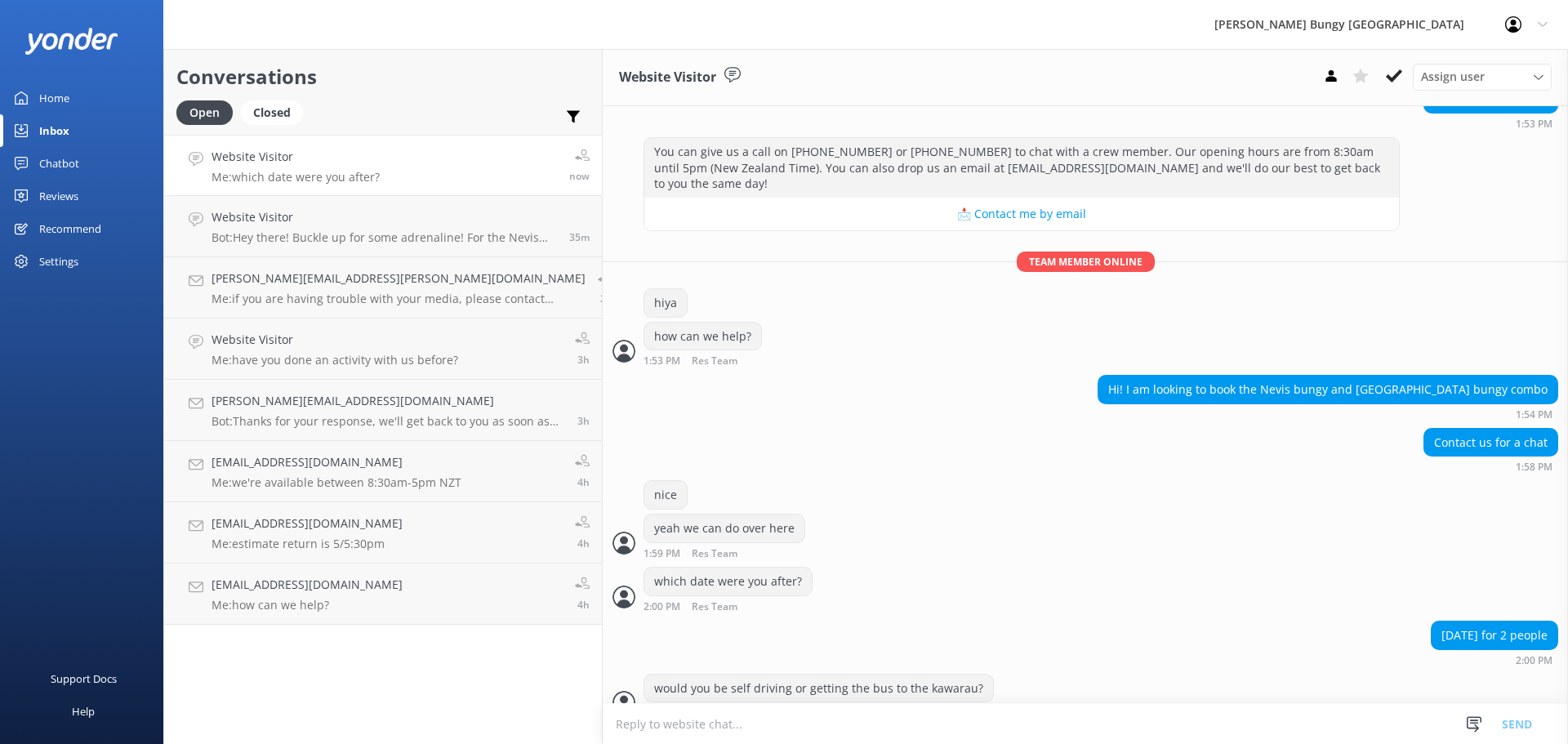
scroll to position [176, 0]
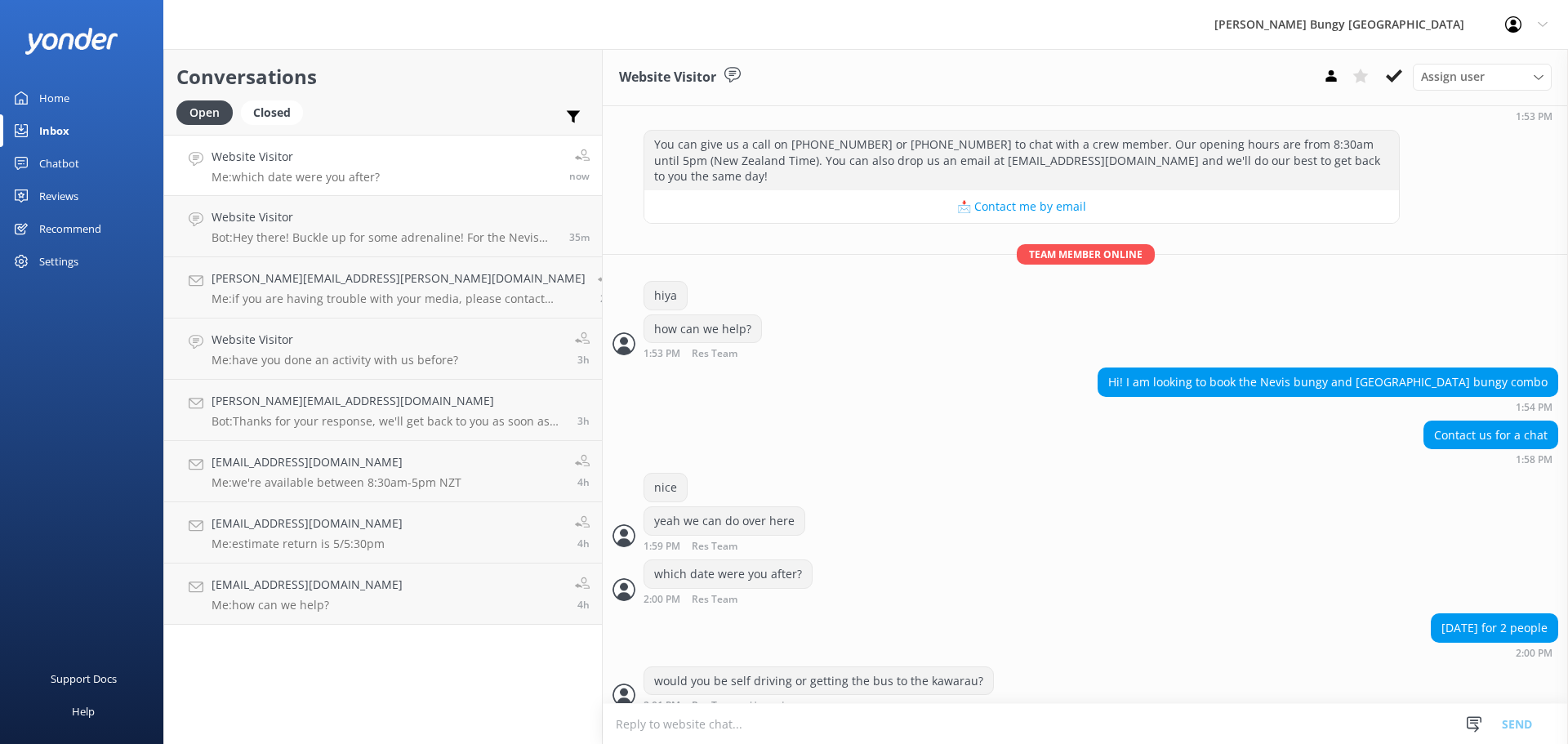
click at [1017, 618] on div "[DATE] for 2 people 2:00 PM" at bounding box center [1085, 636] width 966 height 45
click at [197, 240] on link "Website Visitor Bot: Hey there! Buckle up for some adrenaline! For the Nevis Sw…" at bounding box center [383, 227] width 438 height 61
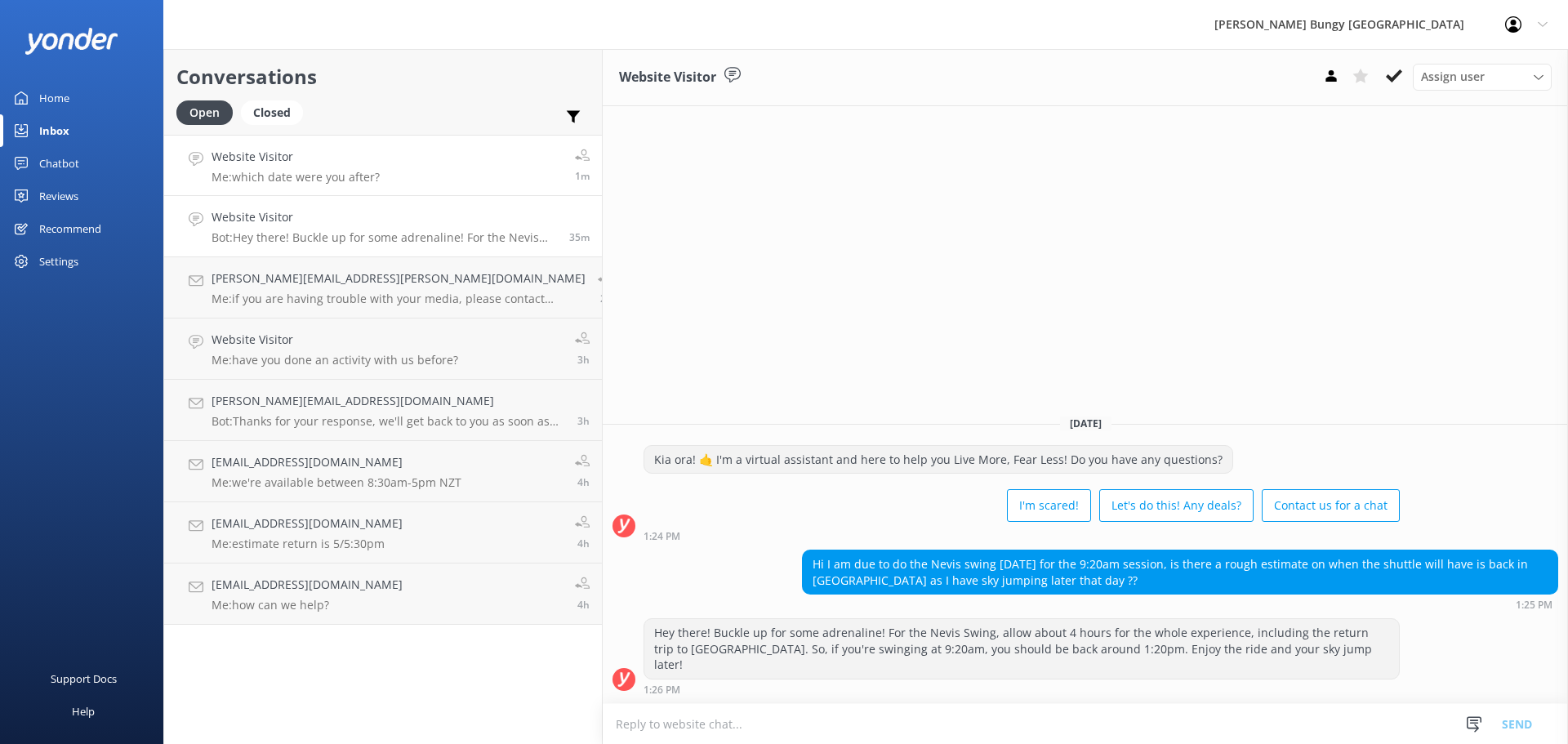
click at [261, 154] on h4 "Website Visitor" at bounding box center [295, 156] width 169 height 18
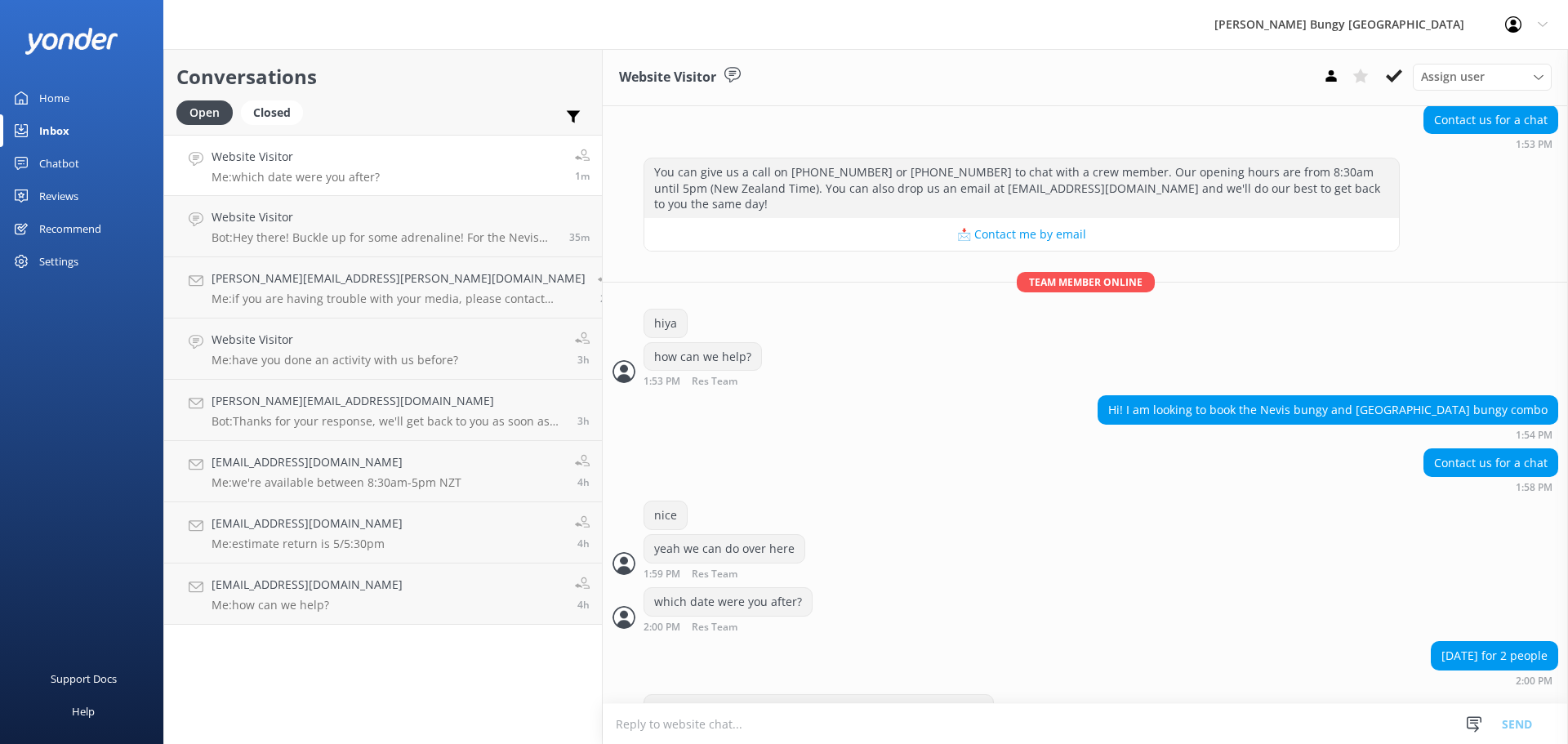
scroll to position [176, 0]
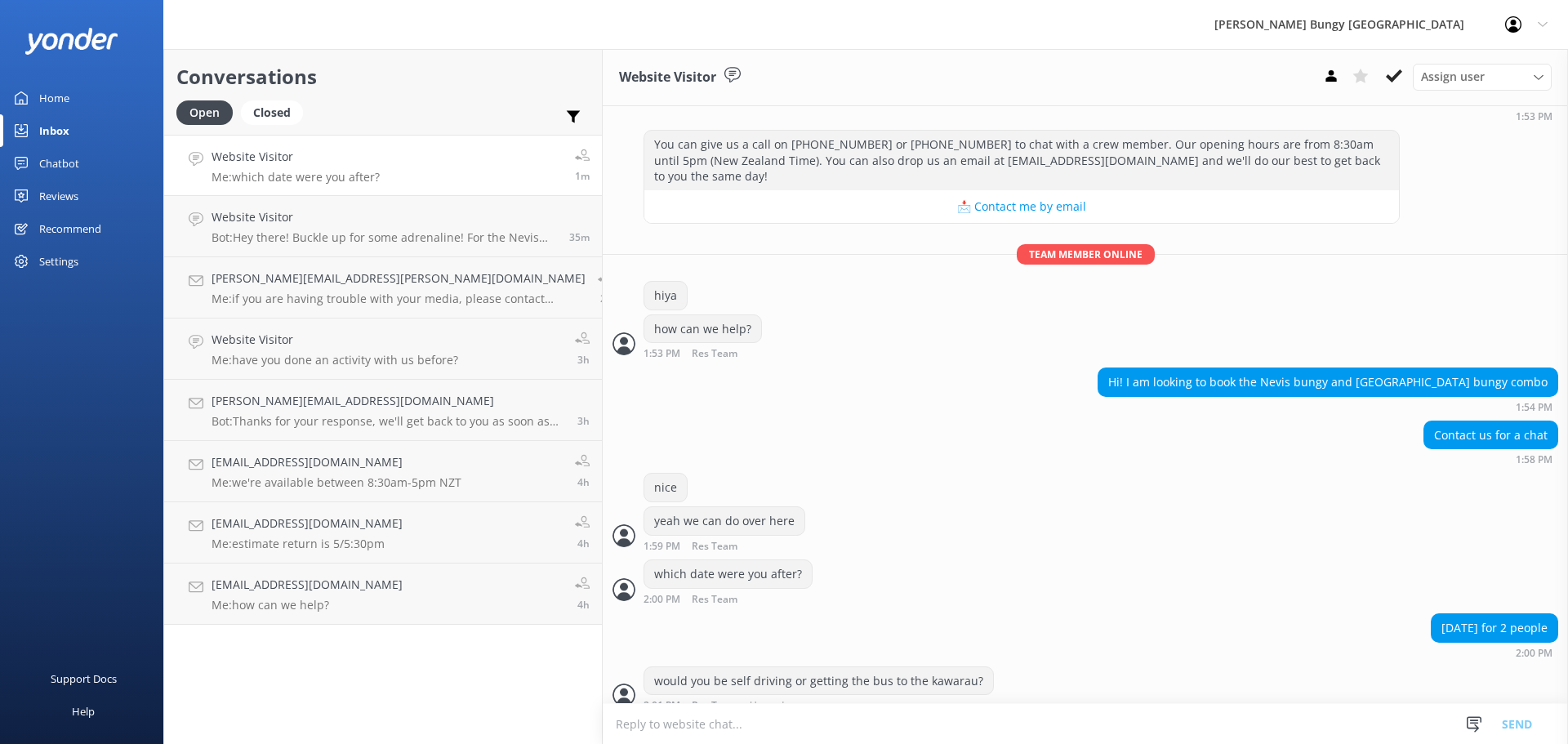
click at [918, 646] on div "[DATE] for 2 people 2:00 PM" at bounding box center [1085, 640] width 966 height 53
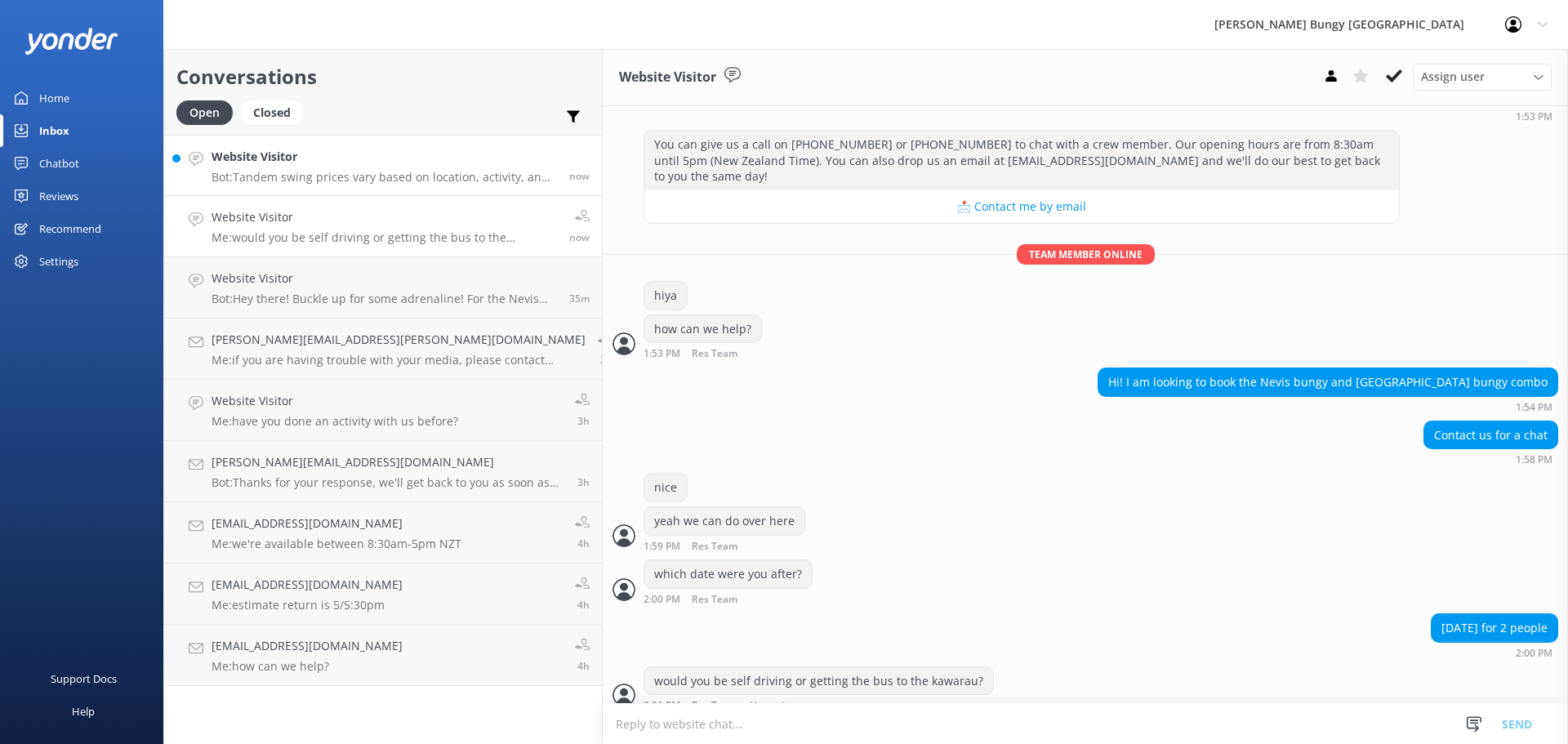
click at [263, 137] on link "Website Visitor Bot: Tandem swing prices vary based on location, activity, and …" at bounding box center [383, 166] width 438 height 61
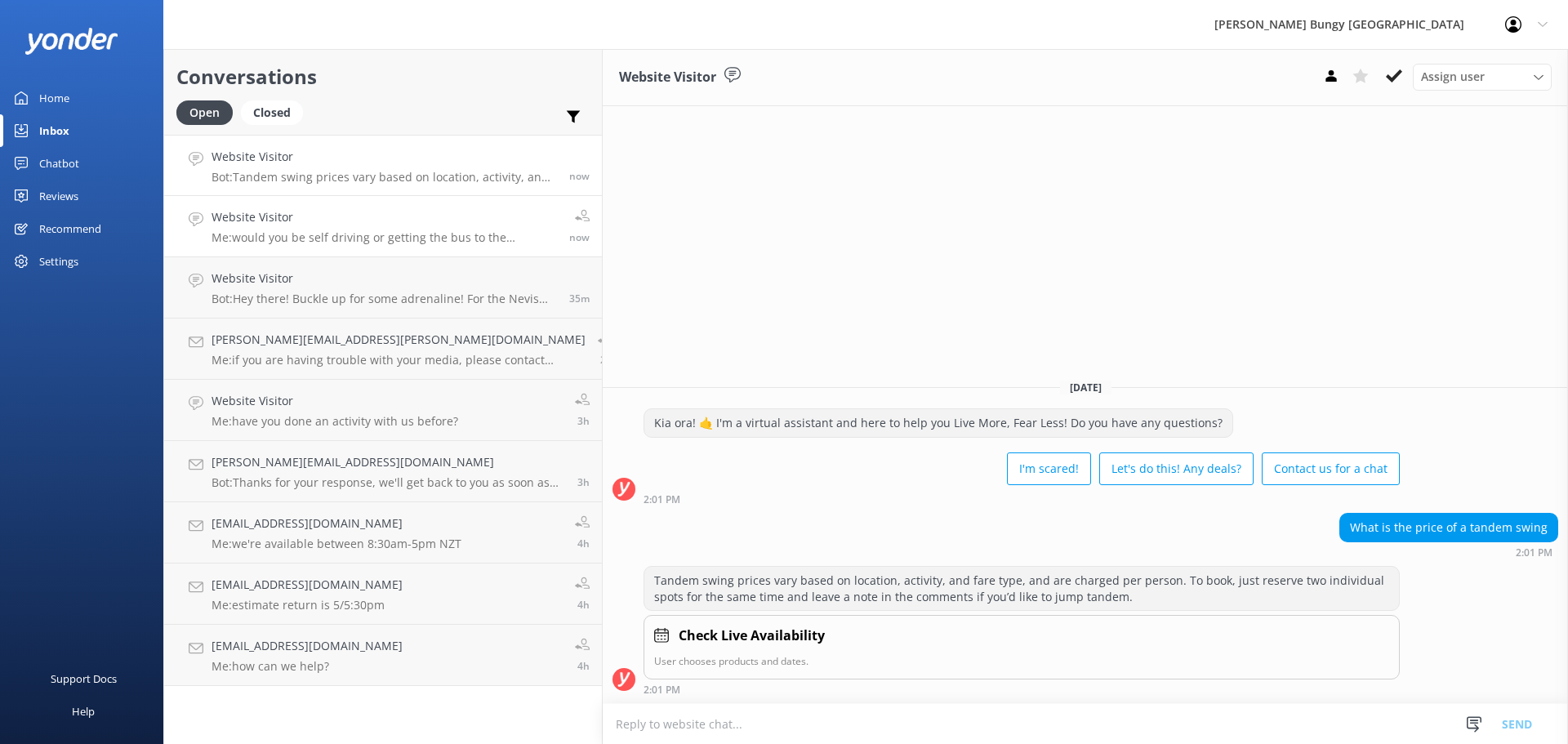
click at [293, 204] on link "Website Visitor Me: would you be self driving or getting the bus to the kawarau…" at bounding box center [383, 227] width 438 height 61
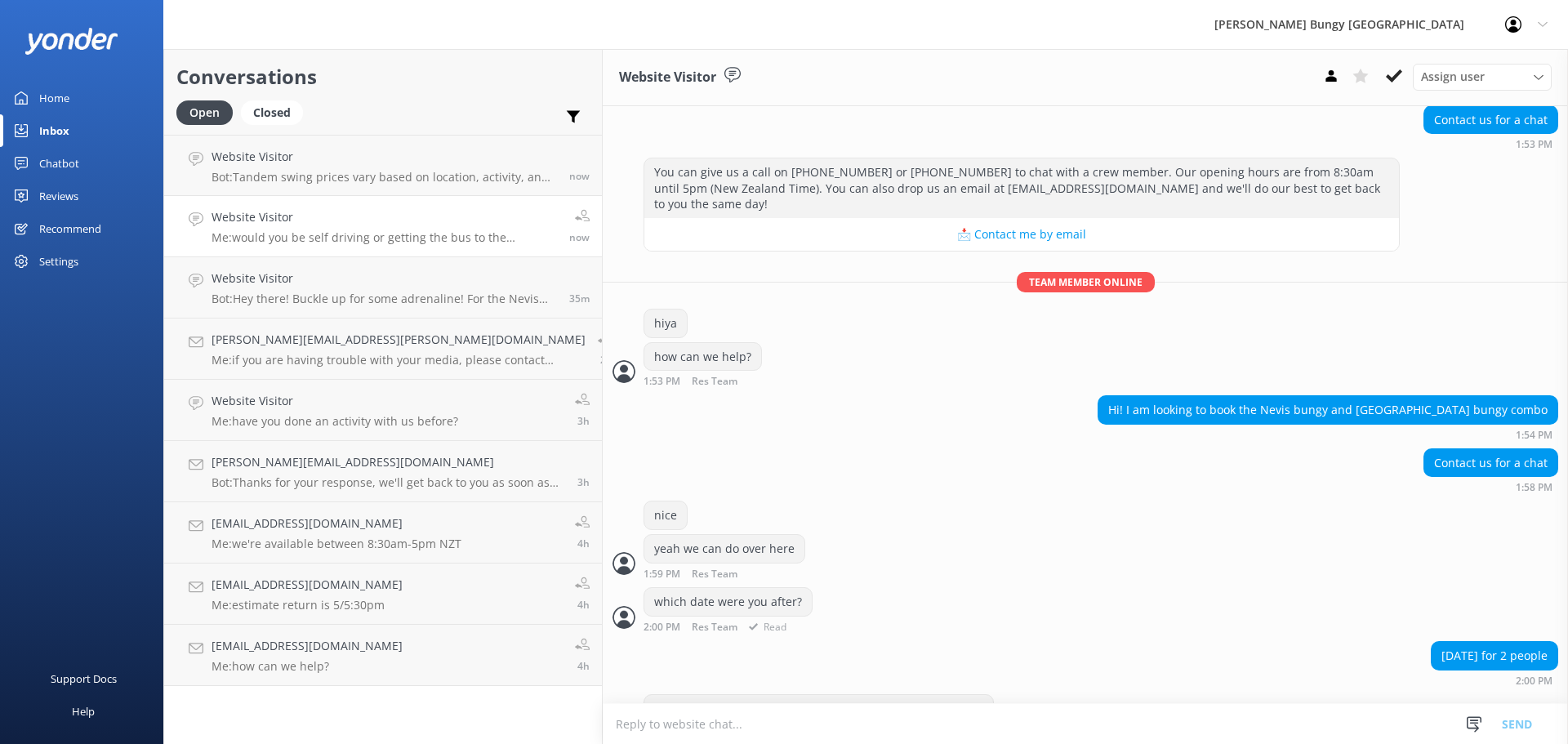
scroll to position [176, 0]
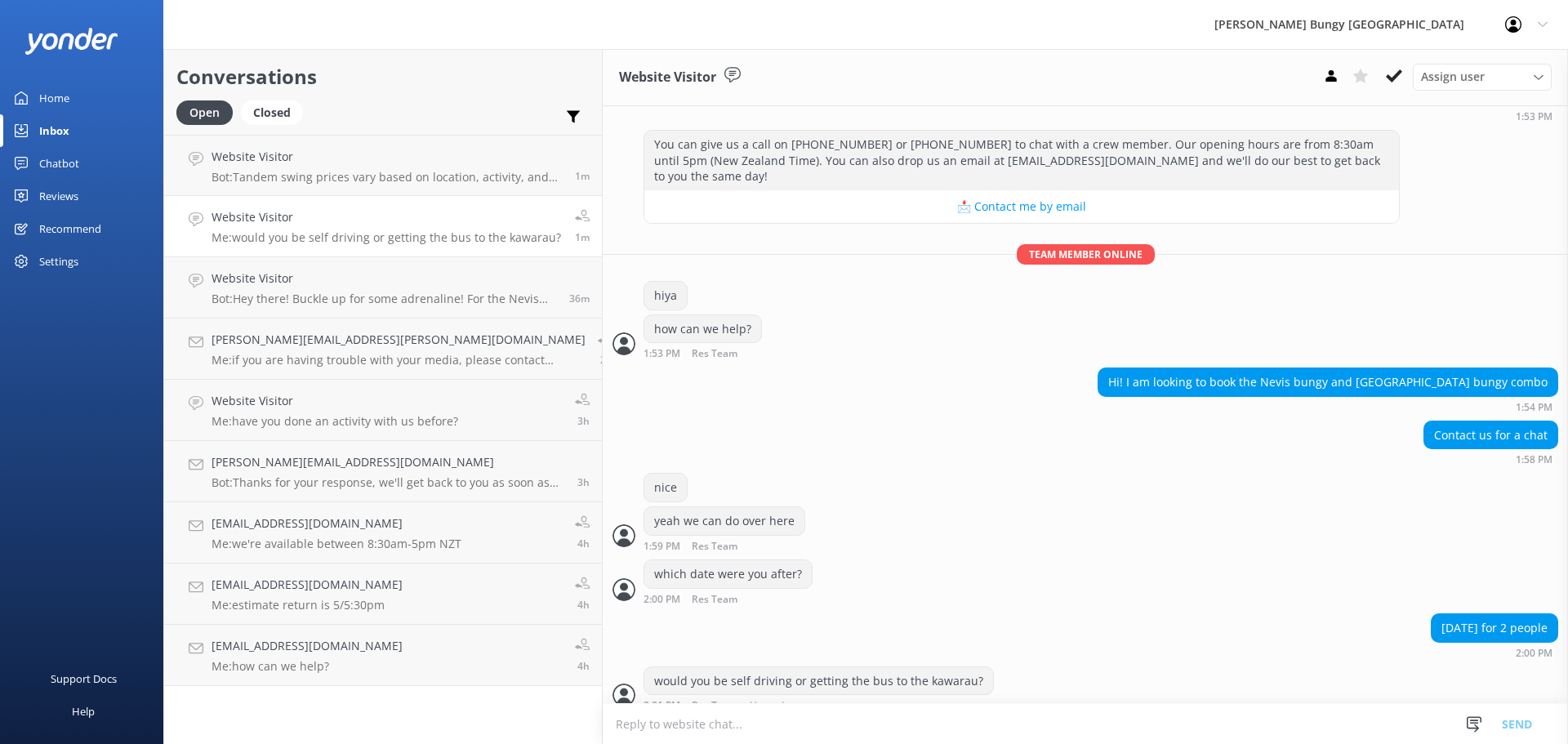
click at [290, 206] on link "Website Visitor Me: would you be self driving or getting the bus to the kawarau…" at bounding box center [383, 227] width 438 height 61
click at [303, 166] on h4 "Website Visitor" at bounding box center [386, 156] width 351 height 18
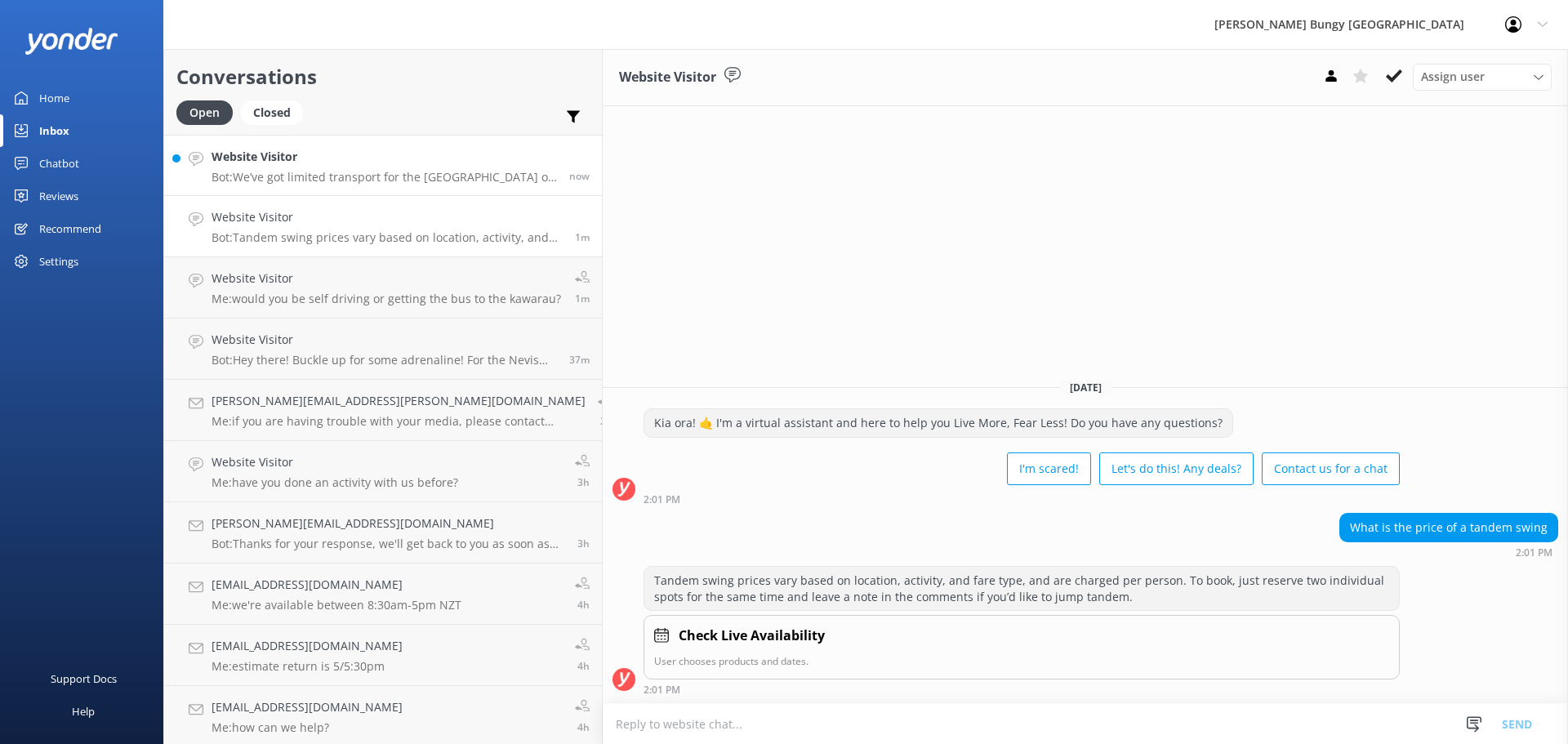
click at [270, 163] on h4 "Website Visitor" at bounding box center [384, 156] width 345 height 18
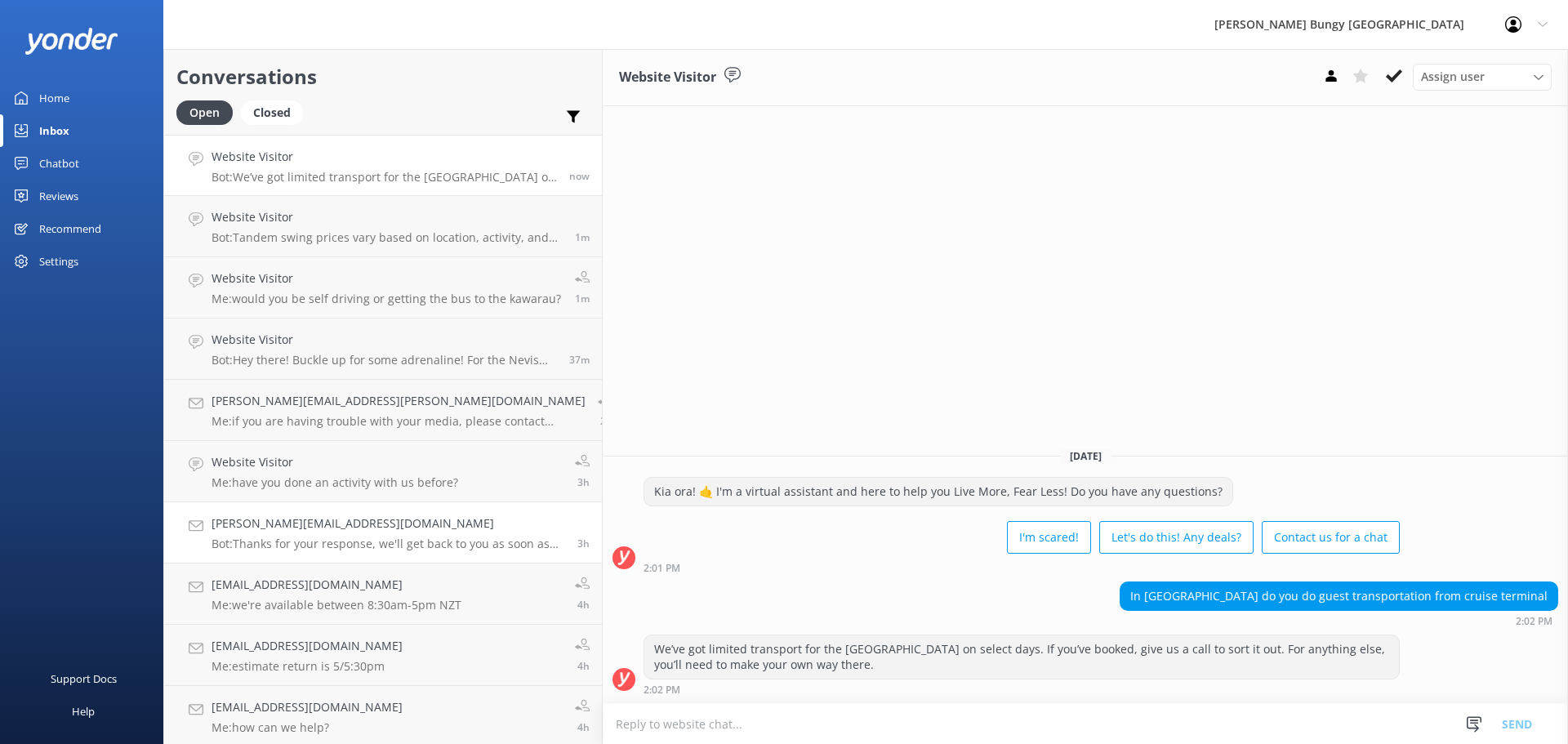
click at [308, 534] on div "Erikaelise@live.com.au Bot: Thanks for your response, we'll get back to you as …" at bounding box center [388, 533] width 354 height 36
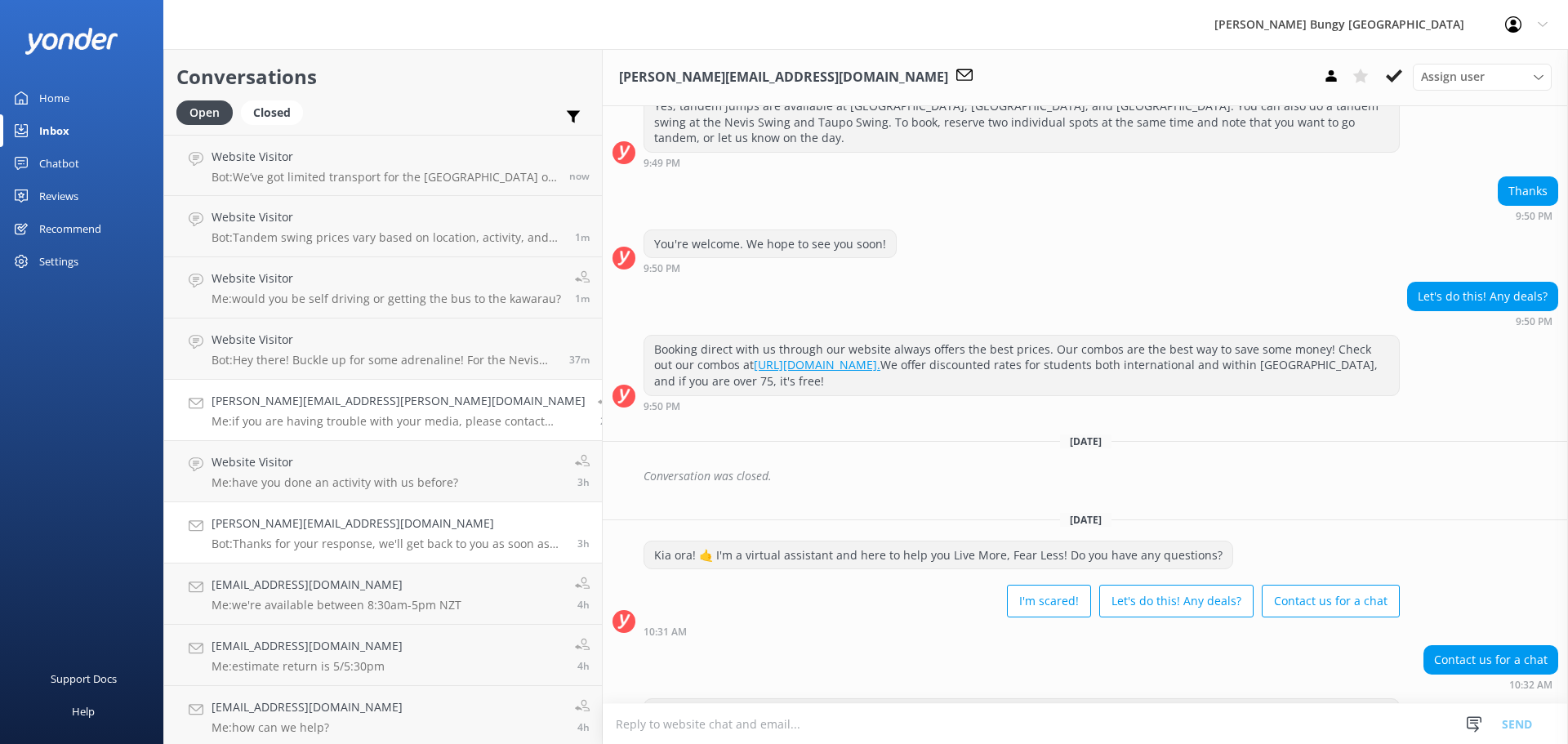
click at [312, 432] on link "[PERSON_NAME][EMAIL_ADDRESS][PERSON_NAME][DOMAIN_NAME] Me: if you are having tr…" at bounding box center [383, 411] width 438 height 61
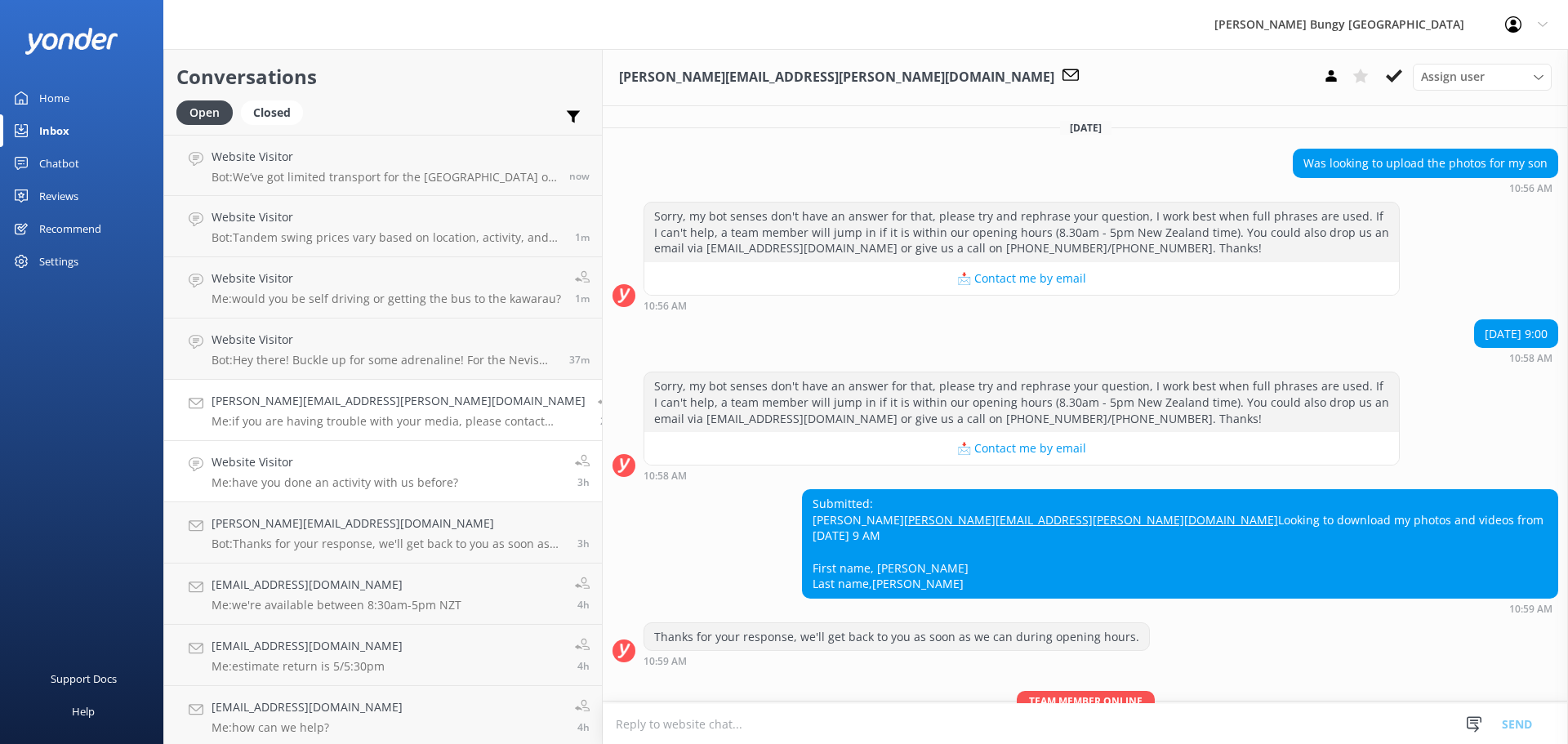
scroll to position [183, 0]
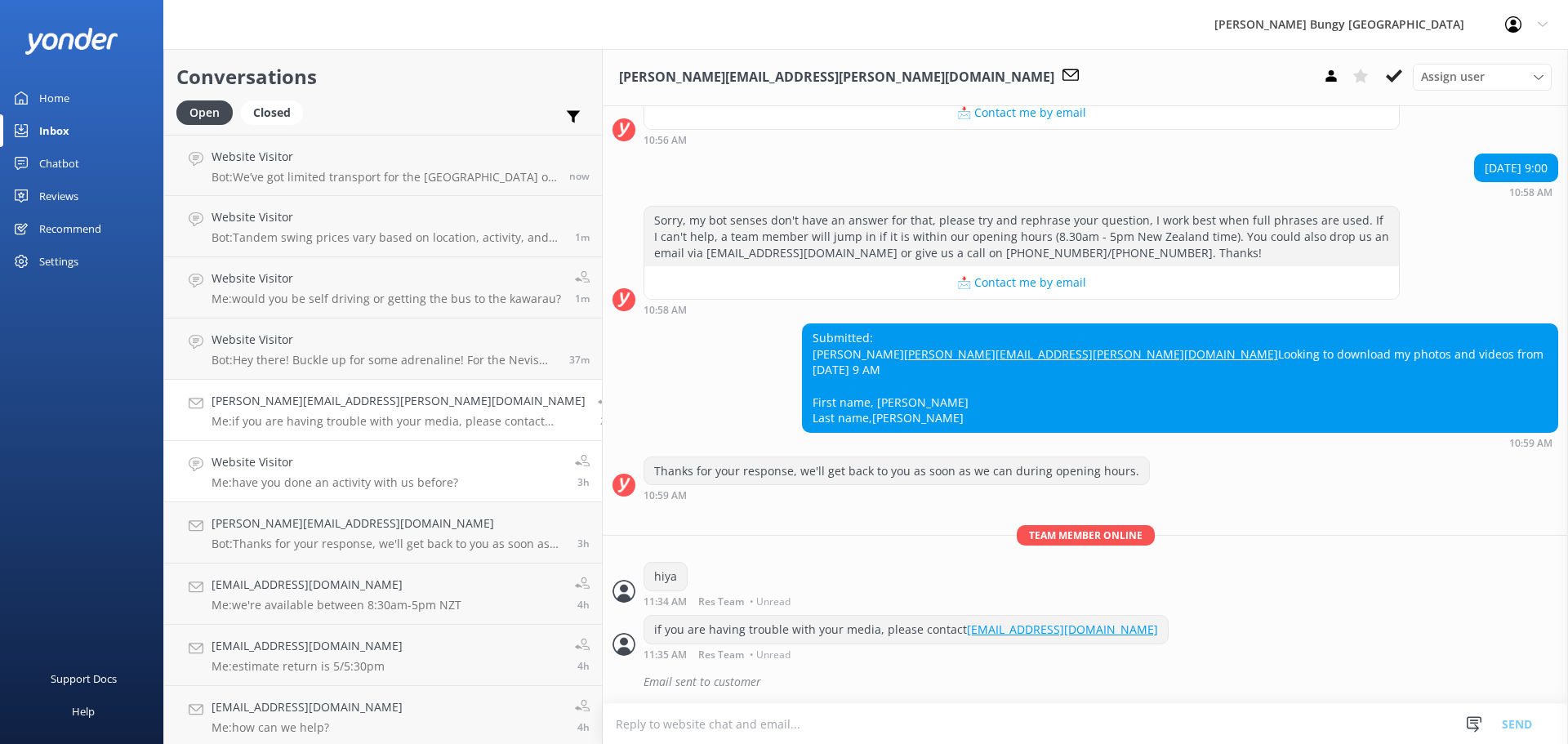
click at [287, 463] on h4 "Website Visitor" at bounding box center [334, 462] width 247 height 18
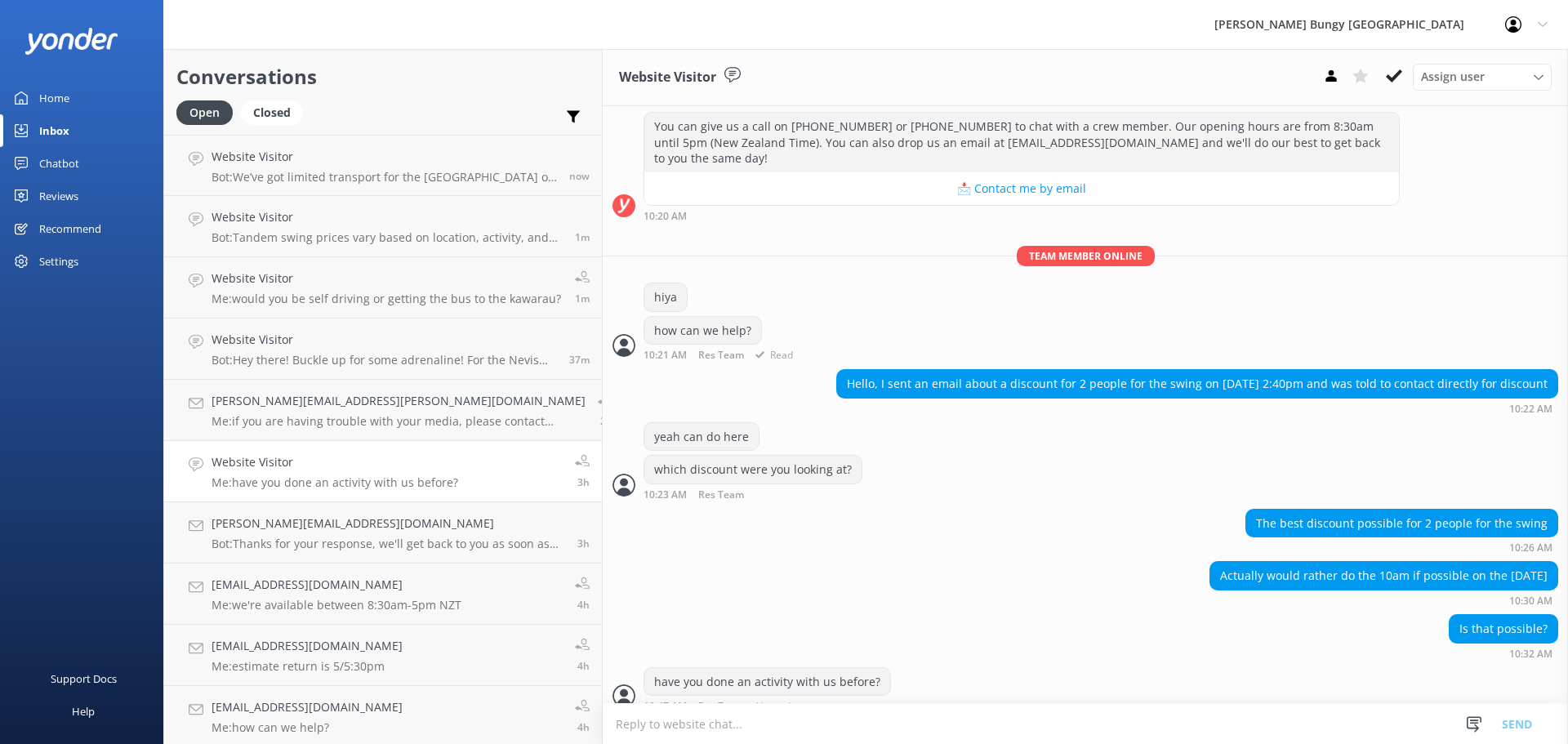
scroll to position [196, 0]
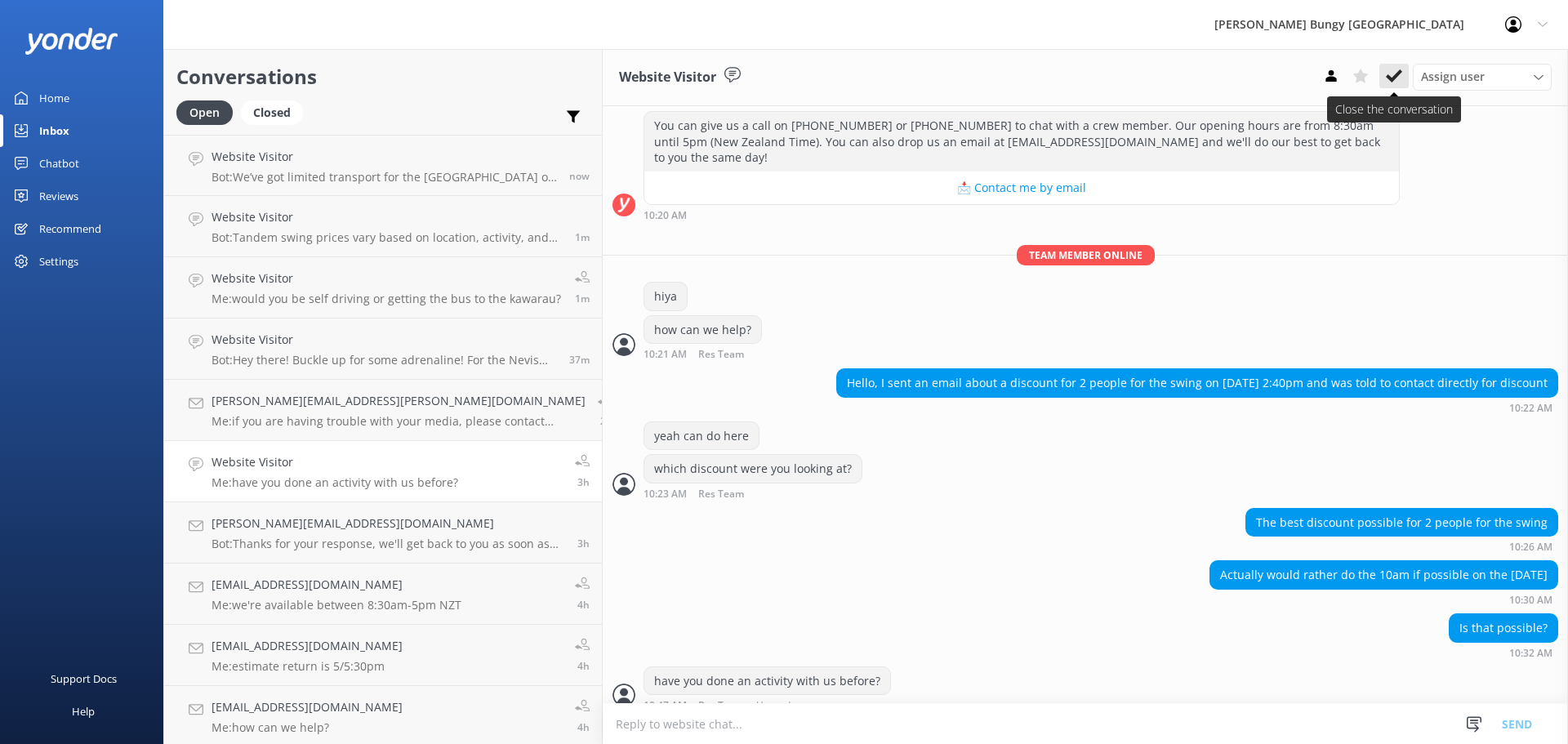
click at [1387, 79] on icon at bounding box center [1395, 76] width 17 height 17
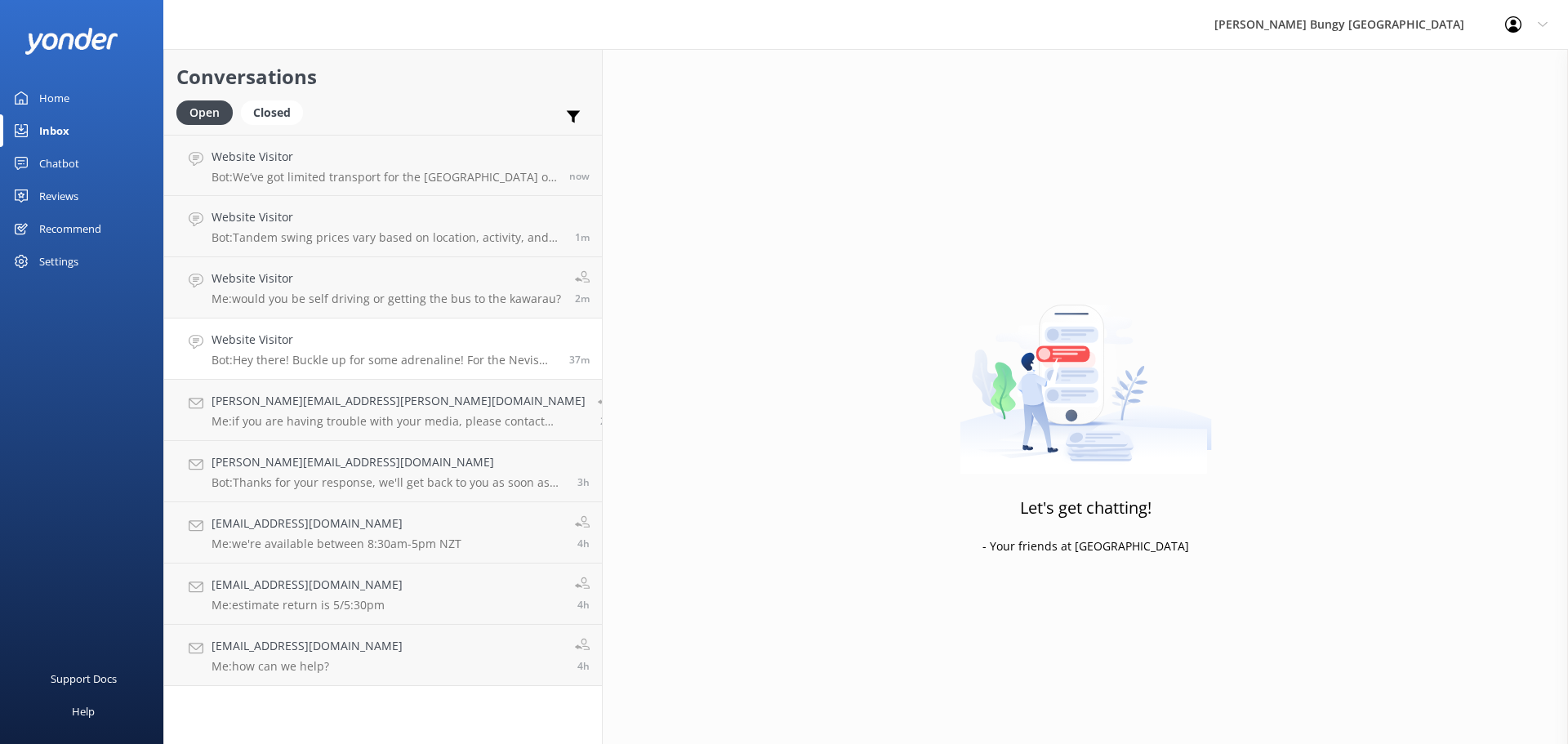
click at [373, 335] on h4 "Website Visitor" at bounding box center [384, 339] width 345 height 18
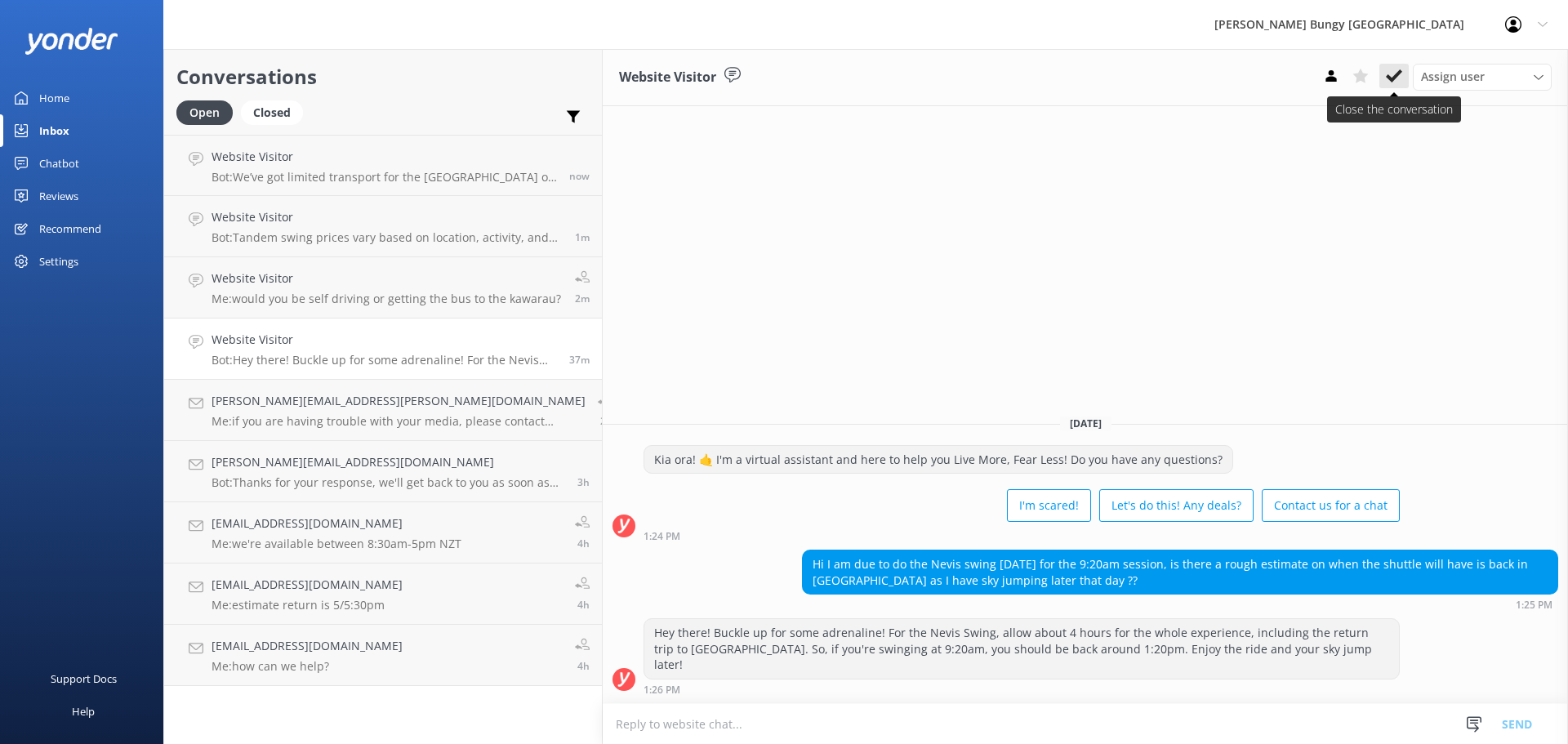
click at [1382, 73] on button at bounding box center [1395, 75] width 30 height 24
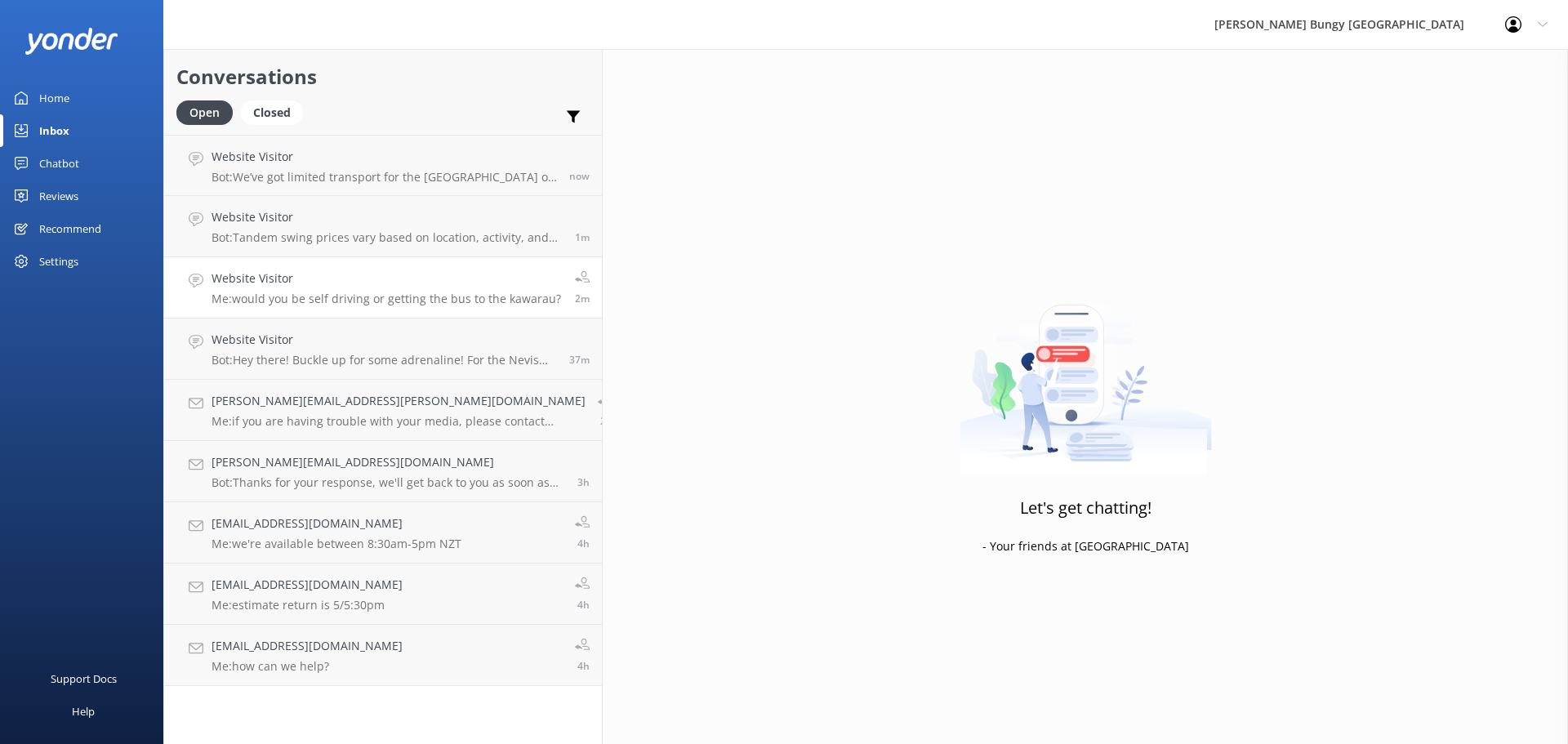
click at [223, 276] on h4 "Website Visitor" at bounding box center [385, 278] width 349 height 18
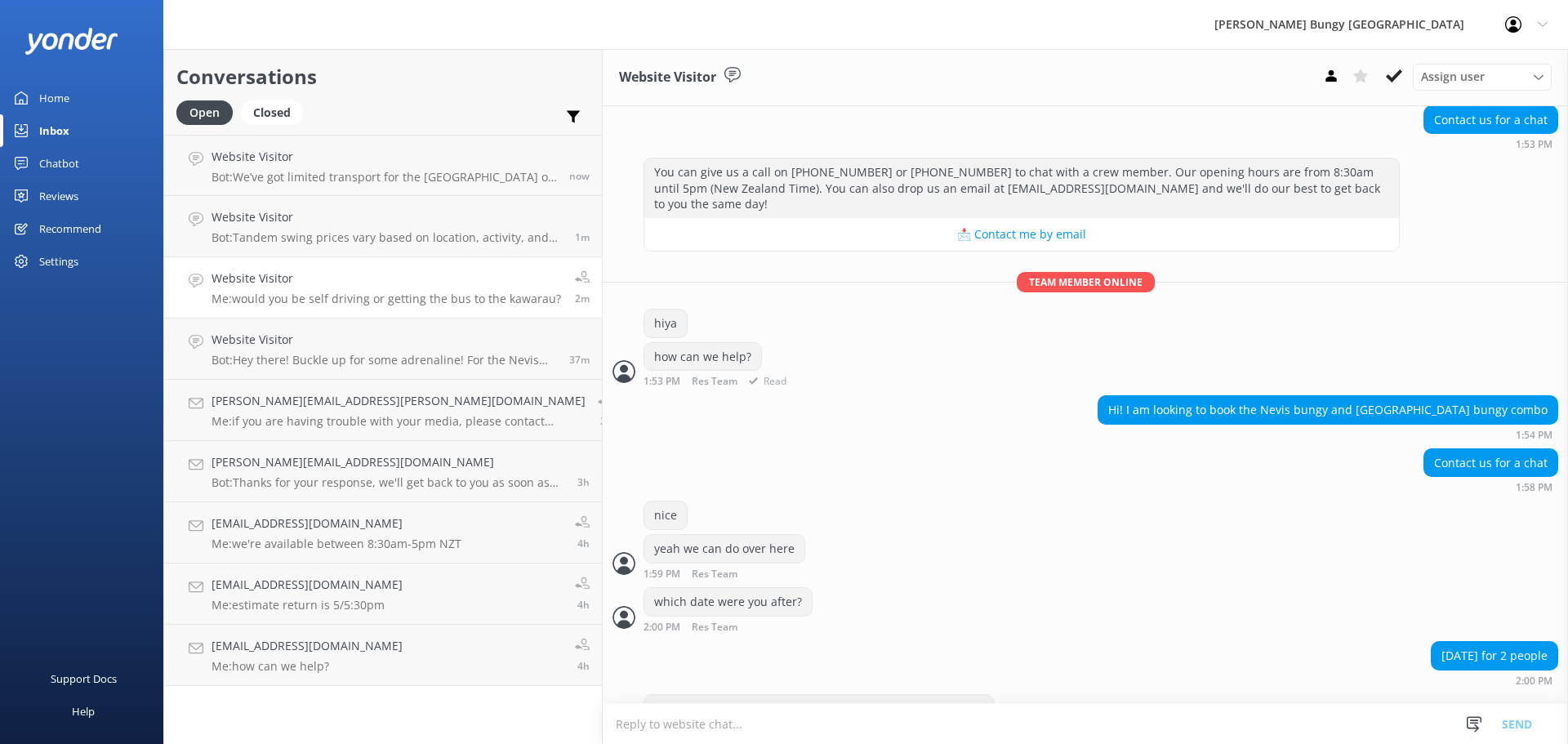
scroll to position [176, 0]
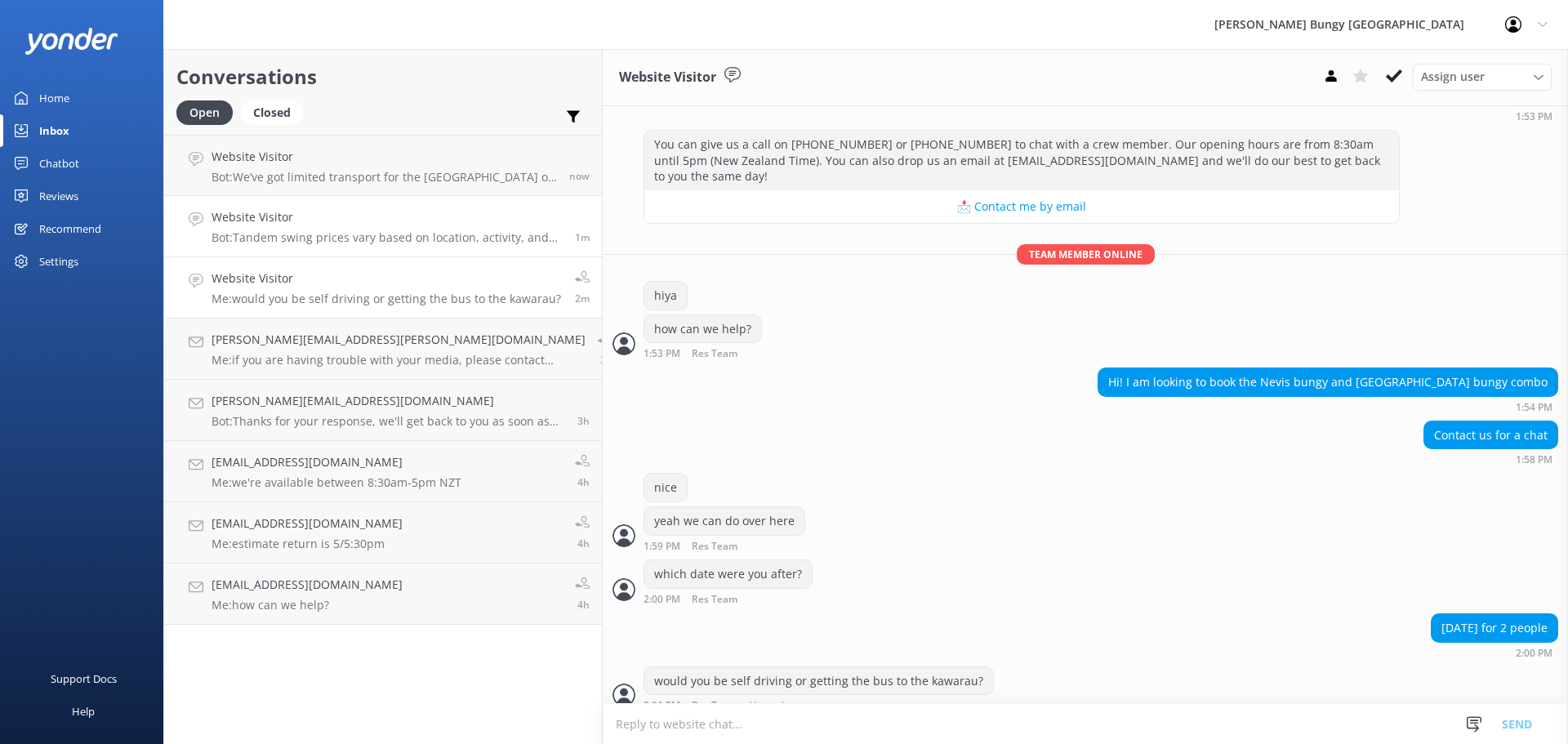
click at [394, 228] on div "Website Visitor Bot: Tandem swing prices vary based on location, activity, and …" at bounding box center [386, 226] width 351 height 36
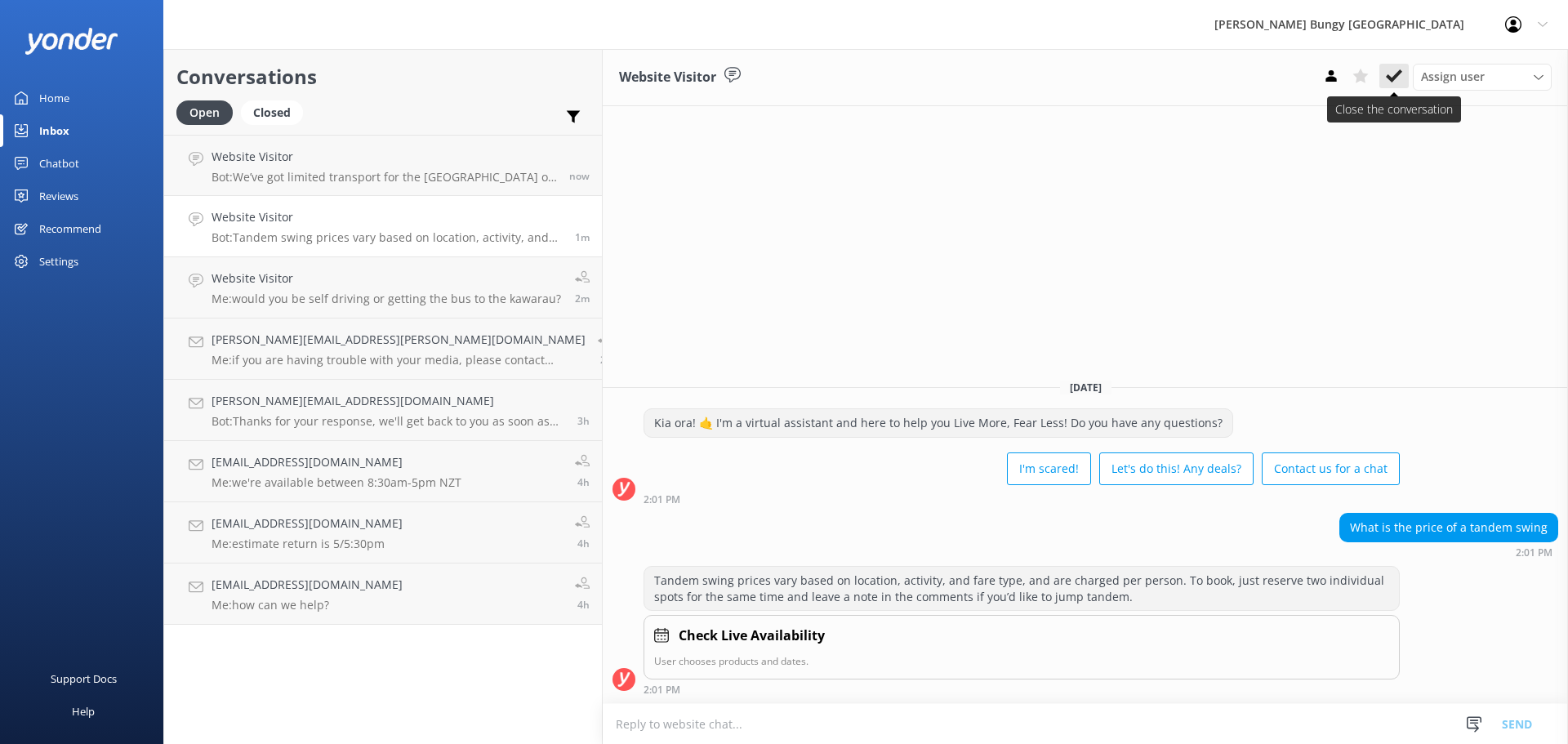
click at [1396, 82] on icon at bounding box center [1395, 76] width 17 height 17
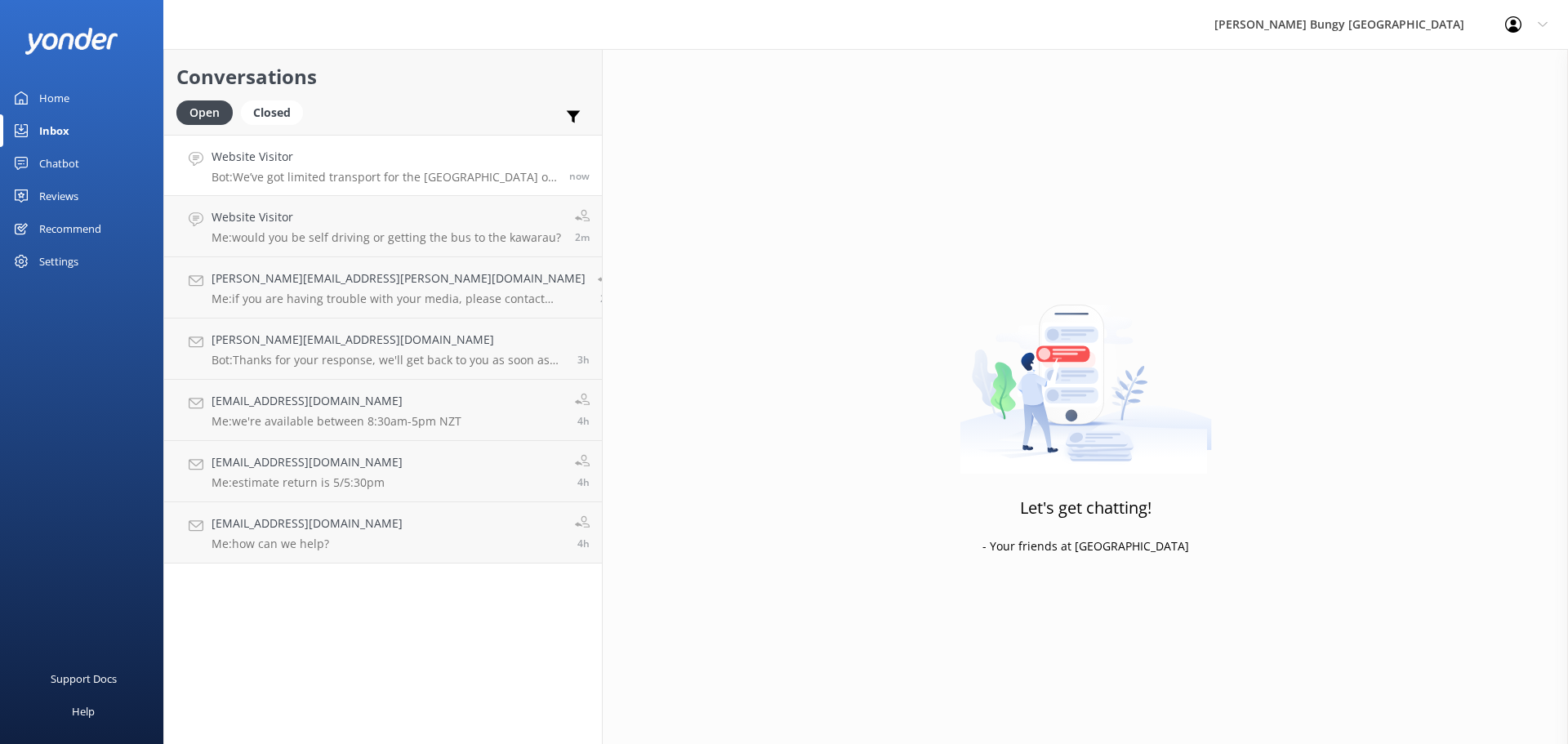
click at [372, 183] on p "Bot: We’ve got limited transport for the Auckland Harbour Bridge on select days…" at bounding box center [384, 177] width 345 height 15
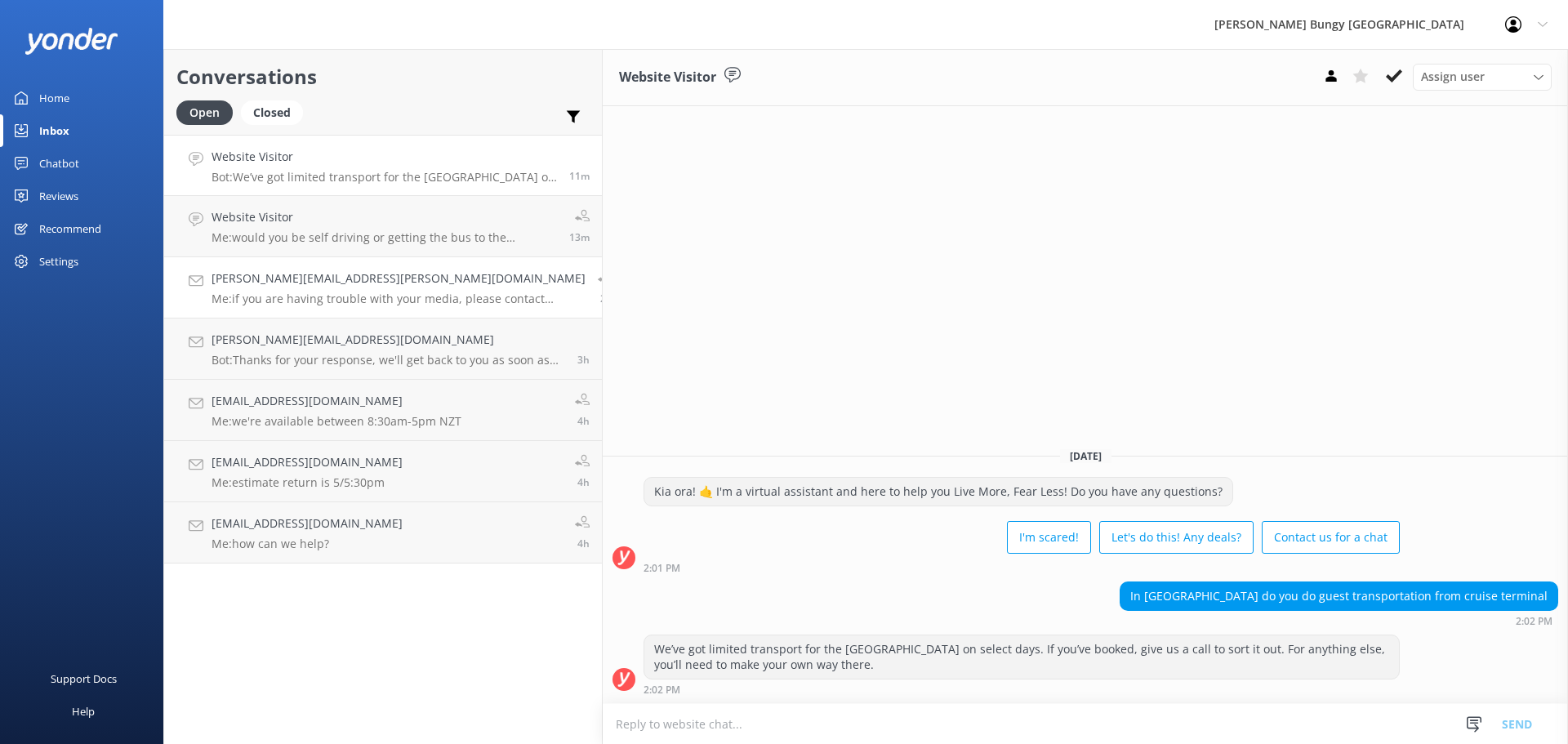
click at [343, 261] on link "[PERSON_NAME][EMAIL_ADDRESS][PERSON_NAME][DOMAIN_NAME] Me: if you are having tr…" at bounding box center [383, 288] width 438 height 61
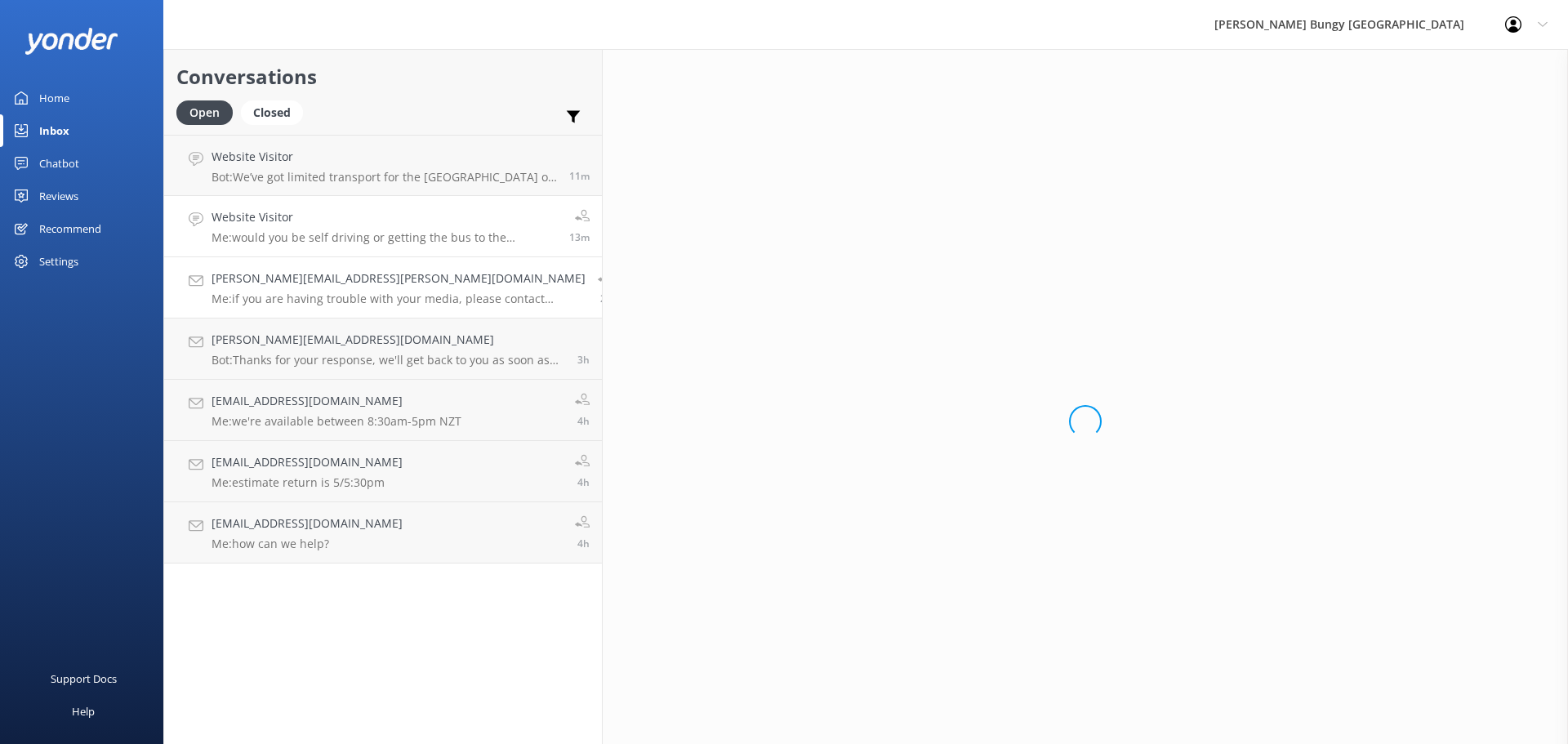
click at [345, 244] on p "Me: would you be self driving or getting the bus to the kawarau?" at bounding box center [384, 237] width 345 height 15
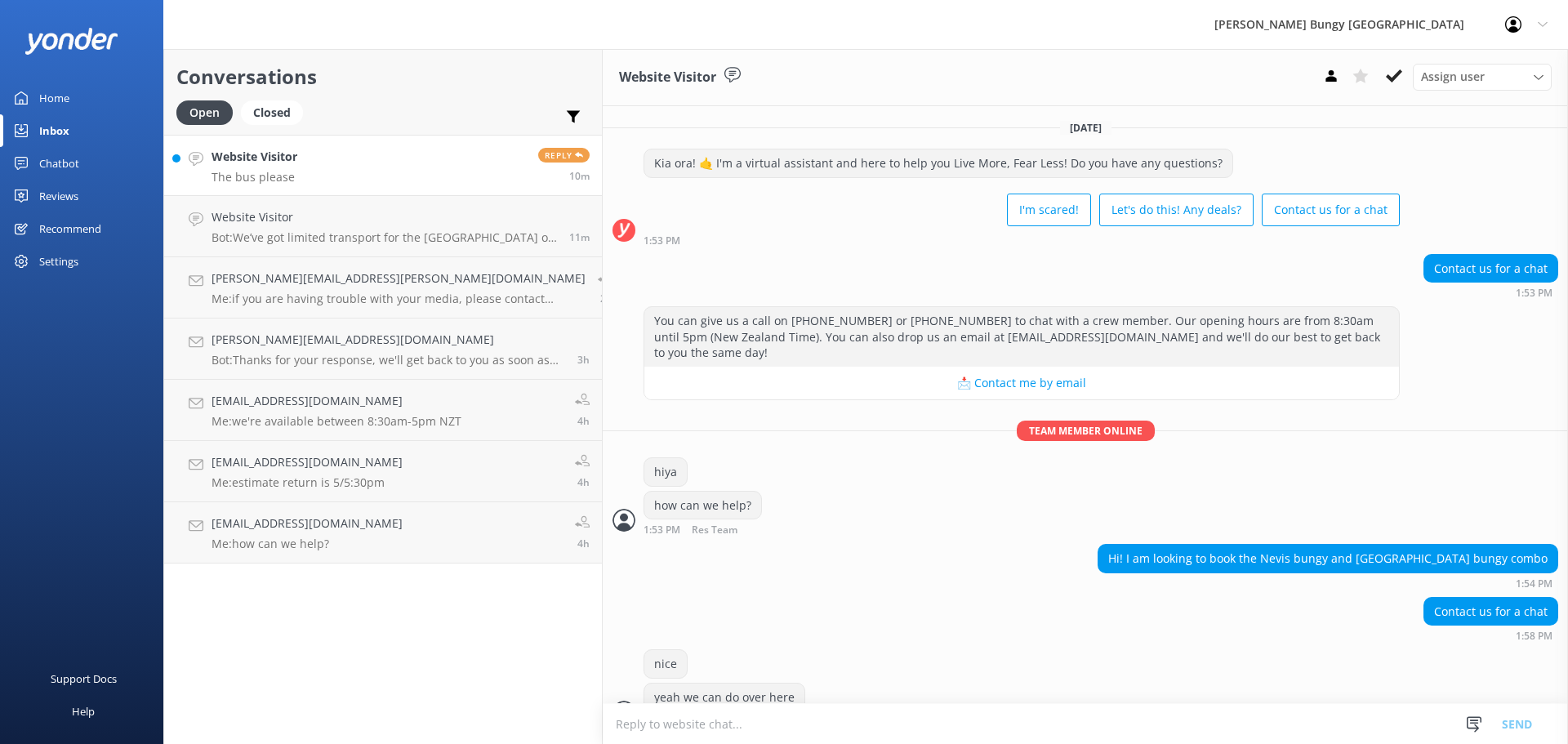
scroll to position [230, 0]
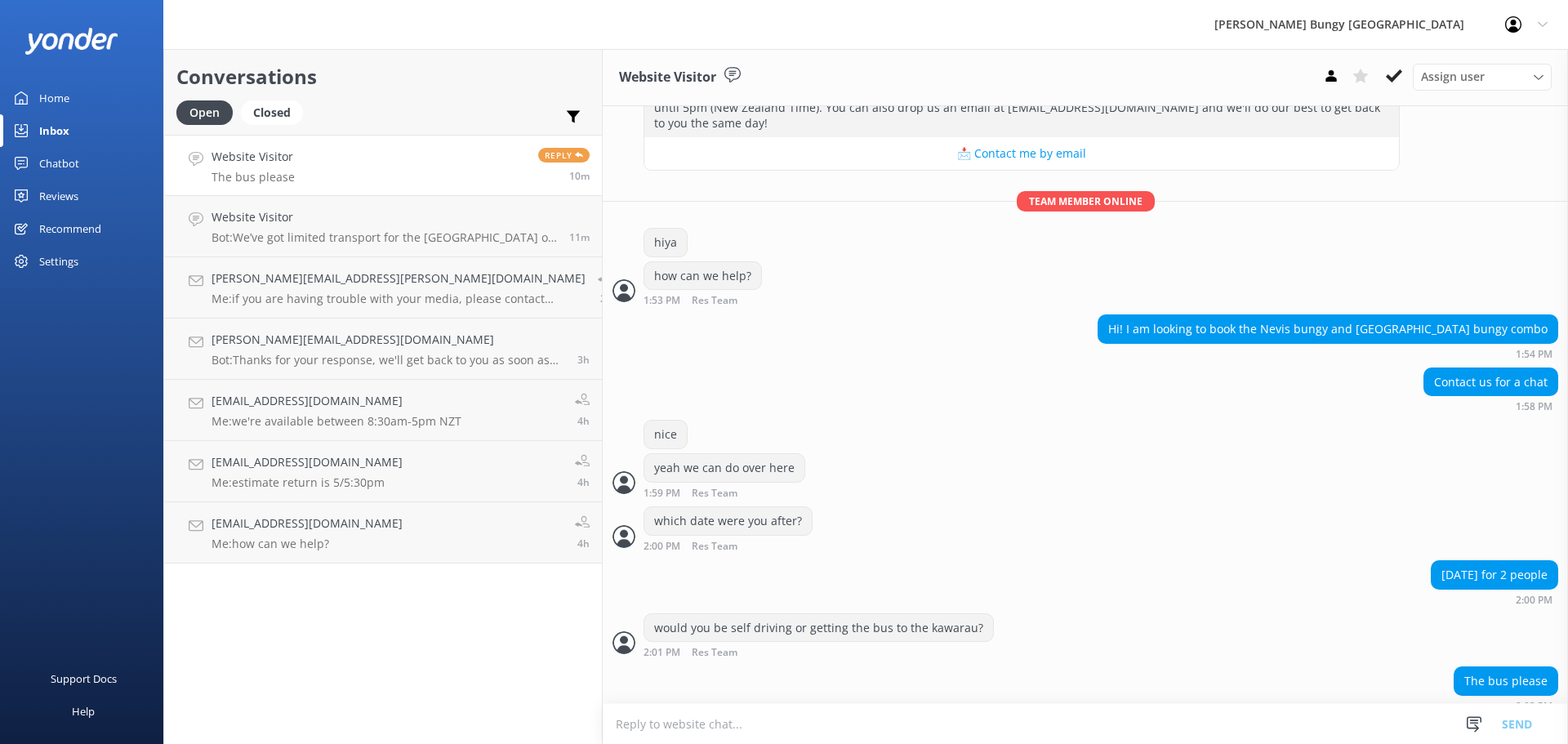
click at [343, 159] on link "Website Visitor The bus please Reply 10m" at bounding box center [383, 166] width 438 height 61
click at [1179, 740] on textarea at bounding box center [1085, 724] width 966 height 40
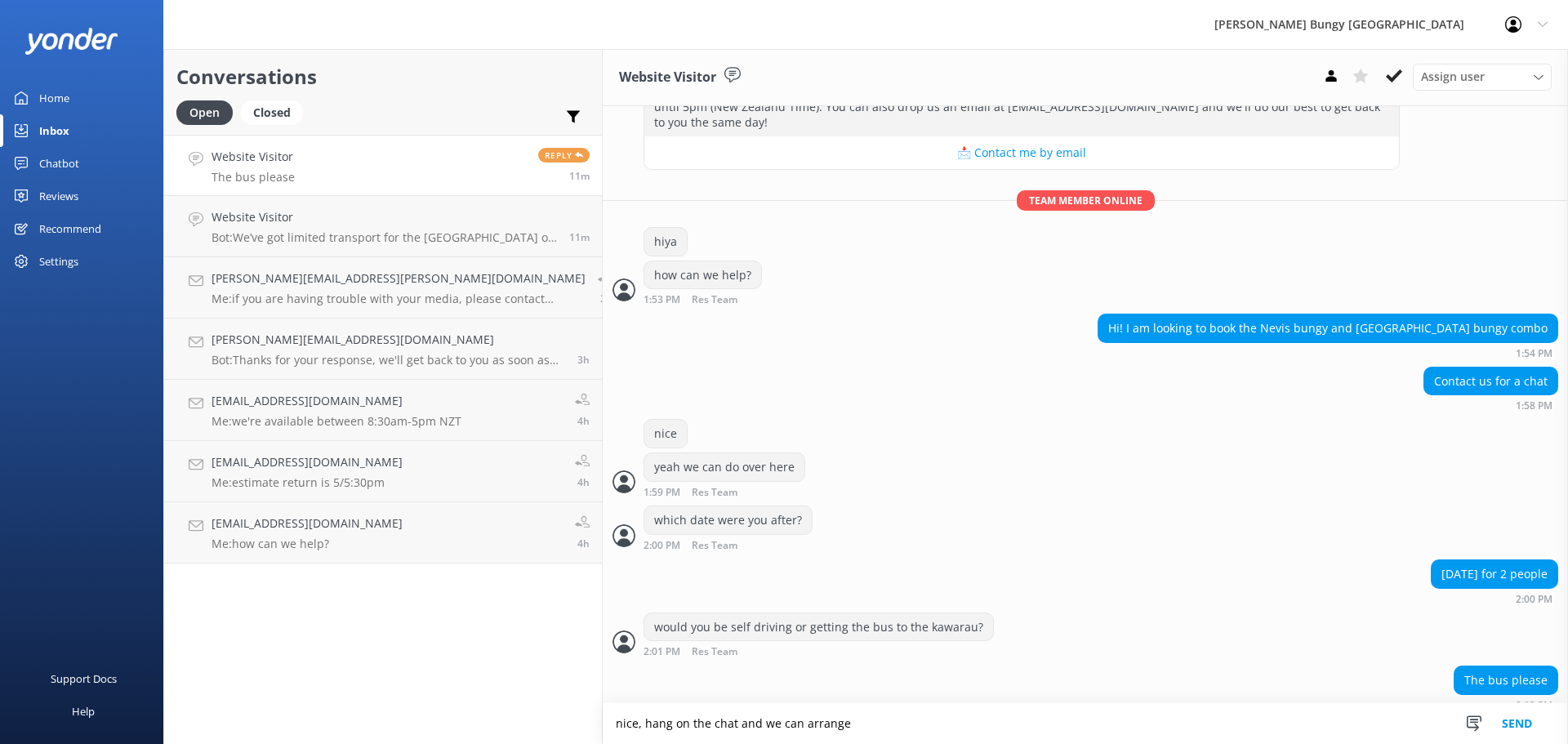
type textarea "nice, hang on the chat and we can arrange"
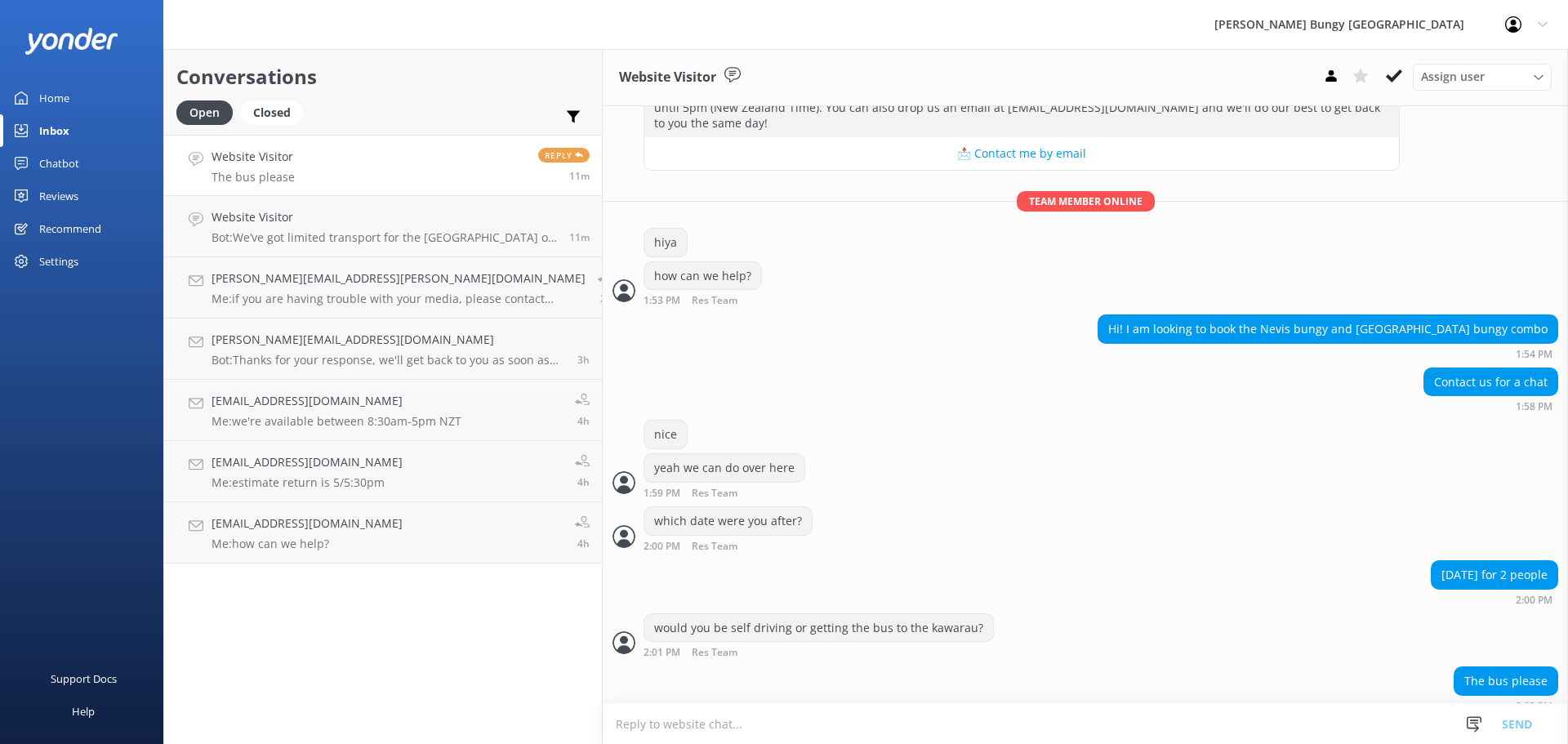
scroll to position [283, 0]
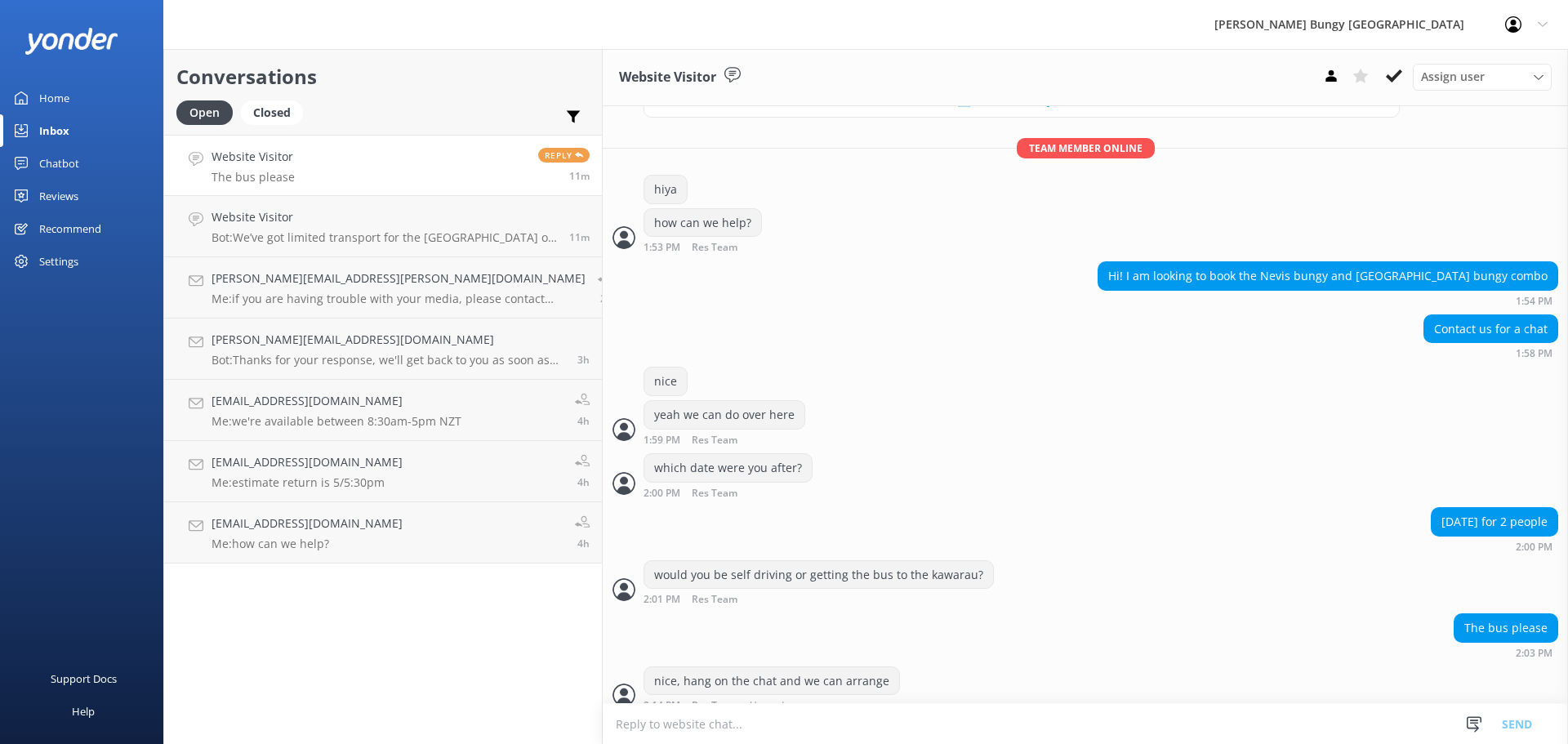
click at [1179, 740] on textarea at bounding box center [1085, 724] width 966 height 40
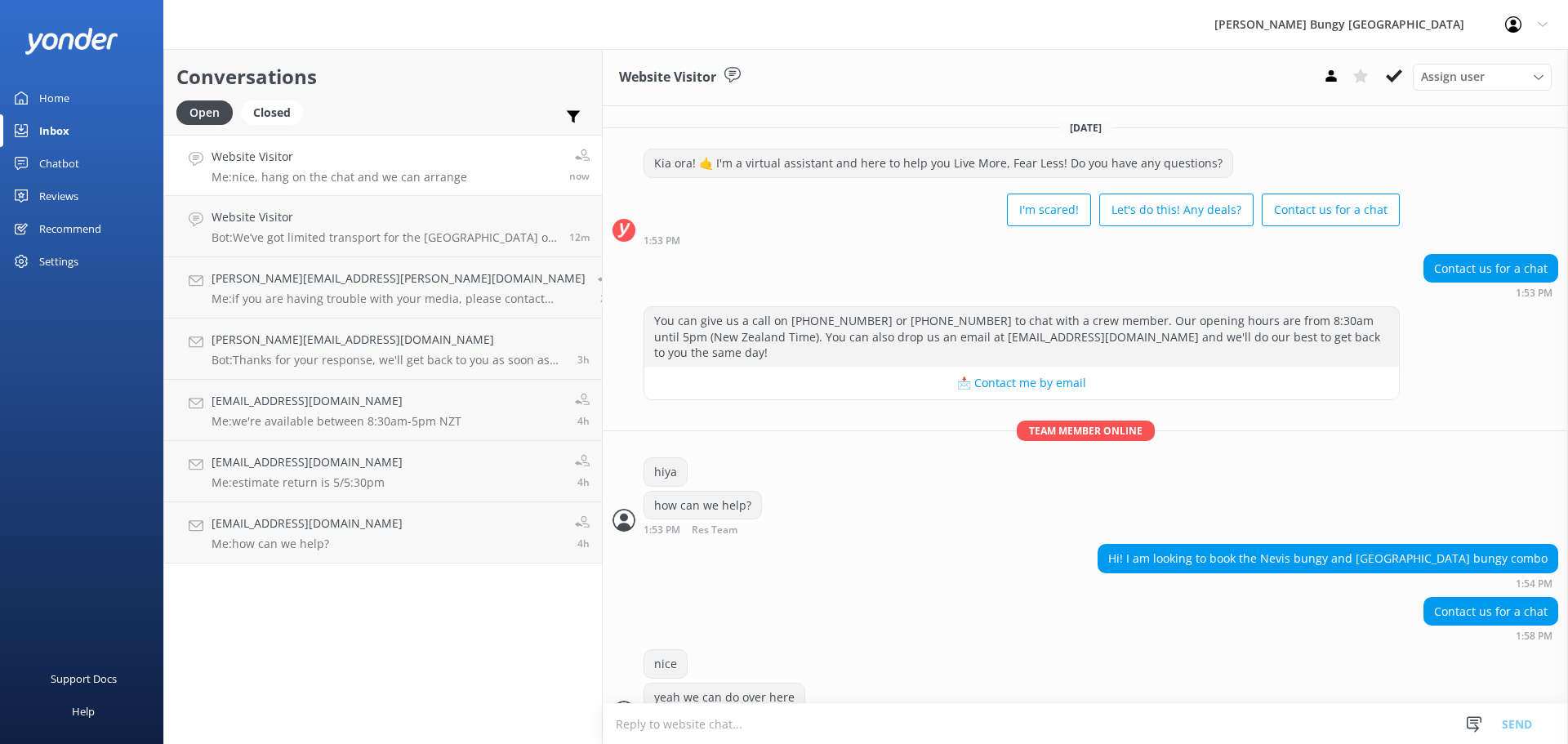
scroll to position [283, 0]
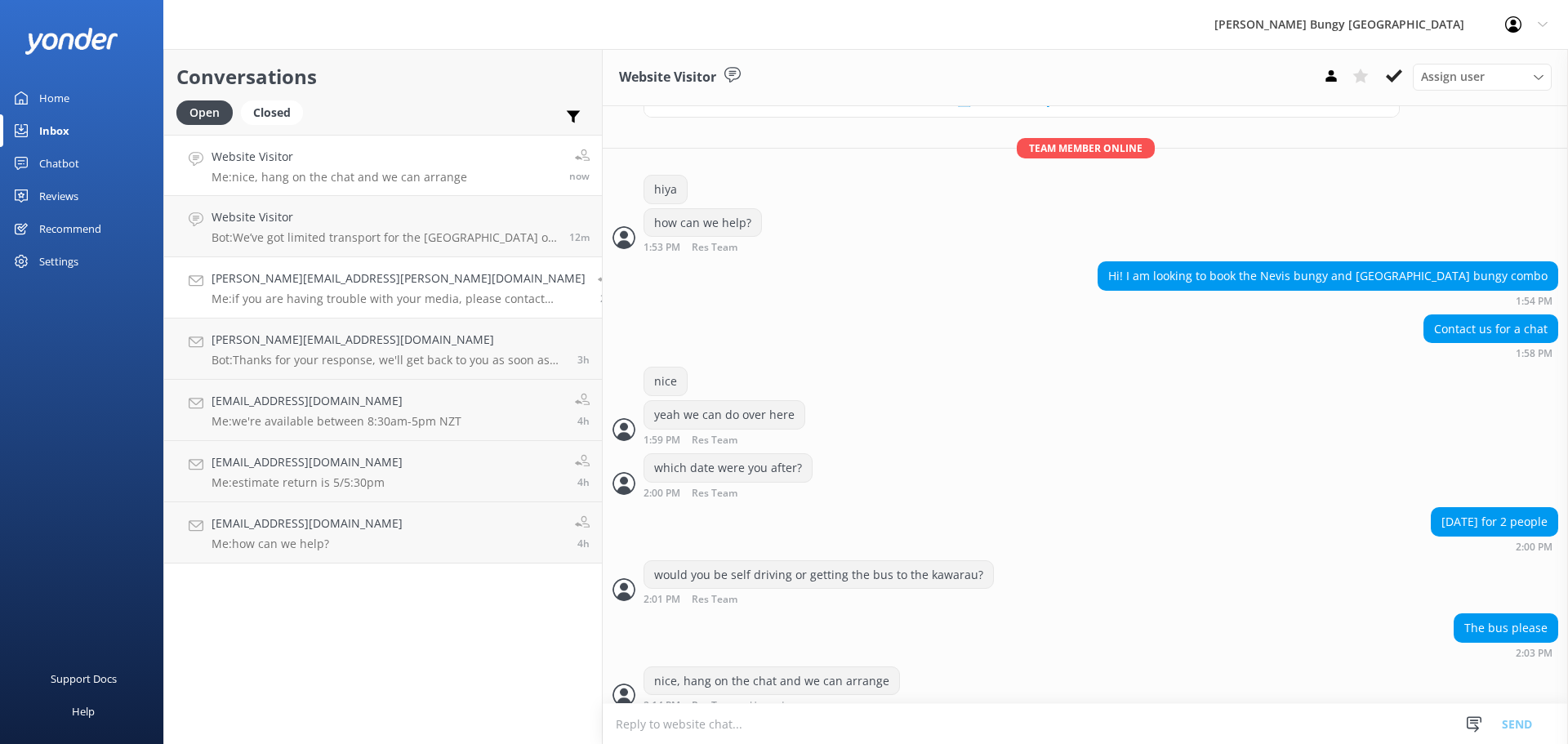
click at [347, 260] on link "[PERSON_NAME][EMAIL_ADDRESS][PERSON_NAME][DOMAIN_NAME] Me: if you are having tr…" at bounding box center [383, 288] width 438 height 61
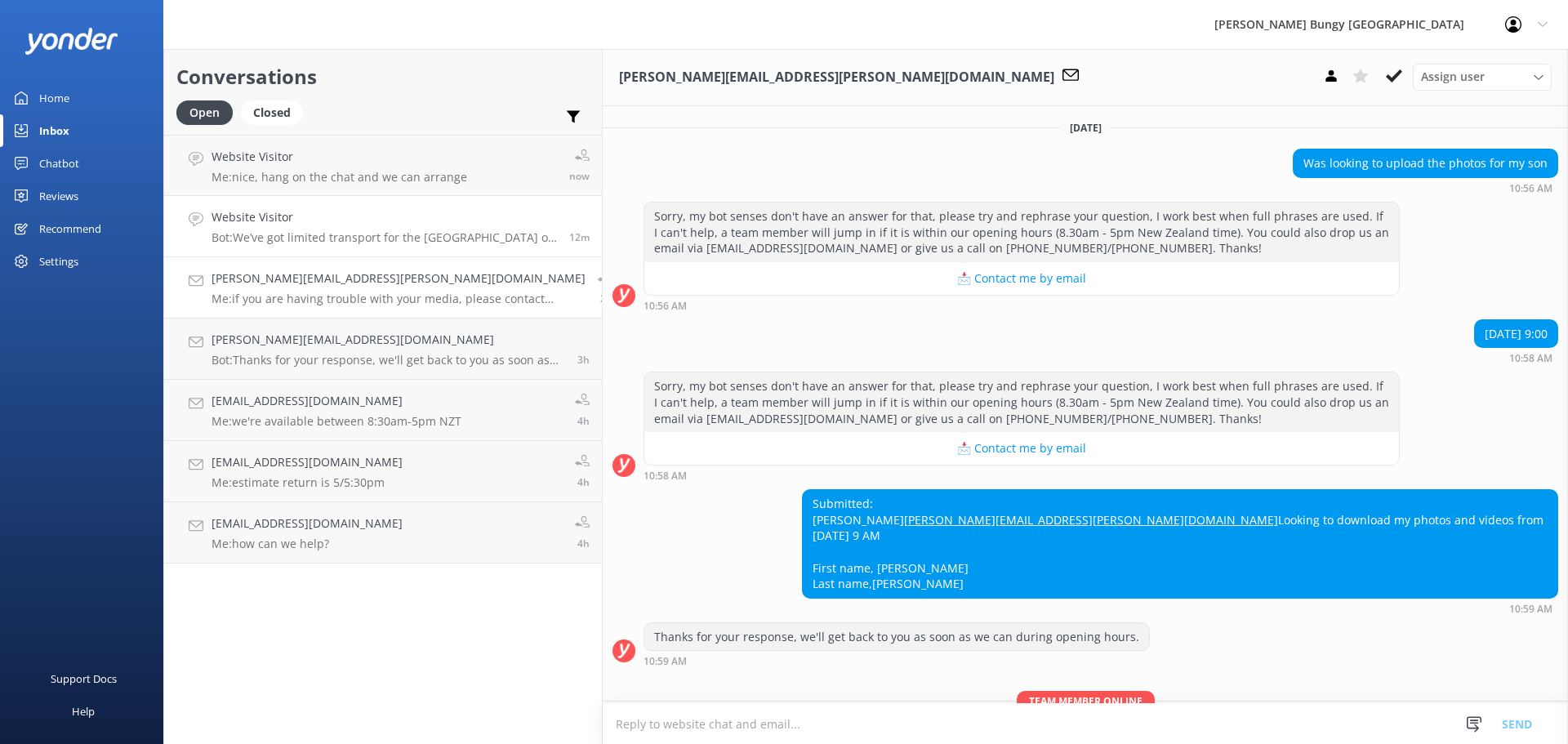
click at [370, 249] on link "Website Visitor Bot: We’ve got limited transport for the [GEOGRAPHIC_DATA] on s…" at bounding box center [383, 227] width 438 height 61
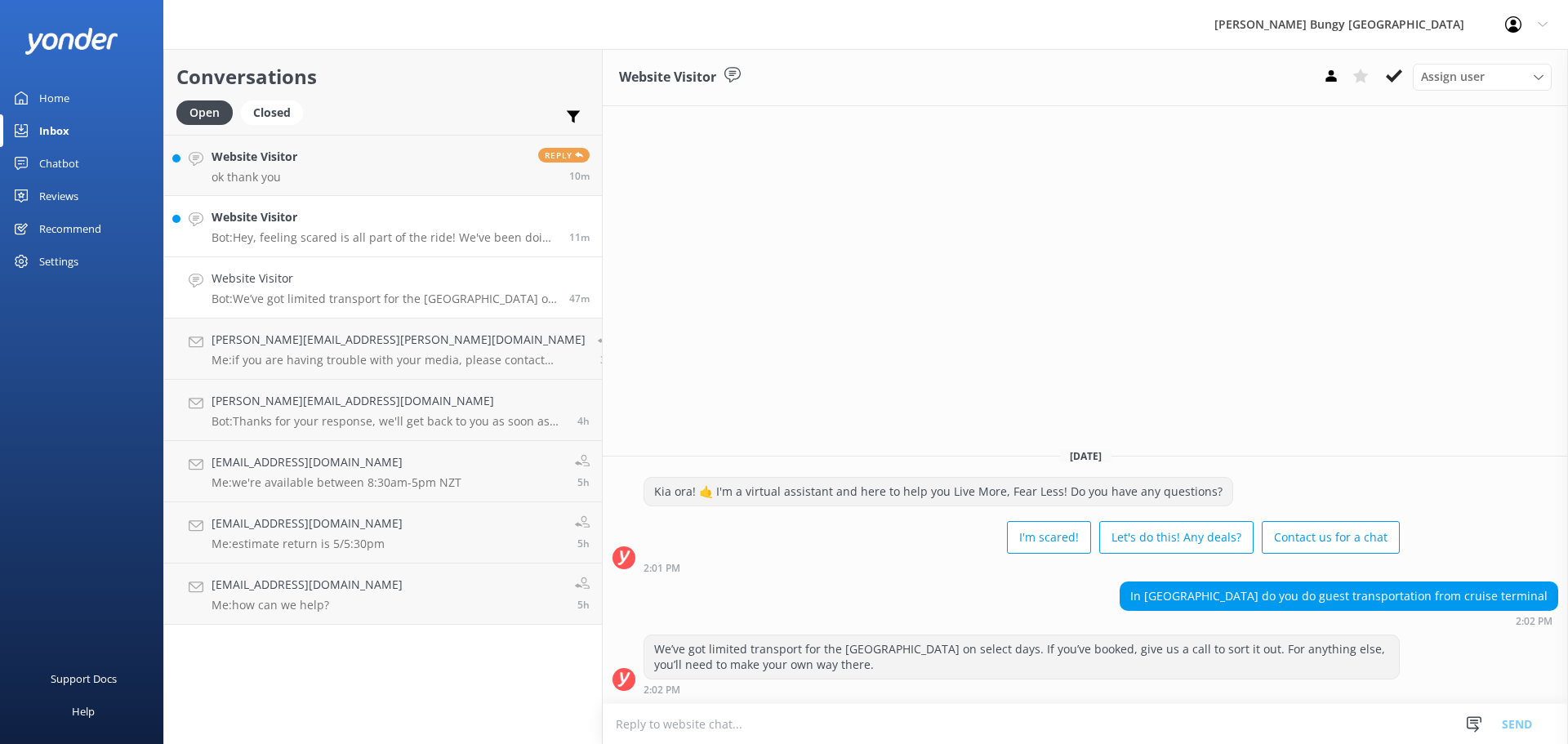
click at [416, 229] on div "Website Visitor Bot: Hey, feeling scared is all part of the ride! We've been do…" at bounding box center [384, 226] width 345 height 36
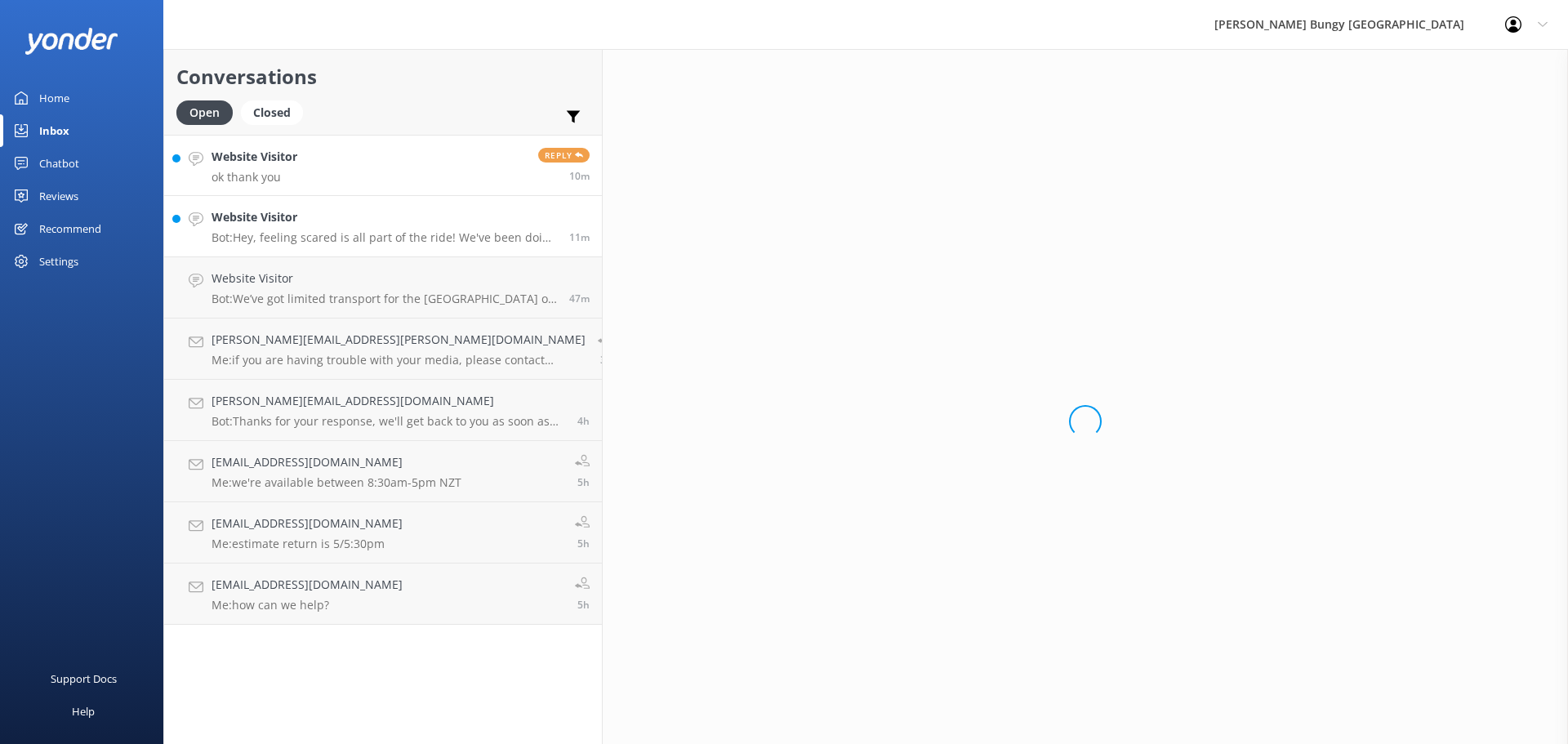
click at [372, 156] on link "Website Visitor ok thank you Reply 10m" at bounding box center [383, 166] width 438 height 61
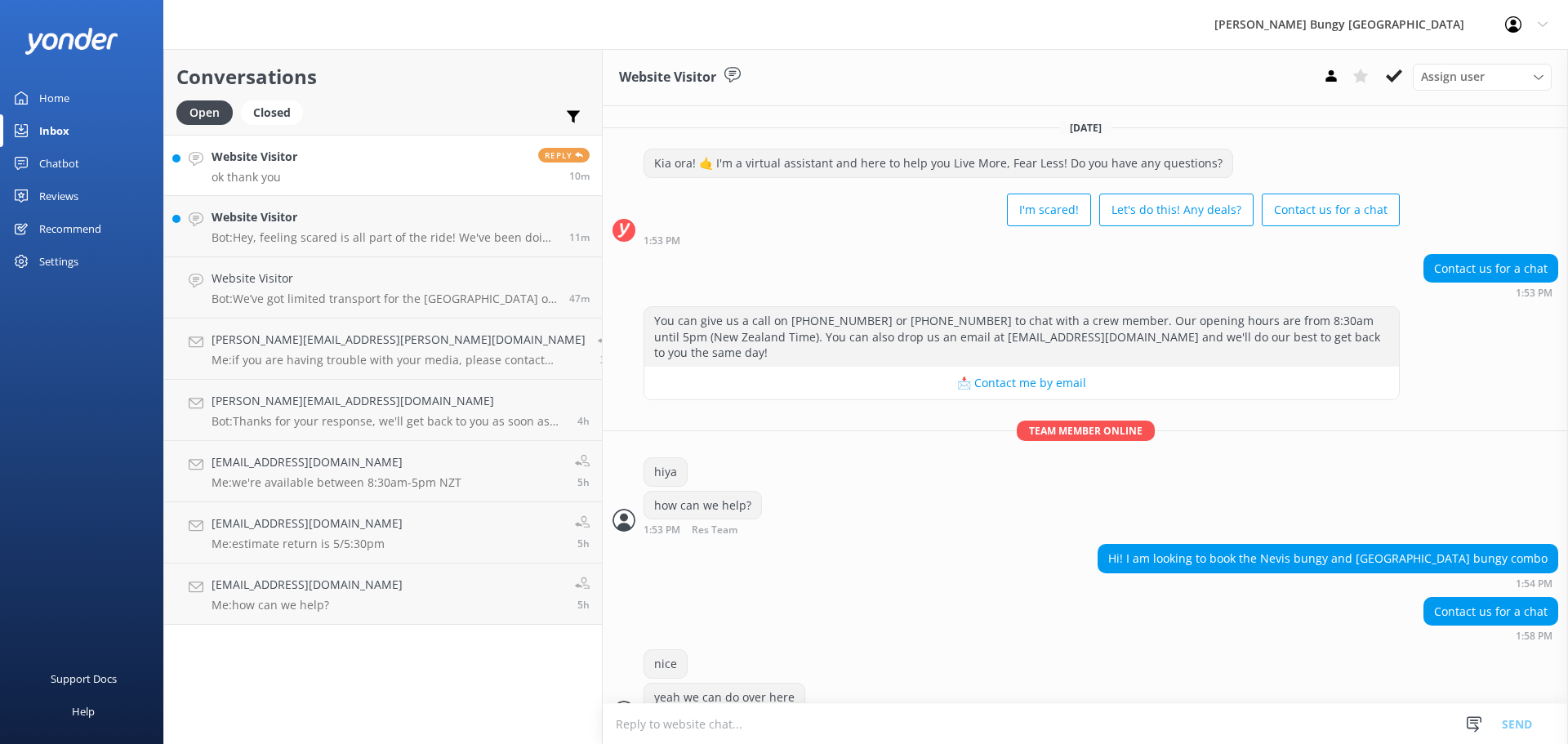
scroll to position [336, 0]
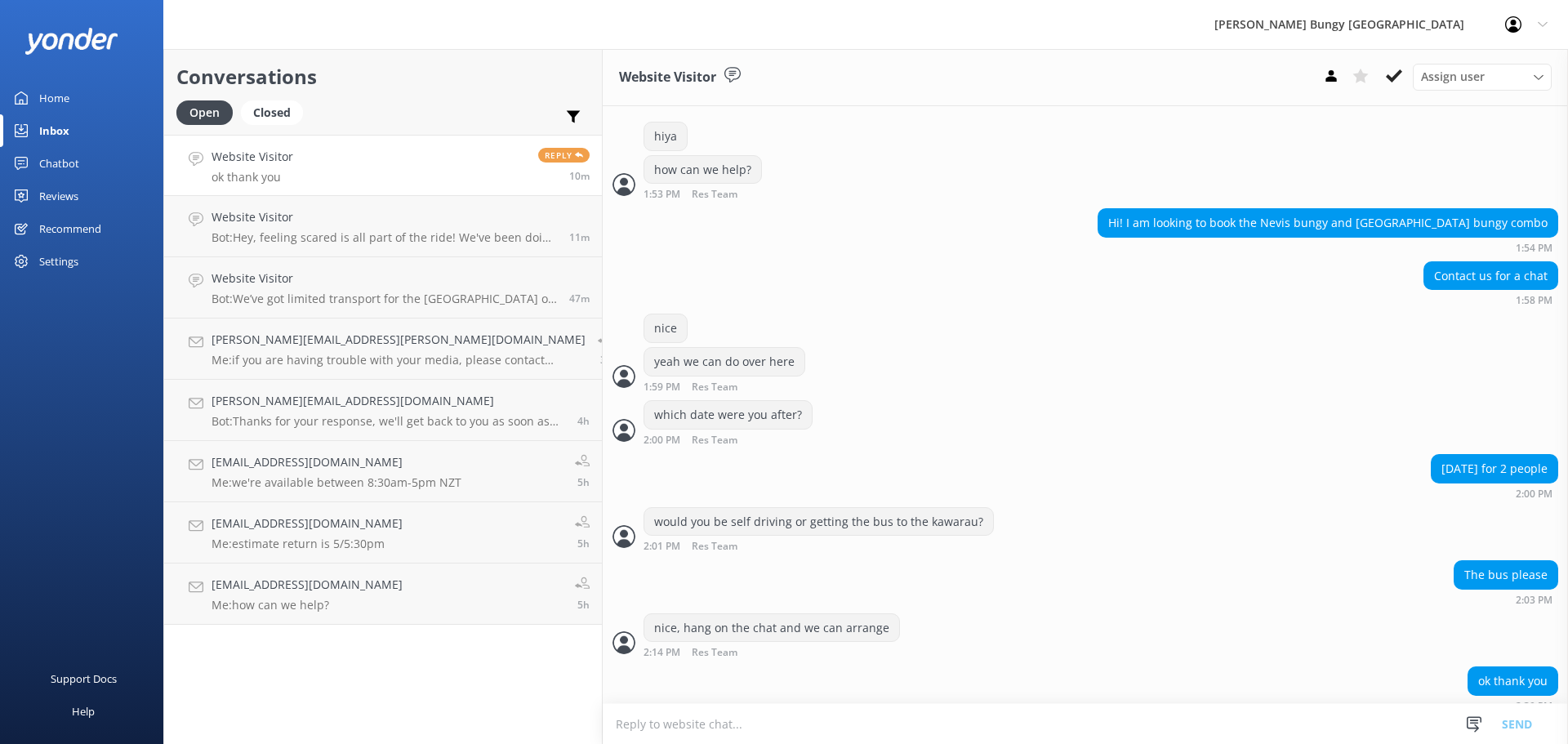
click at [942, 699] on div "ok thank you 2:39 PM" at bounding box center [1085, 693] width 966 height 53
click at [942, 720] on textarea at bounding box center [1085, 724] width 966 height 40
type textarea "okay, are you there?"
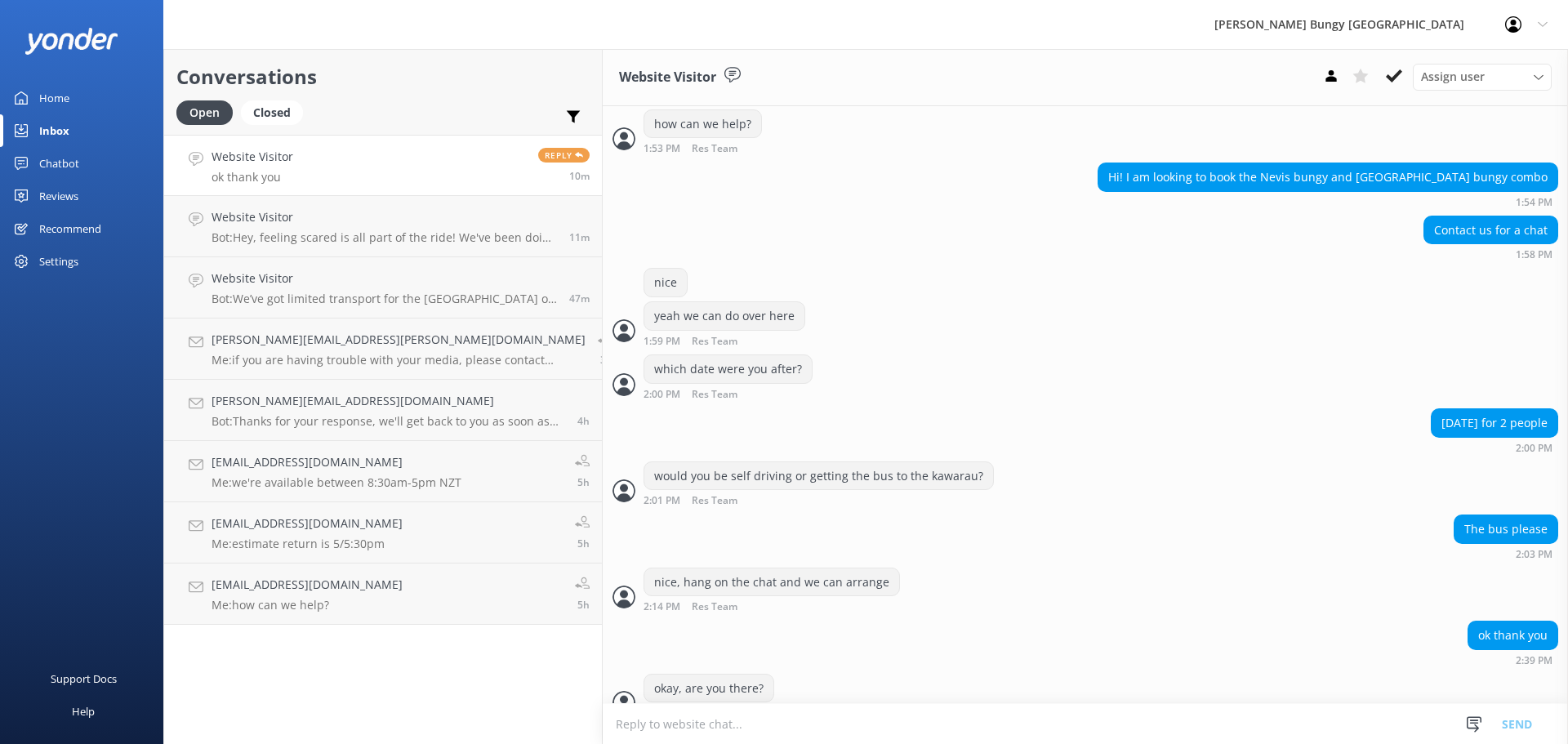
scroll to position [389, 0]
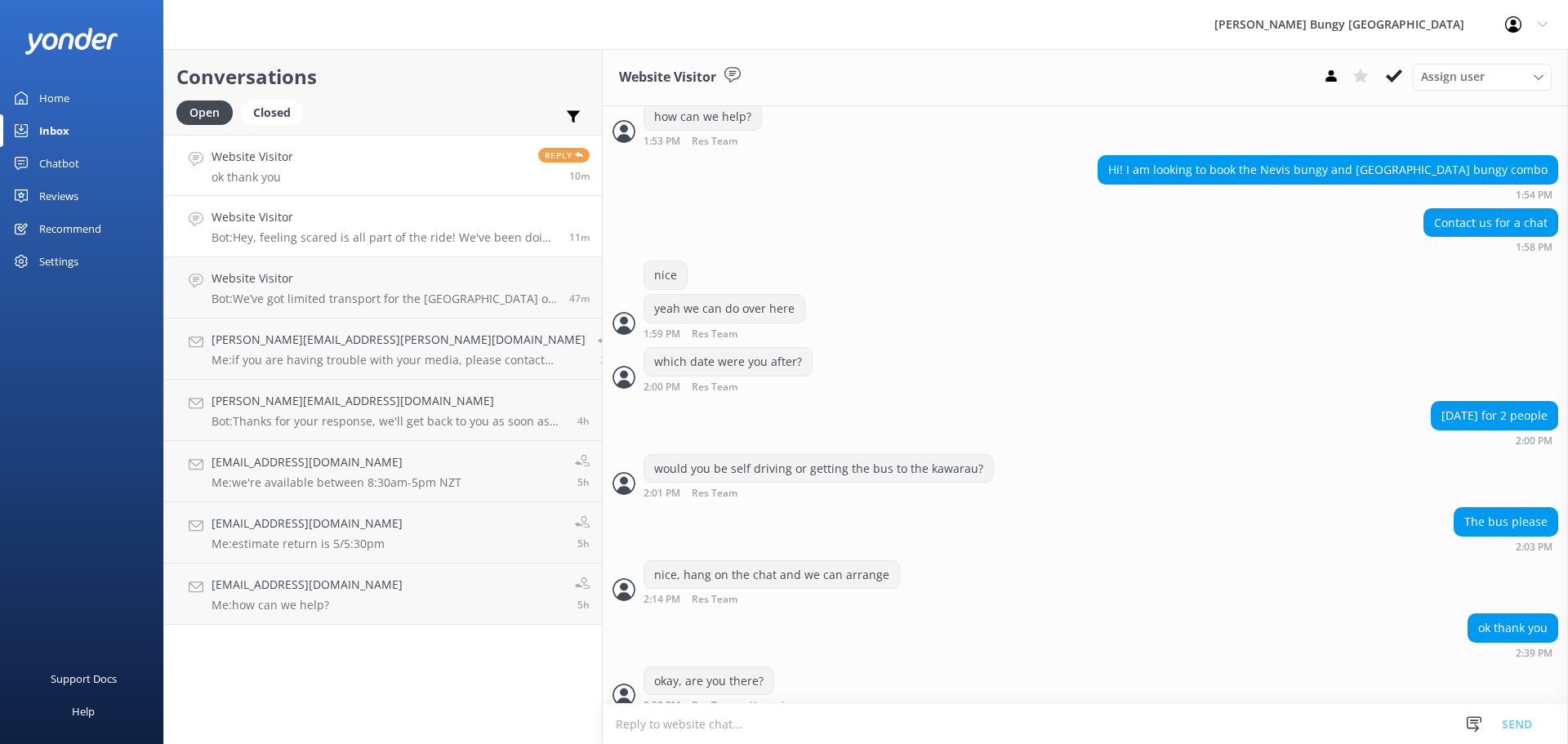
click at [396, 214] on h4 "Website Visitor" at bounding box center [384, 217] width 345 height 18
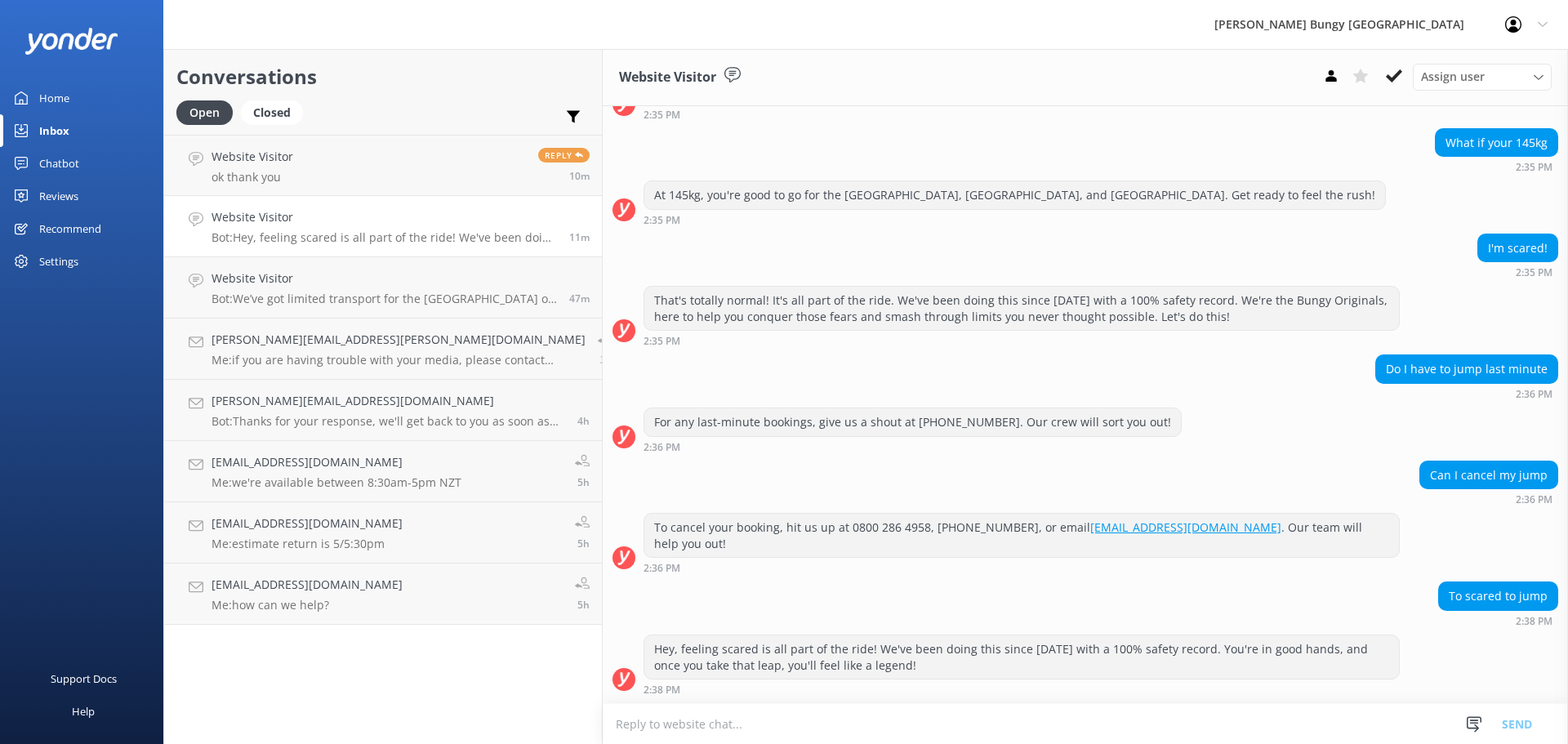
scroll to position [344, 0]
